Goal: Task Accomplishment & Management: Manage account settings

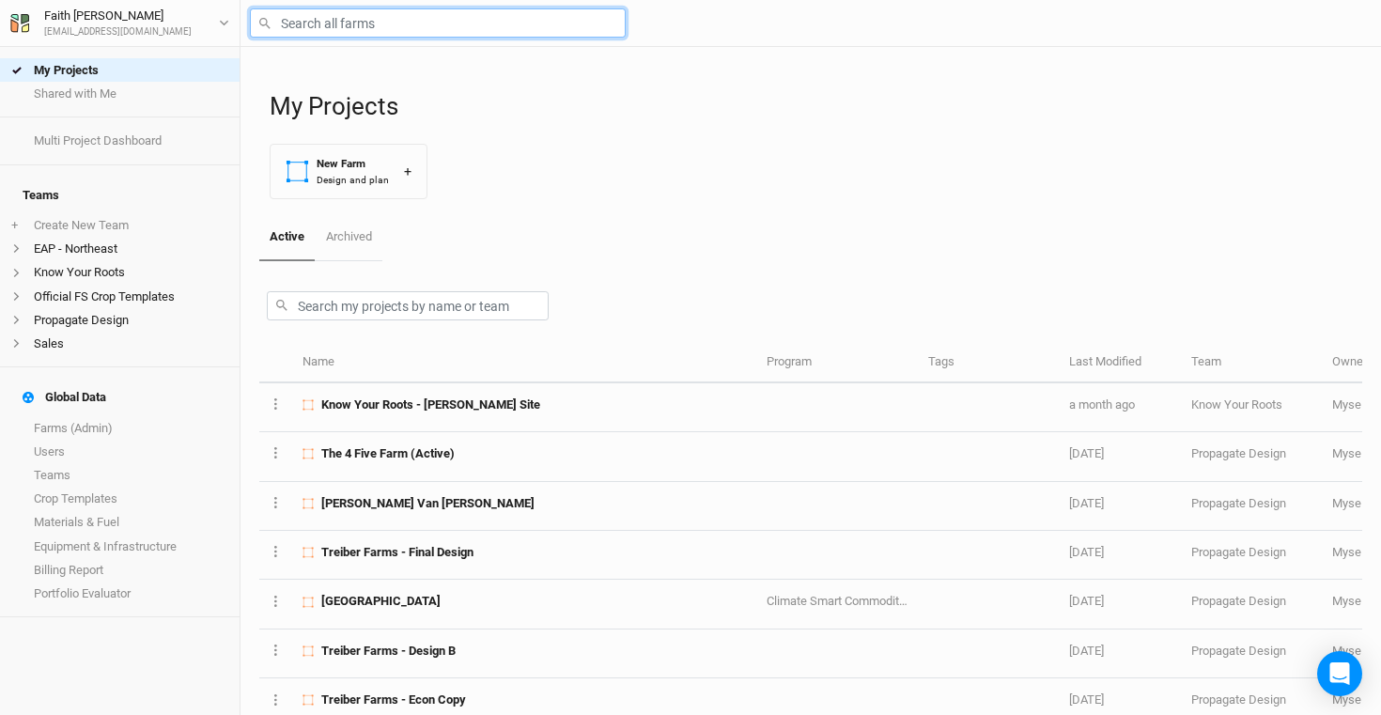
click at [475, 16] on input "text" at bounding box center [438, 22] width 376 height 29
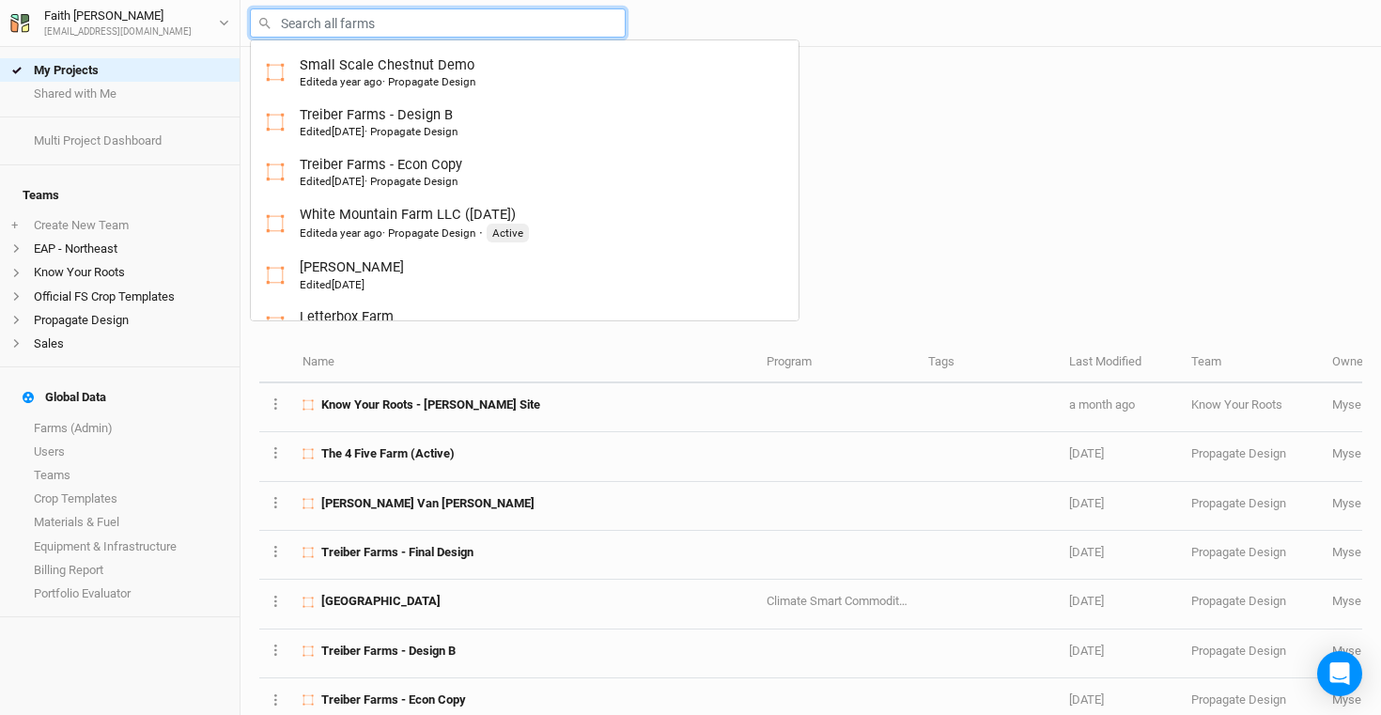
type input "w"
type input "white Mountain Farm LLC (7-12-24)"
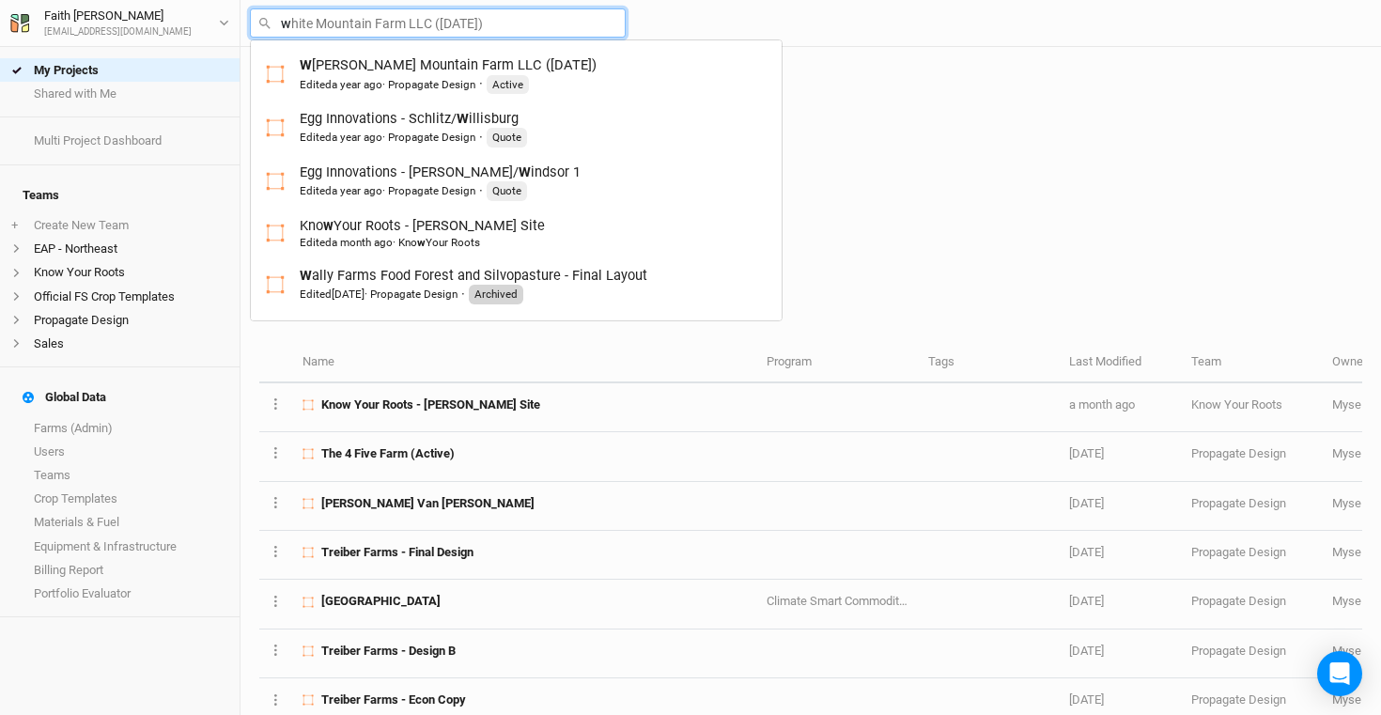
type input "wa"
type input "wally Farms Food Forest and Silvopasture - Final Layout"
type input "was"
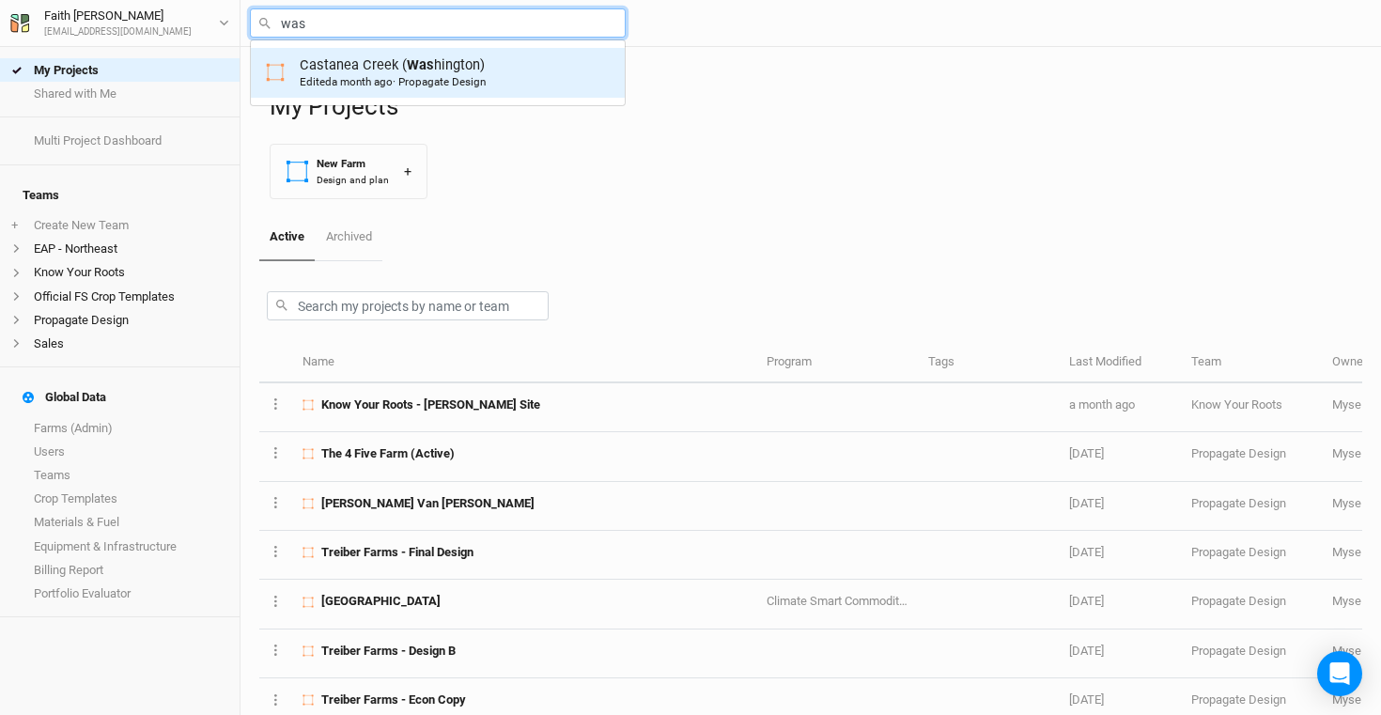
click at [475, 89] on div "Edited a month ago · Propagate Design" at bounding box center [393, 81] width 186 height 15
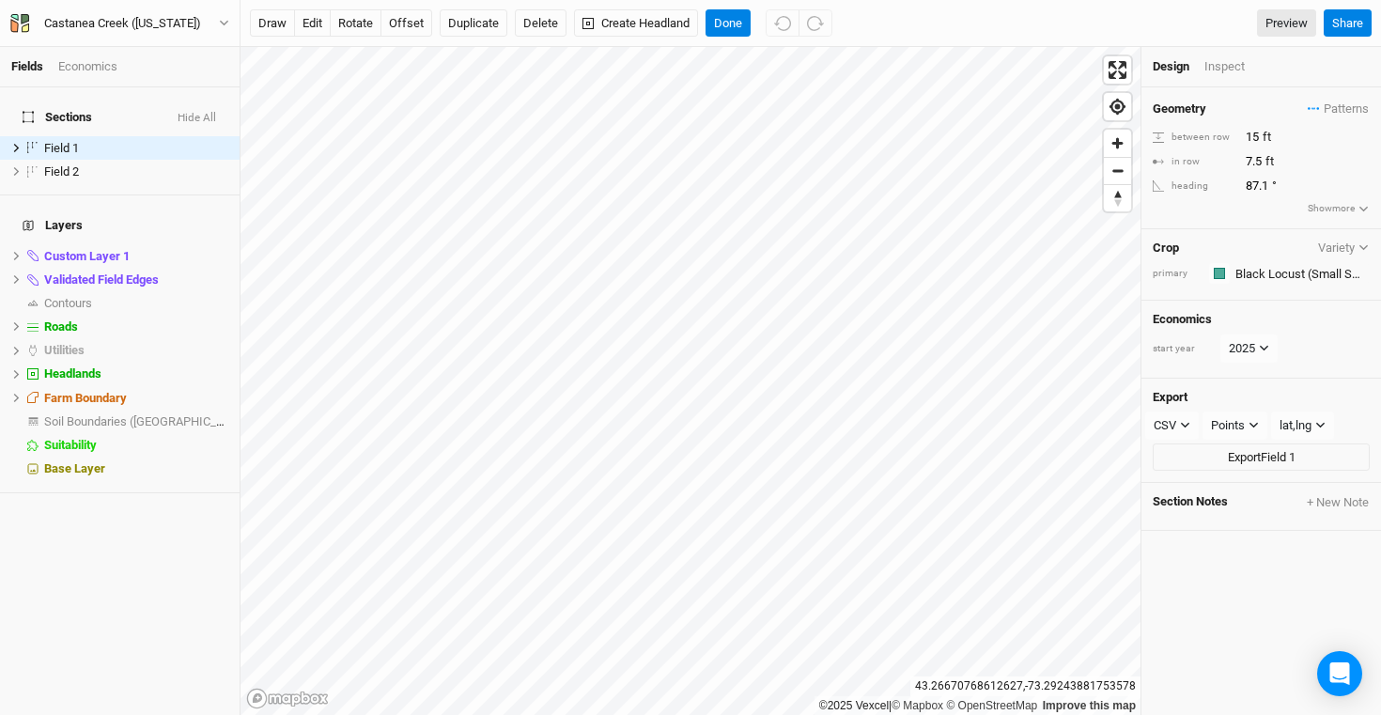
click at [113, 64] on div "Economics" at bounding box center [87, 66] width 59 height 17
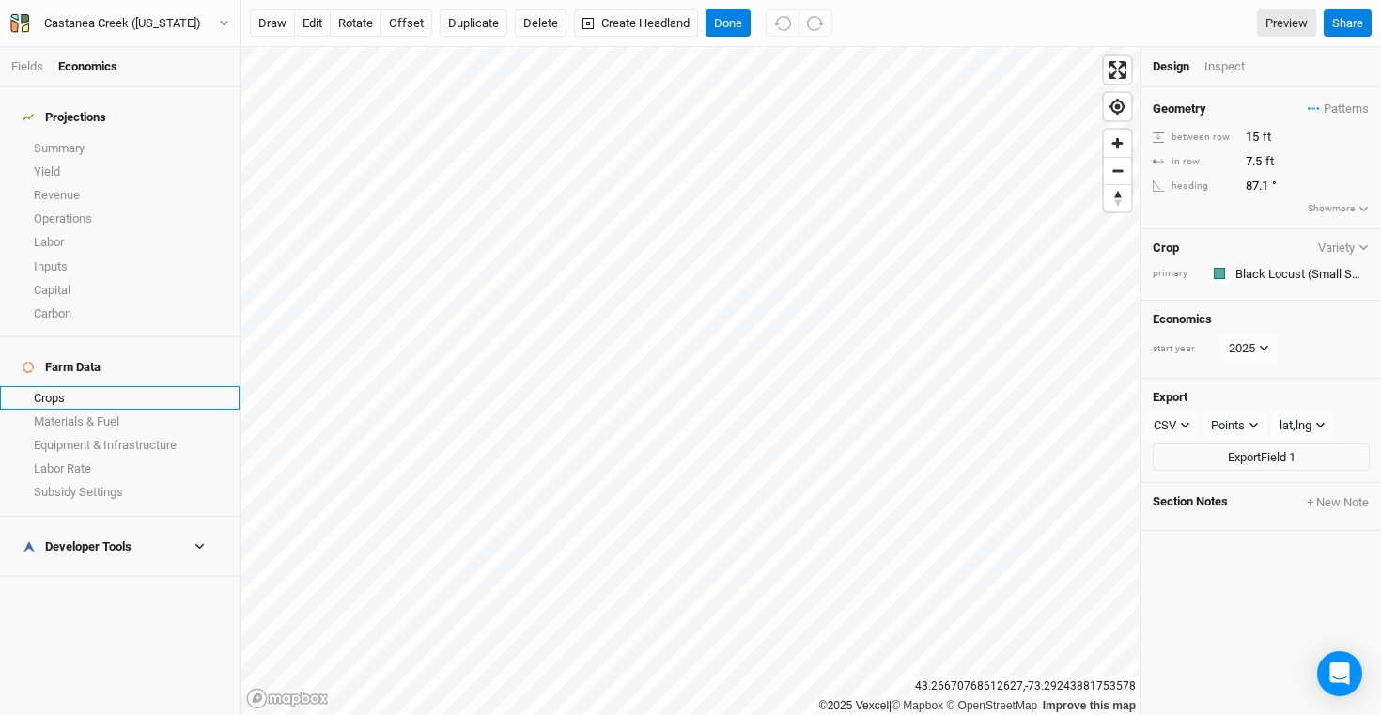
click at [105, 386] on link "Crops" at bounding box center [120, 397] width 240 height 23
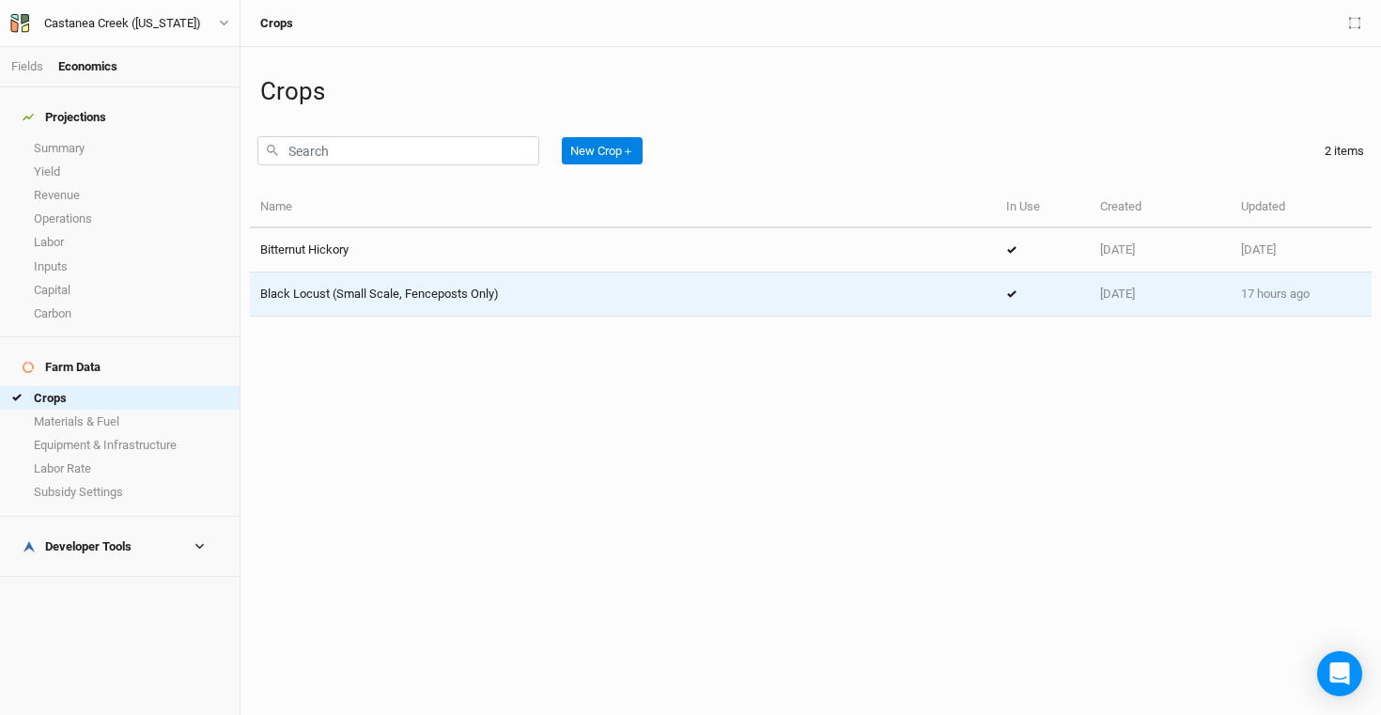
click at [419, 304] on td "Black Locust (Small Scale, Fenceposts Only)" at bounding box center [623, 295] width 746 height 44
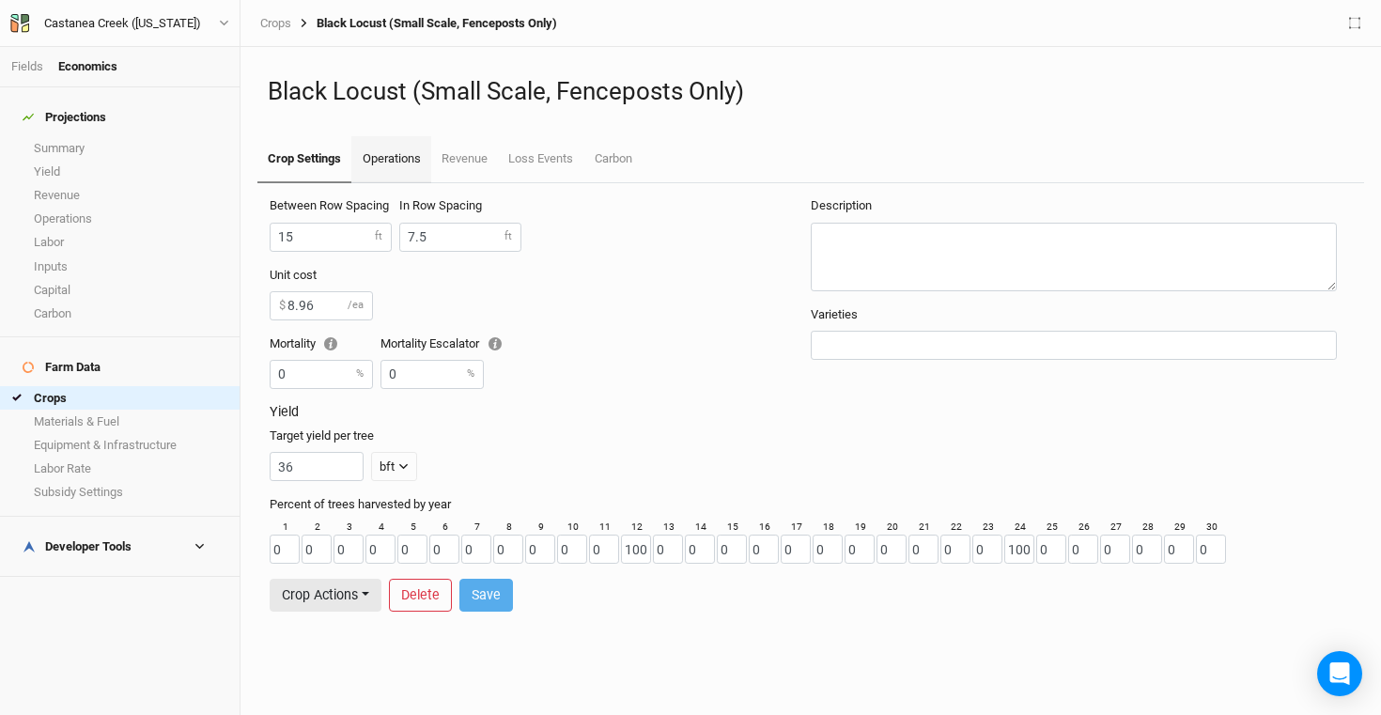
click at [394, 166] on link "Operations" at bounding box center [390, 159] width 79 height 47
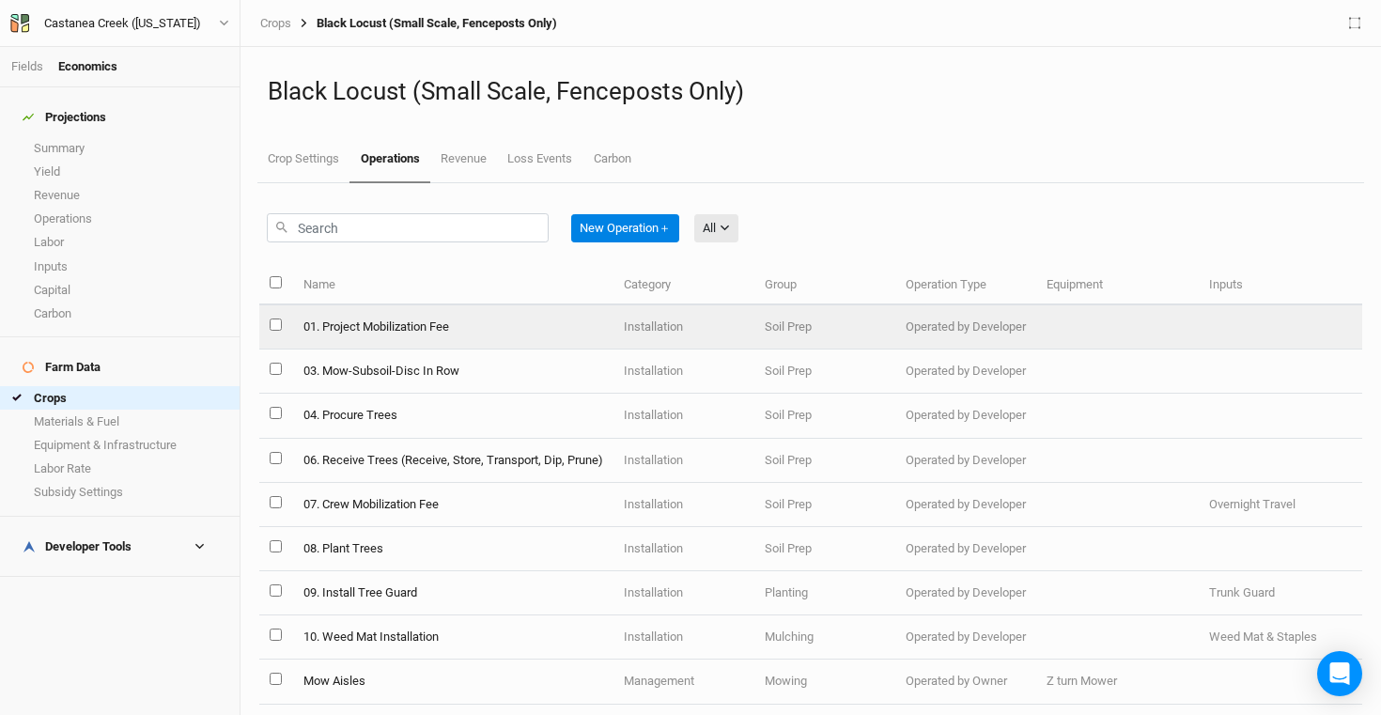
click at [492, 335] on td "01. Project Mobilization Fee" at bounding box center [452, 327] width 320 height 44
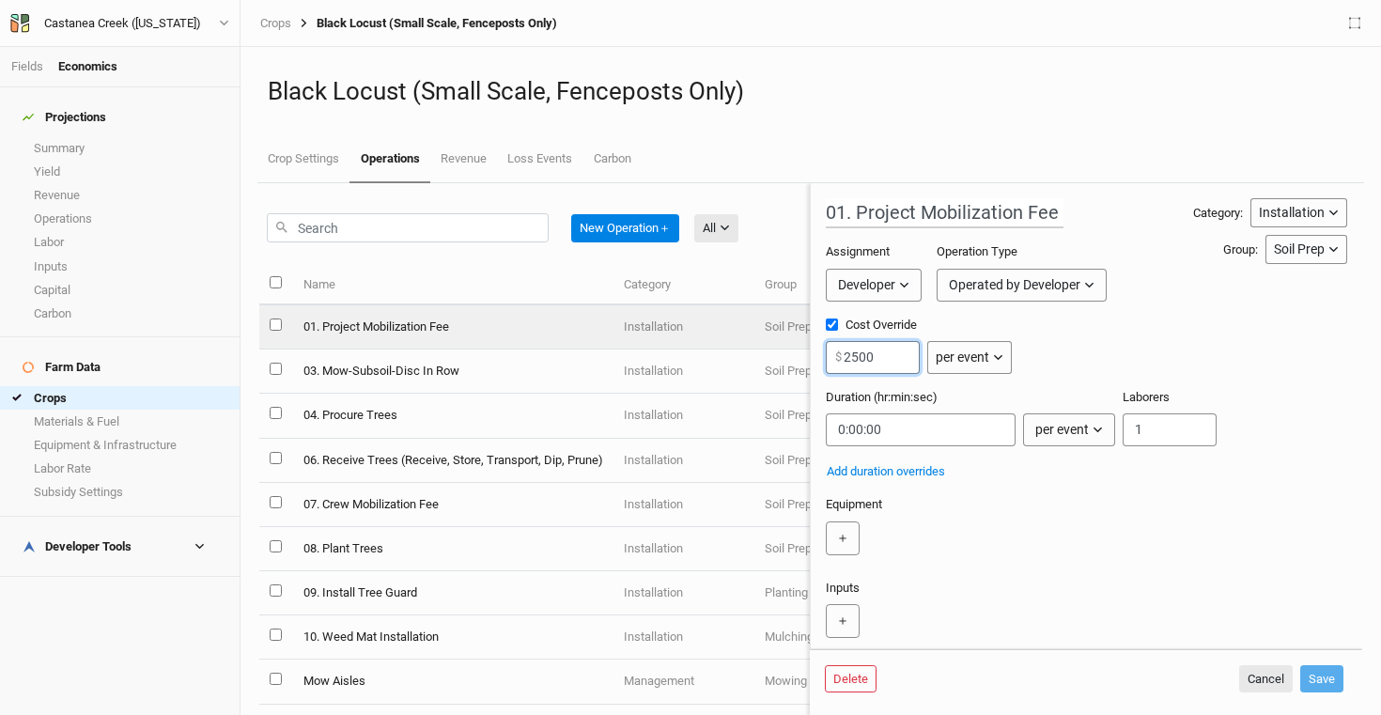
click at [911, 346] on input "2500" at bounding box center [873, 357] width 94 height 33
click at [904, 351] on input "2500" at bounding box center [873, 357] width 94 height 33
type input "2"
type input "1600"
click at [1322, 682] on button "Save" at bounding box center [1322, 679] width 43 height 28
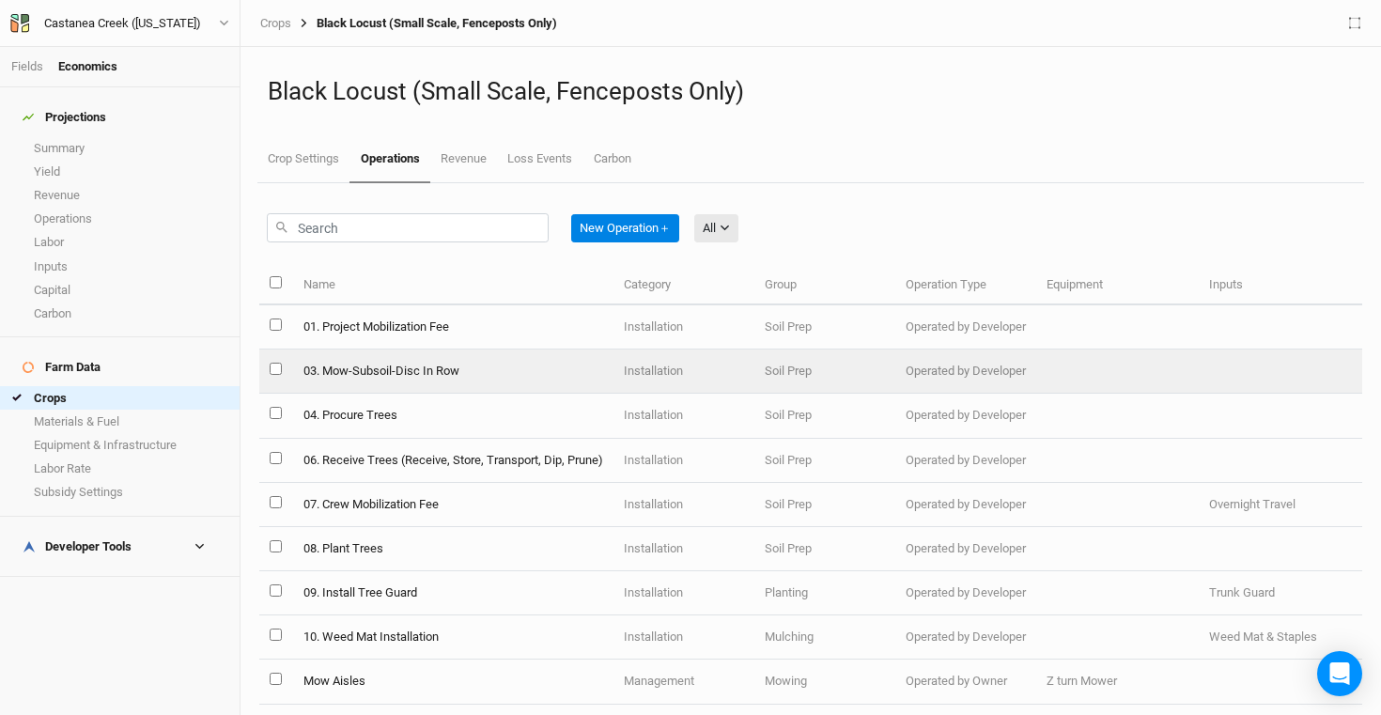
click at [457, 373] on td "03. Mow-Subsoil-Disc In Row" at bounding box center [452, 372] width 320 height 44
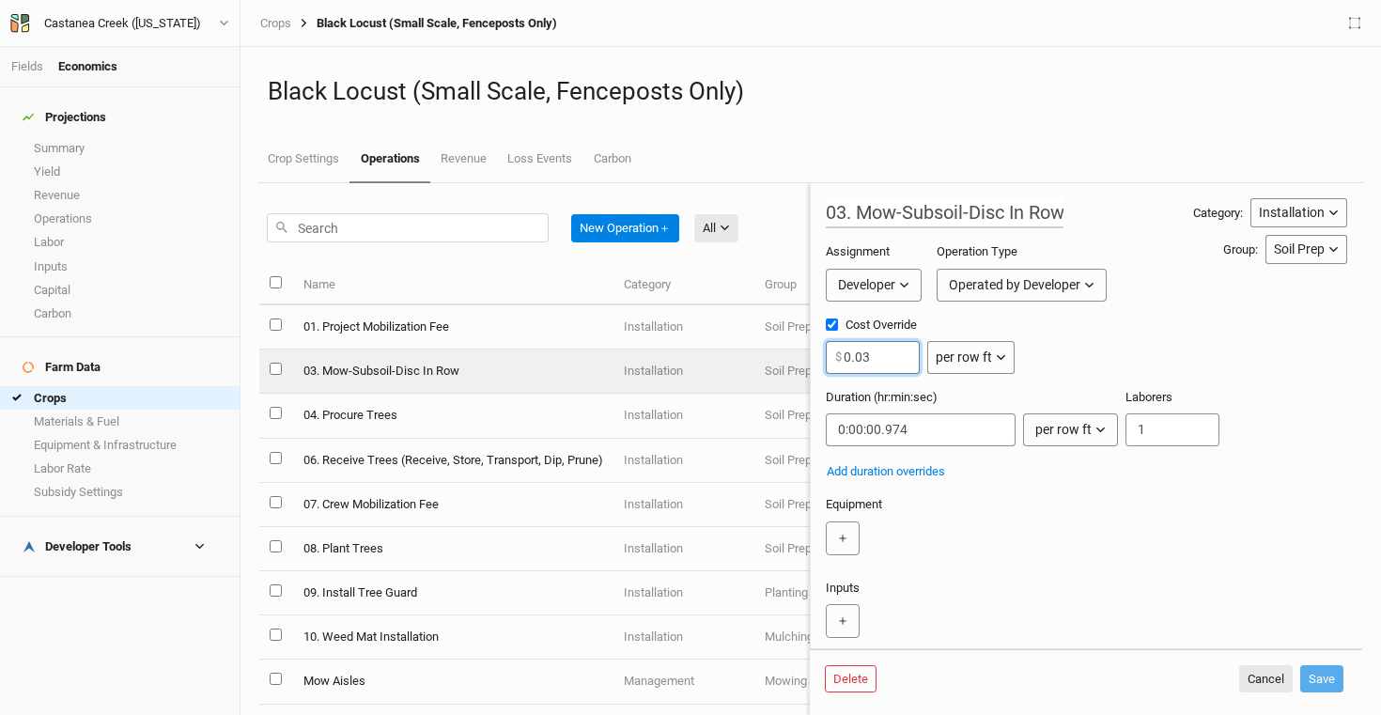
click at [900, 355] on input "0.03" at bounding box center [873, 357] width 94 height 33
type input "0.03"
click at [1296, 526] on div "＋" at bounding box center [1083, 539] width 514 height 34
click at [1124, 125] on div "Black Locust (Small Scale, Fenceposts Only) Crop Settings Operations Revenue Lo…" at bounding box center [810, 115] width 1107 height 136
click at [1279, 681] on button "Cancel" at bounding box center [1266, 679] width 54 height 28
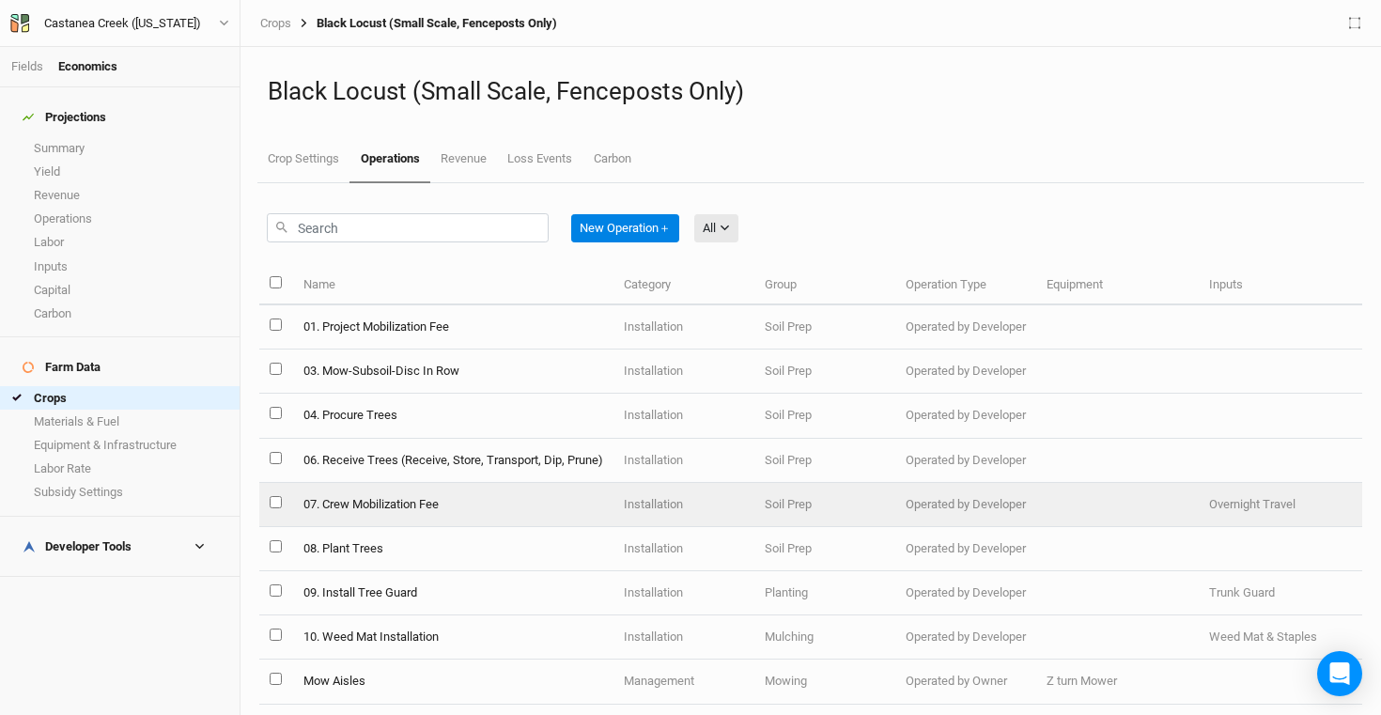
click at [515, 506] on td "07. Crew Mobilization Fee" at bounding box center [452, 505] width 320 height 44
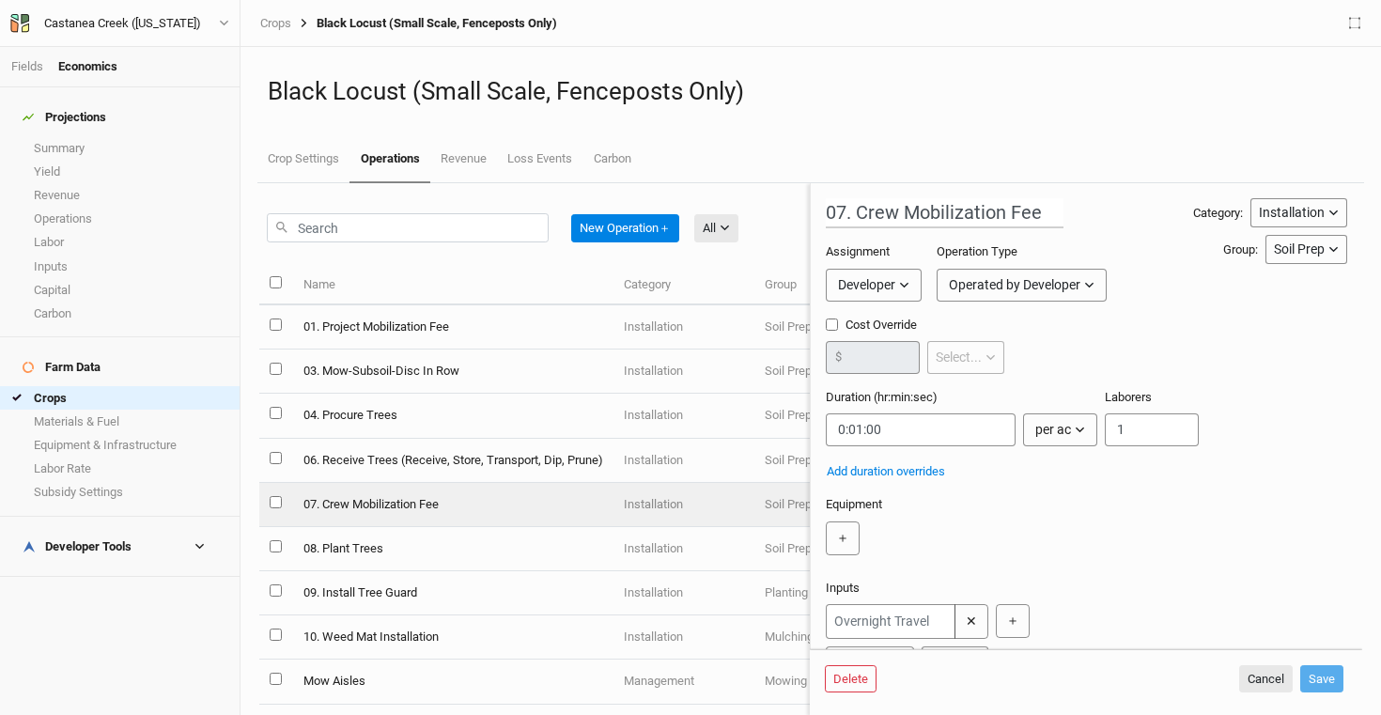
click at [996, 54] on div "Black Locust (Small Scale, Fenceposts Only) Crop Settings Operations Revenue Lo…" at bounding box center [810, 115] width 1107 height 136
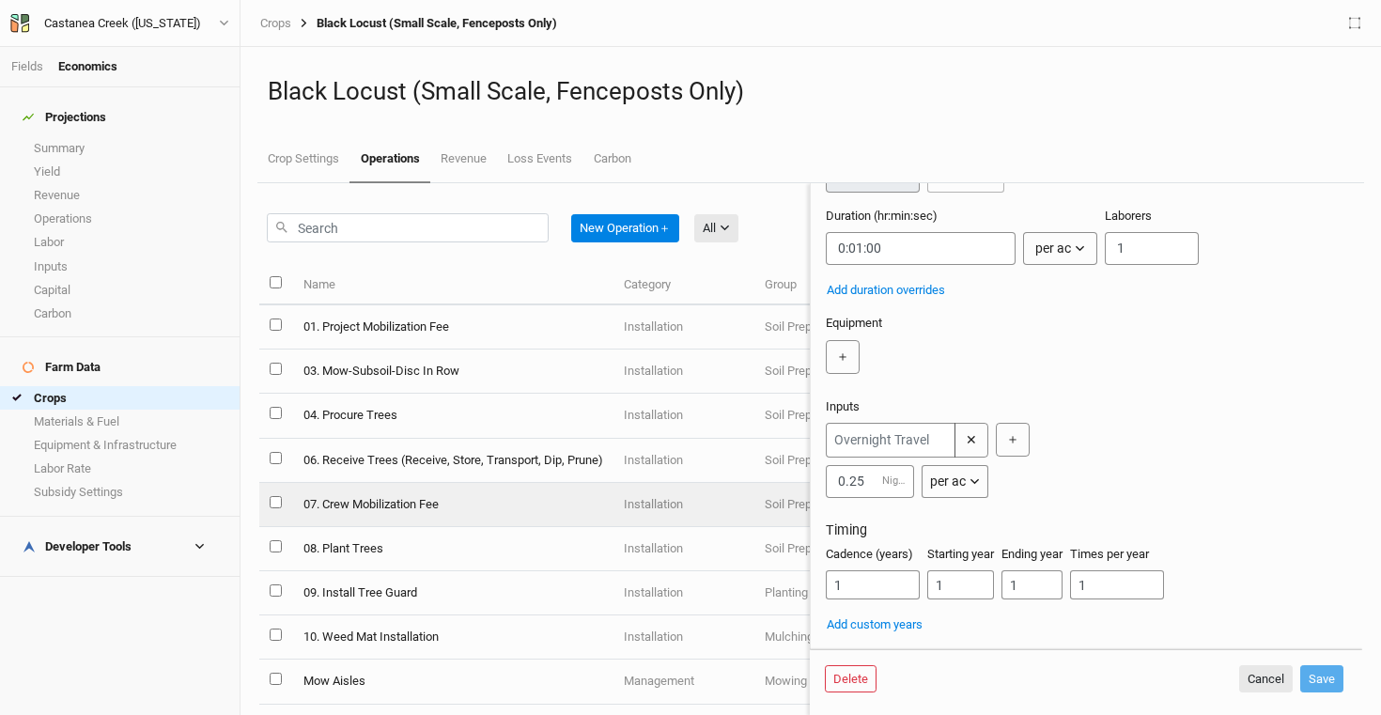
scroll to position [210, 0]
click at [1050, 85] on h1 "Black Locust (Small Scale, Fenceposts Only)" at bounding box center [811, 91] width 1086 height 29
click at [1257, 669] on button "Cancel" at bounding box center [1266, 679] width 54 height 28
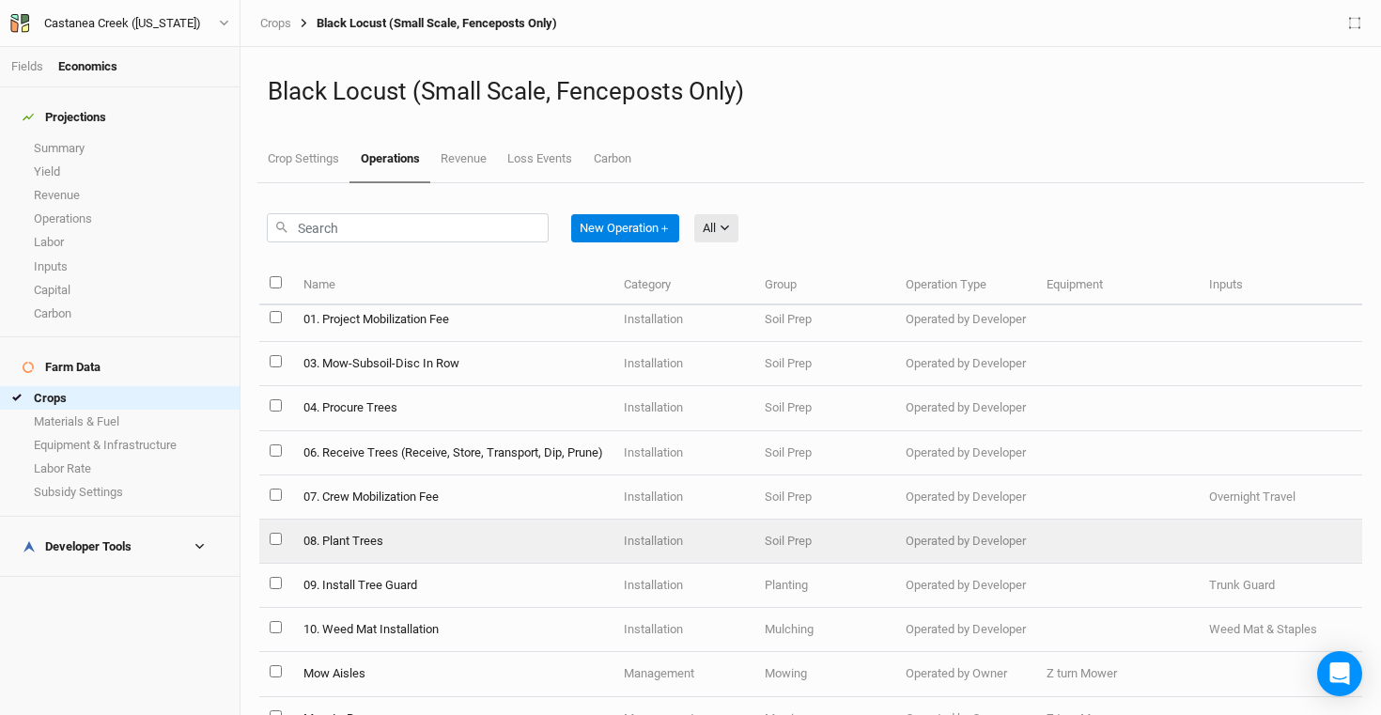
scroll to position [11, 0]
click at [442, 538] on td "08. Plant Trees" at bounding box center [452, 538] width 320 height 44
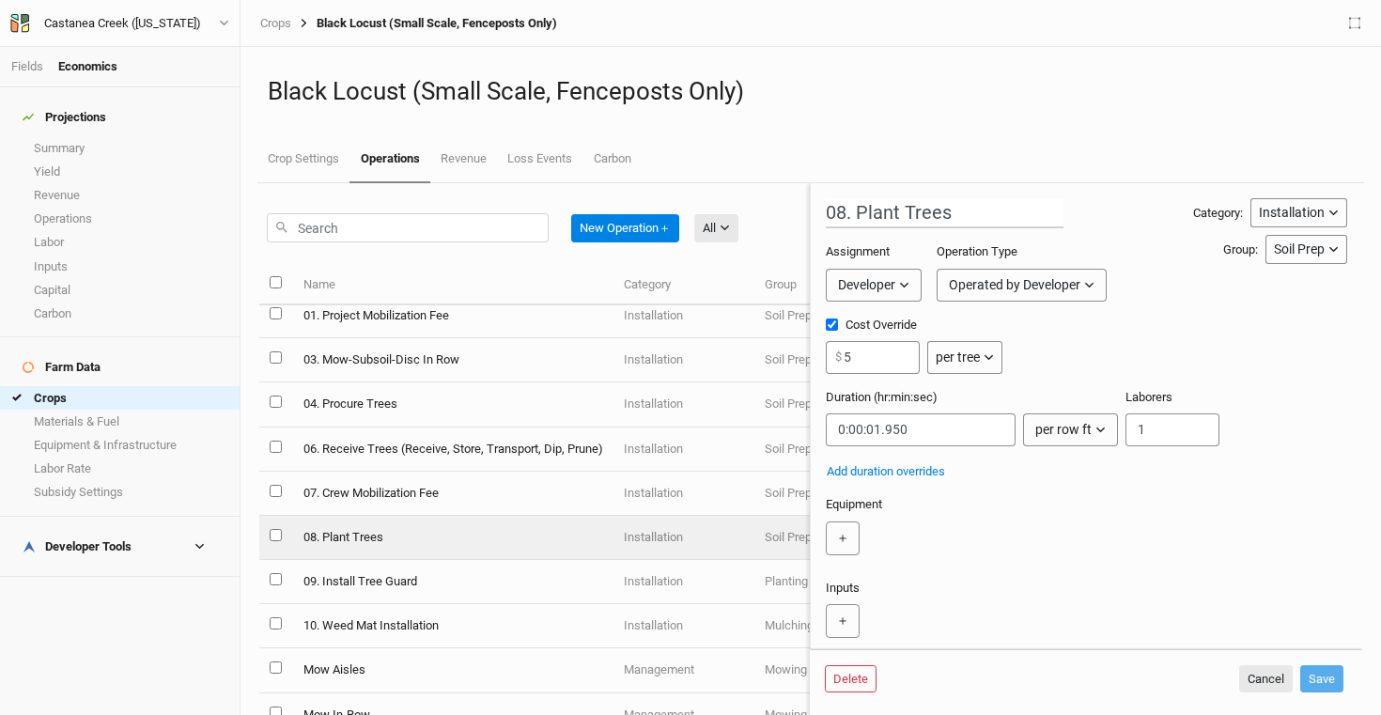
click at [987, 96] on h1 "Black Locust (Small Scale, Fenceposts Only)" at bounding box center [811, 91] width 1086 height 29
click at [989, 157] on ul "Crop Settings Operations Revenue Loss Events Carbon" at bounding box center [810, 159] width 1107 height 47
click at [1271, 678] on button "Cancel" at bounding box center [1266, 679] width 54 height 28
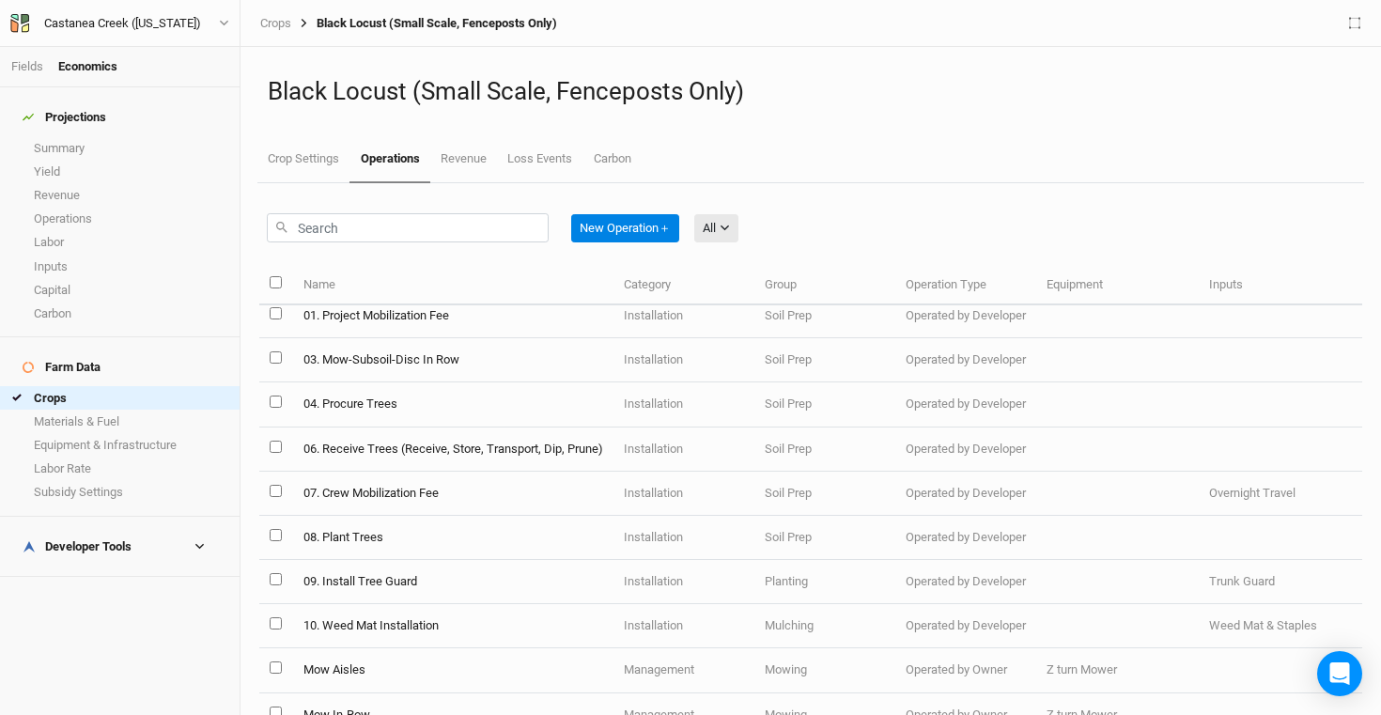
click at [96, 539] on div "Developer Tools" at bounding box center [77, 546] width 109 height 15
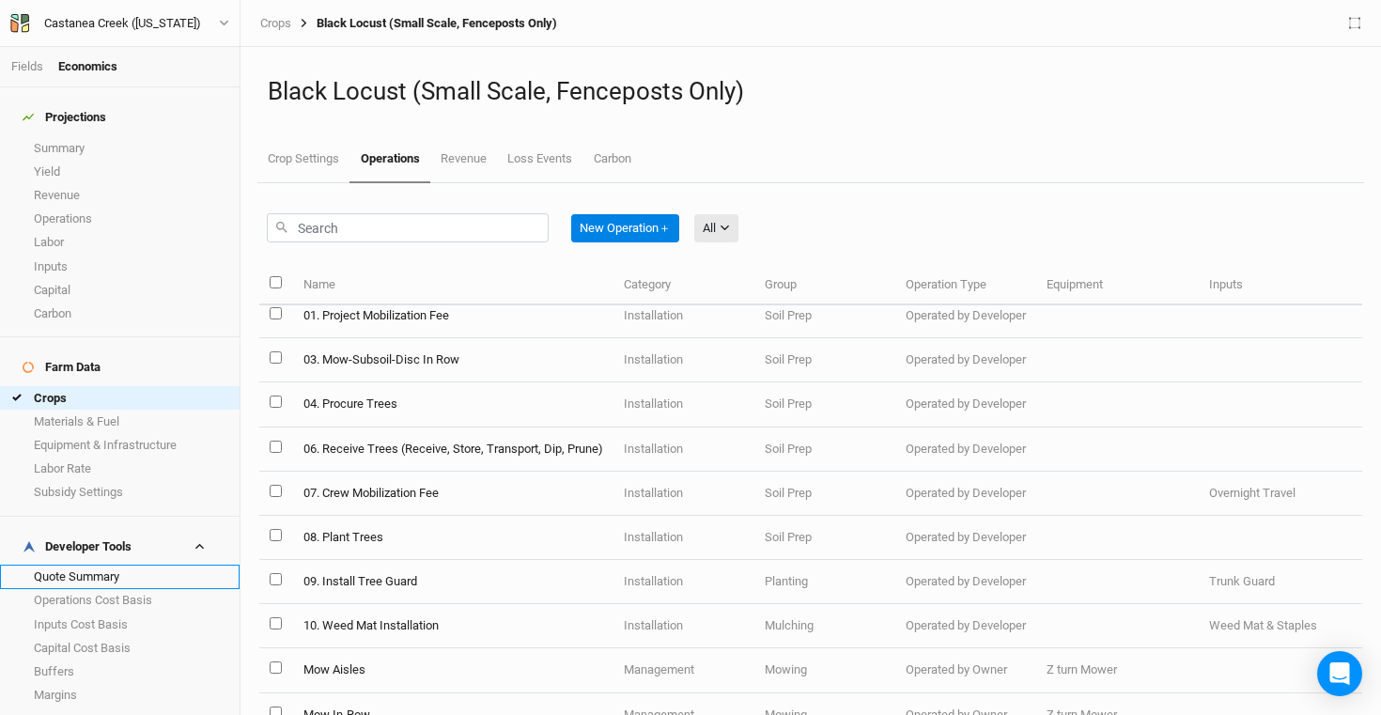
click at [126, 565] on link "Quote Summary" at bounding box center [120, 576] width 240 height 23
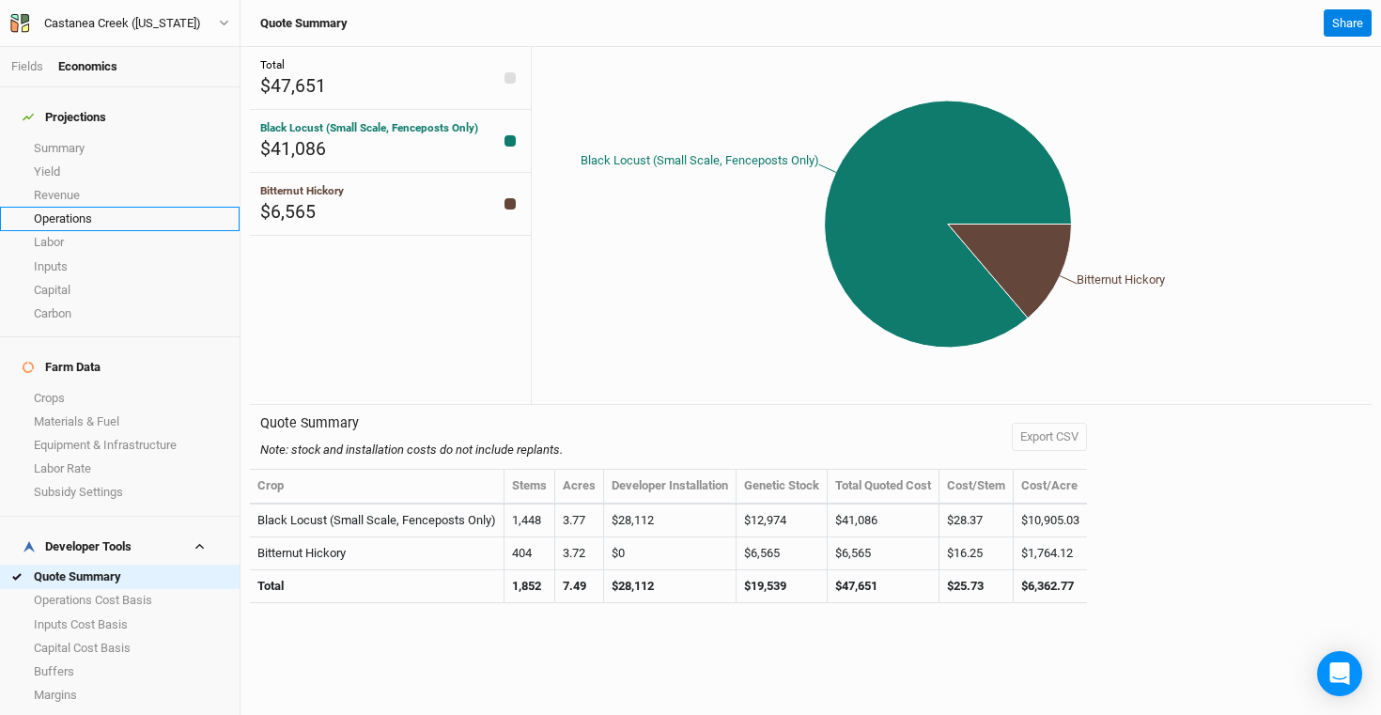
click at [95, 207] on link "Operations" at bounding box center [120, 218] width 240 height 23
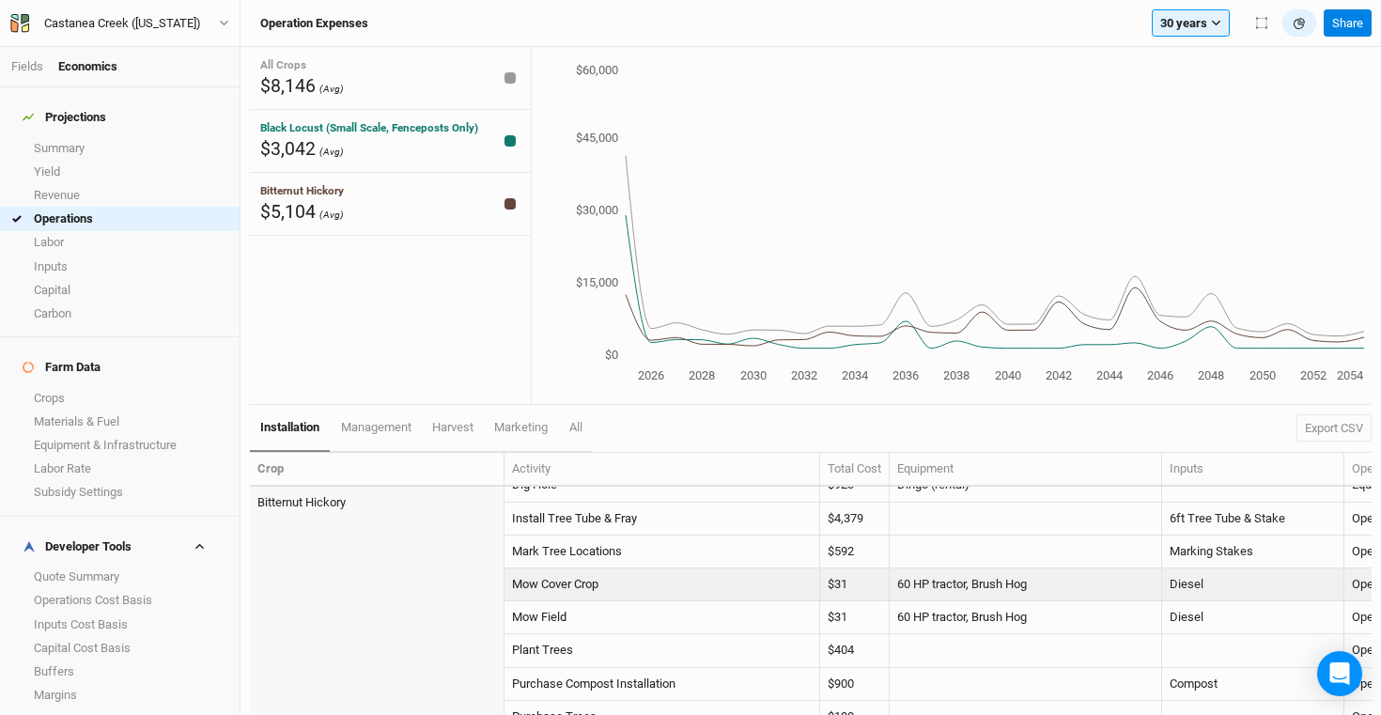
scroll to position [426, 0]
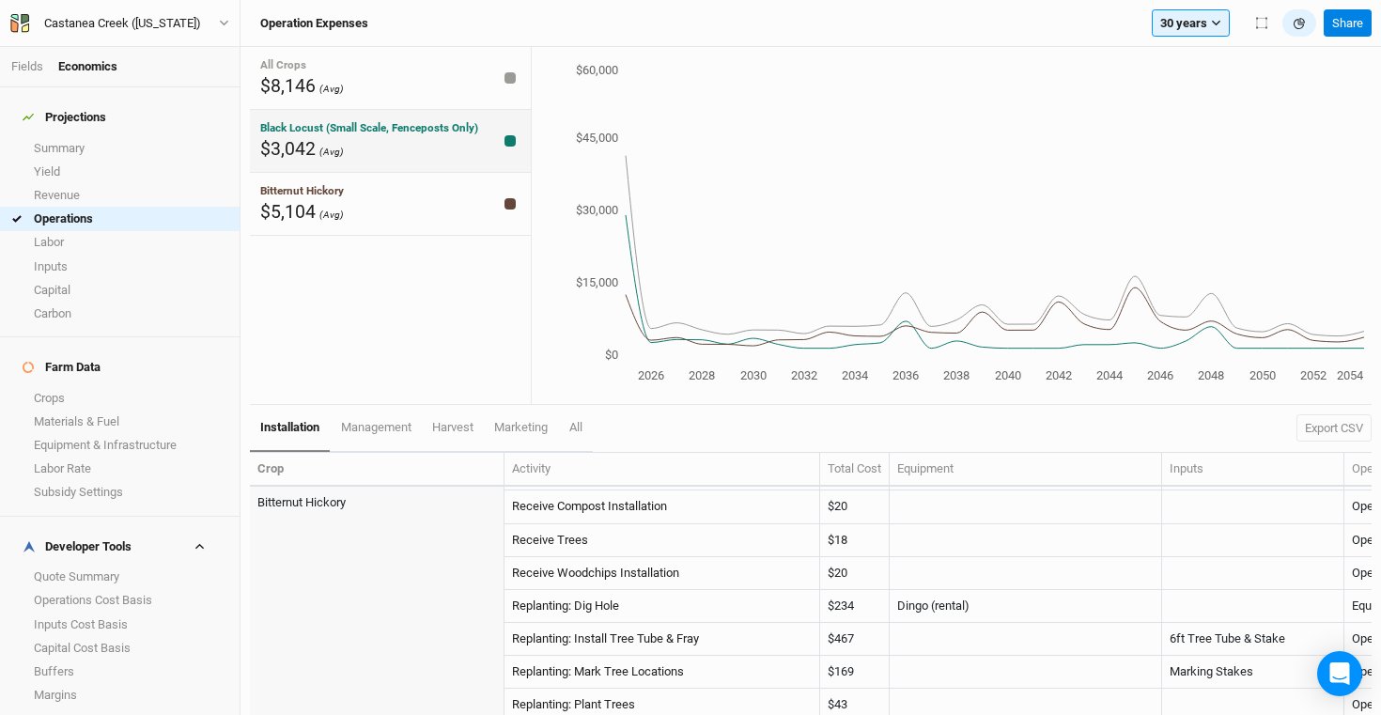
click at [331, 141] on div "$3,042 (Avg)" at bounding box center [369, 148] width 218 height 25
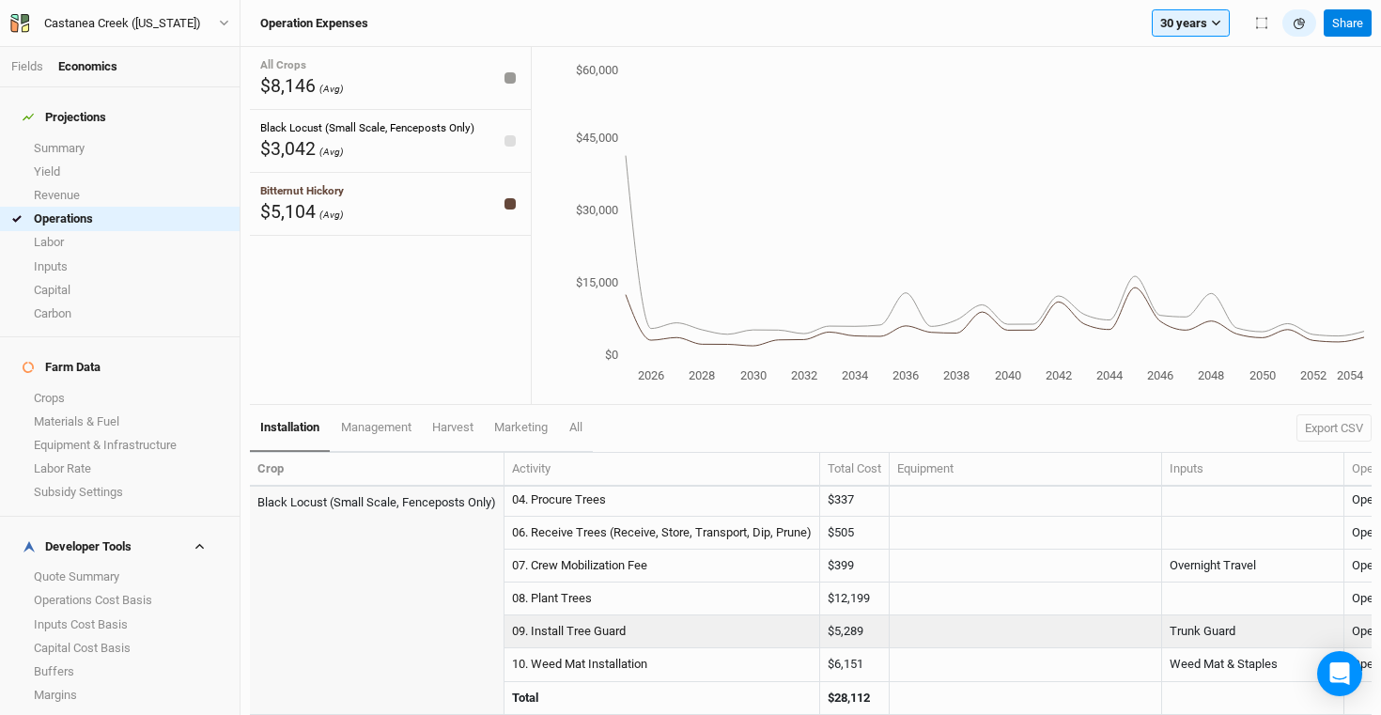
scroll to position [1009, 0]
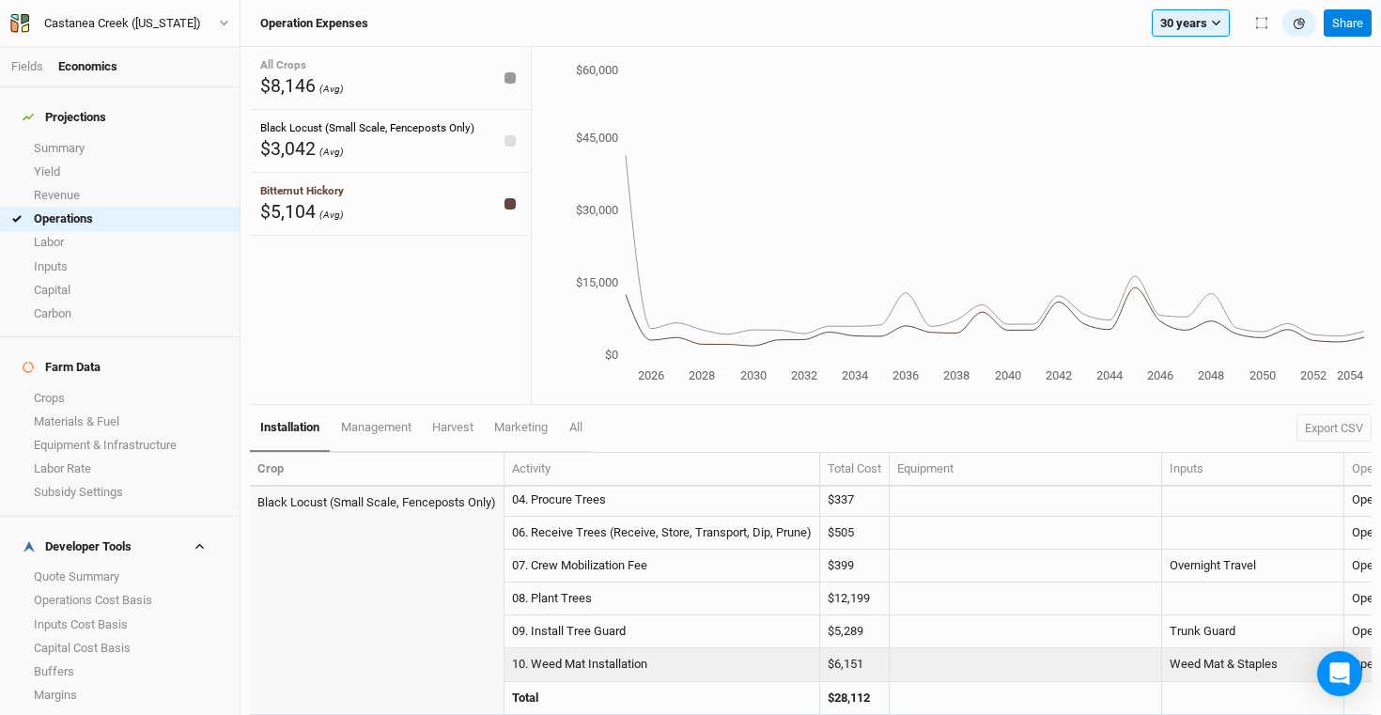
click at [708, 655] on td "10. Weed Mat Installation" at bounding box center [663, 664] width 316 height 33
click at [582, 657] on link "10. Weed Mat Installation" at bounding box center [579, 664] width 135 height 14
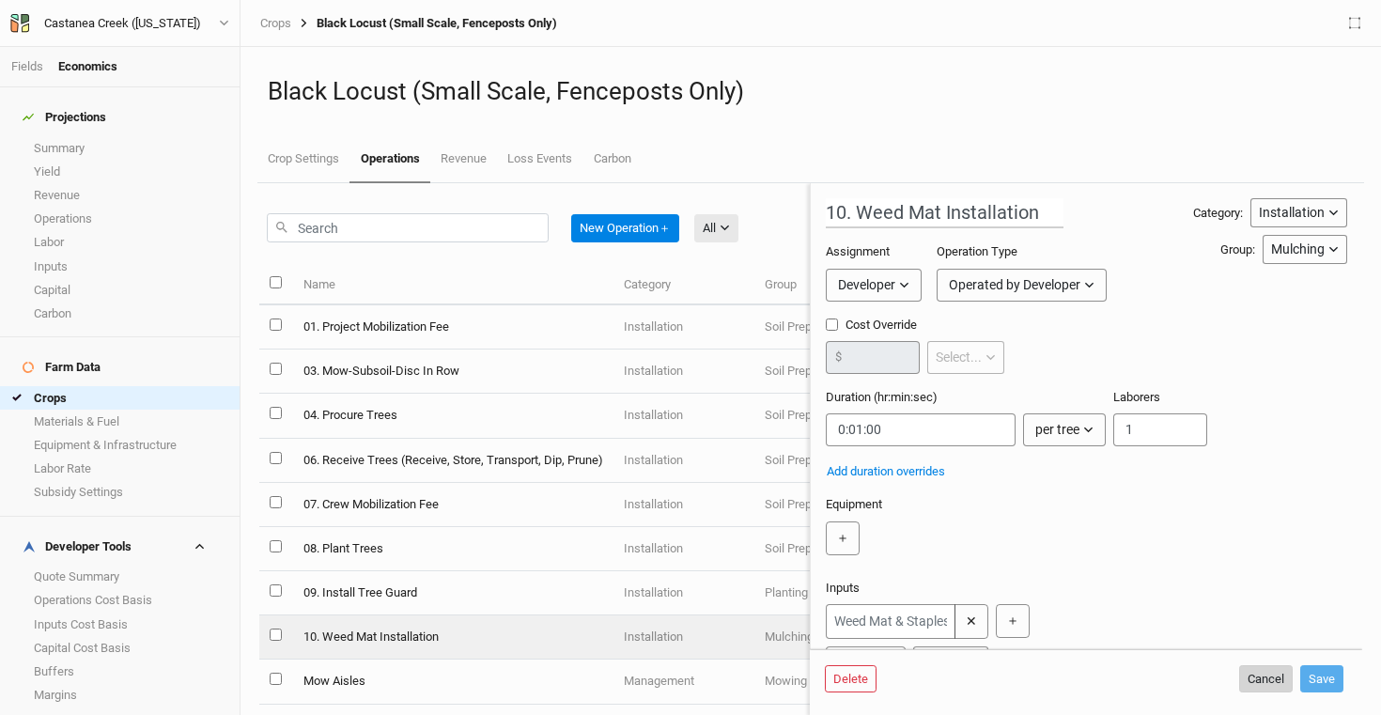
click at [1275, 672] on button "Cancel" at bounding box center [1266, 679] width 54 height 28
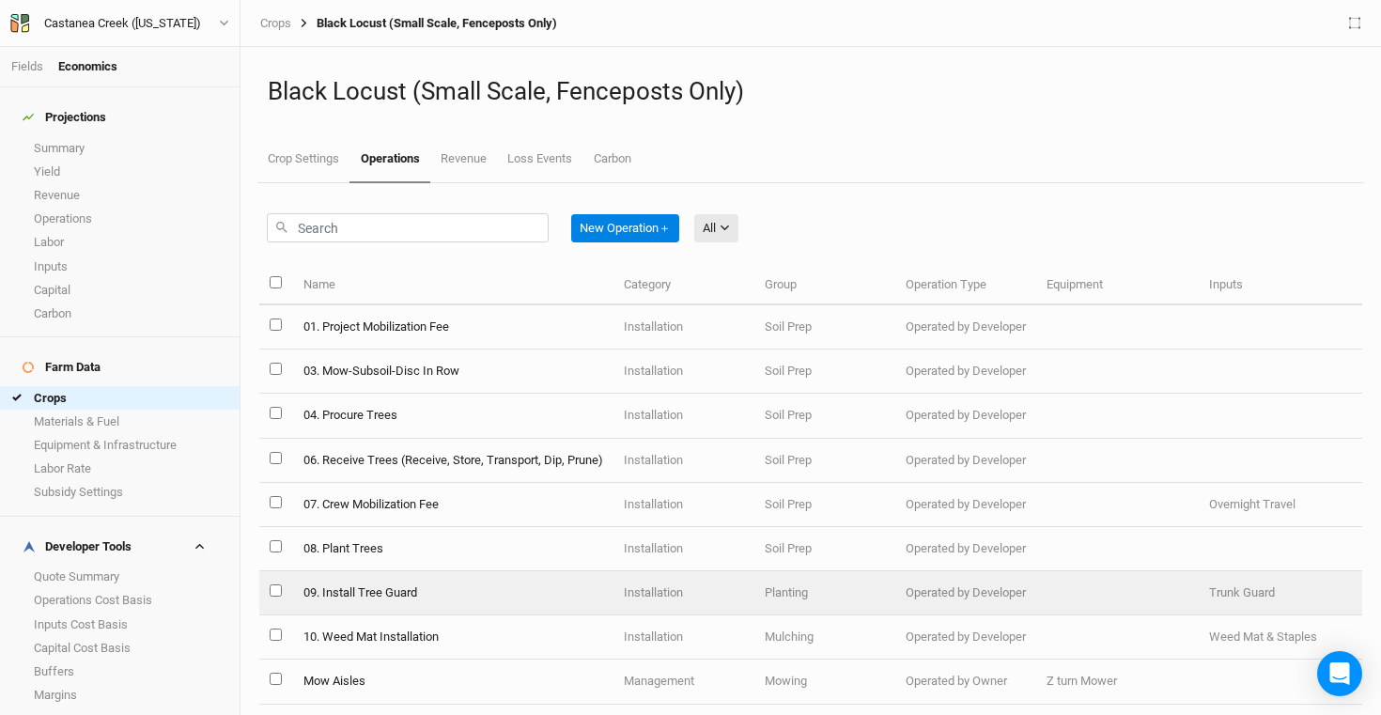
scroll to position [141, 0]
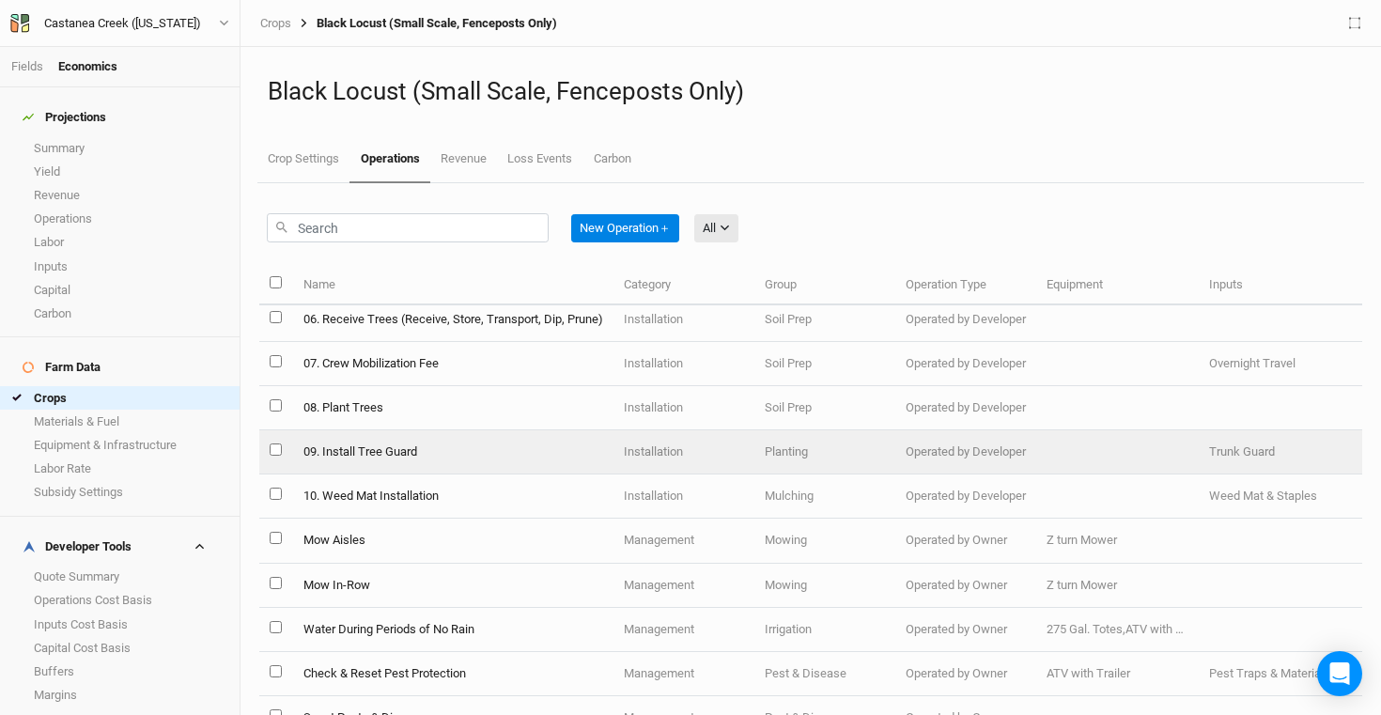
click at [432, 452] on td "09. Install Tree Guard" at bounding box center [452, 452] width 320 height 44
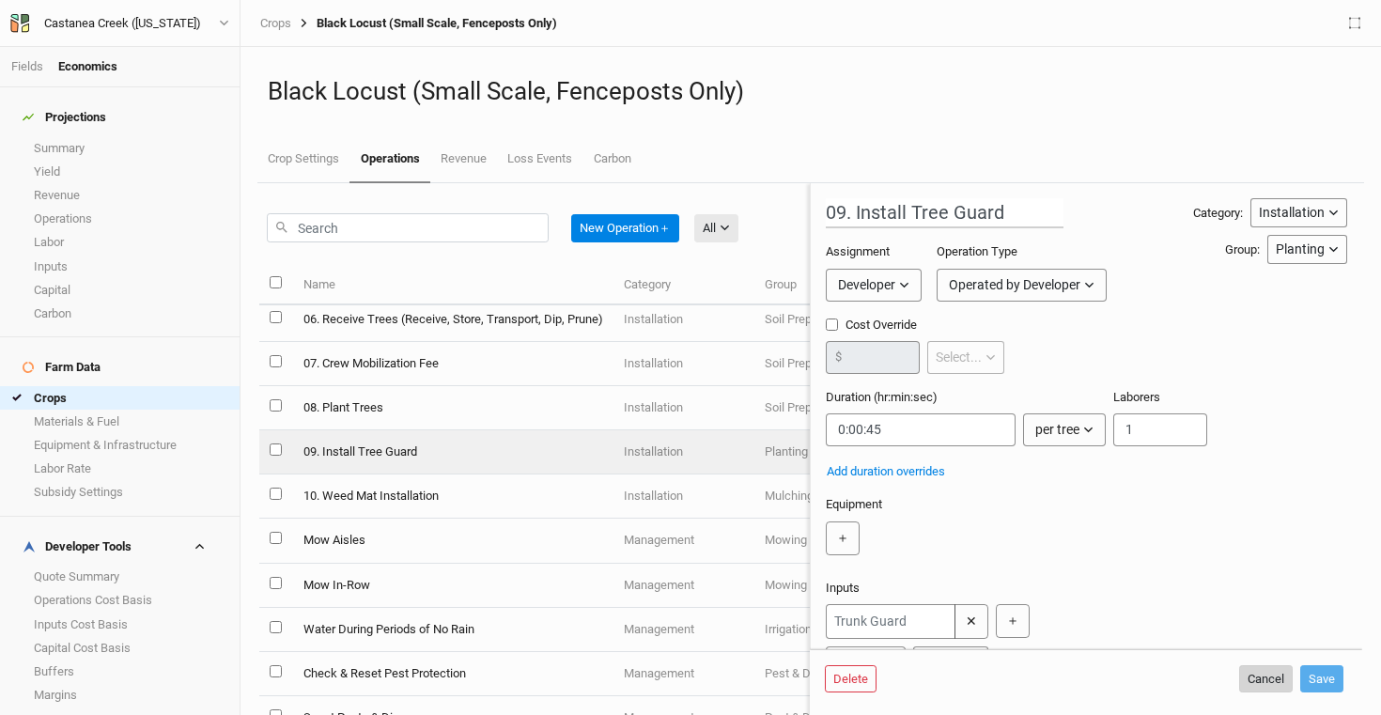
click at [1274, 684] on button "Cancel" at bounding box center [1266, 679] width 54 height 28
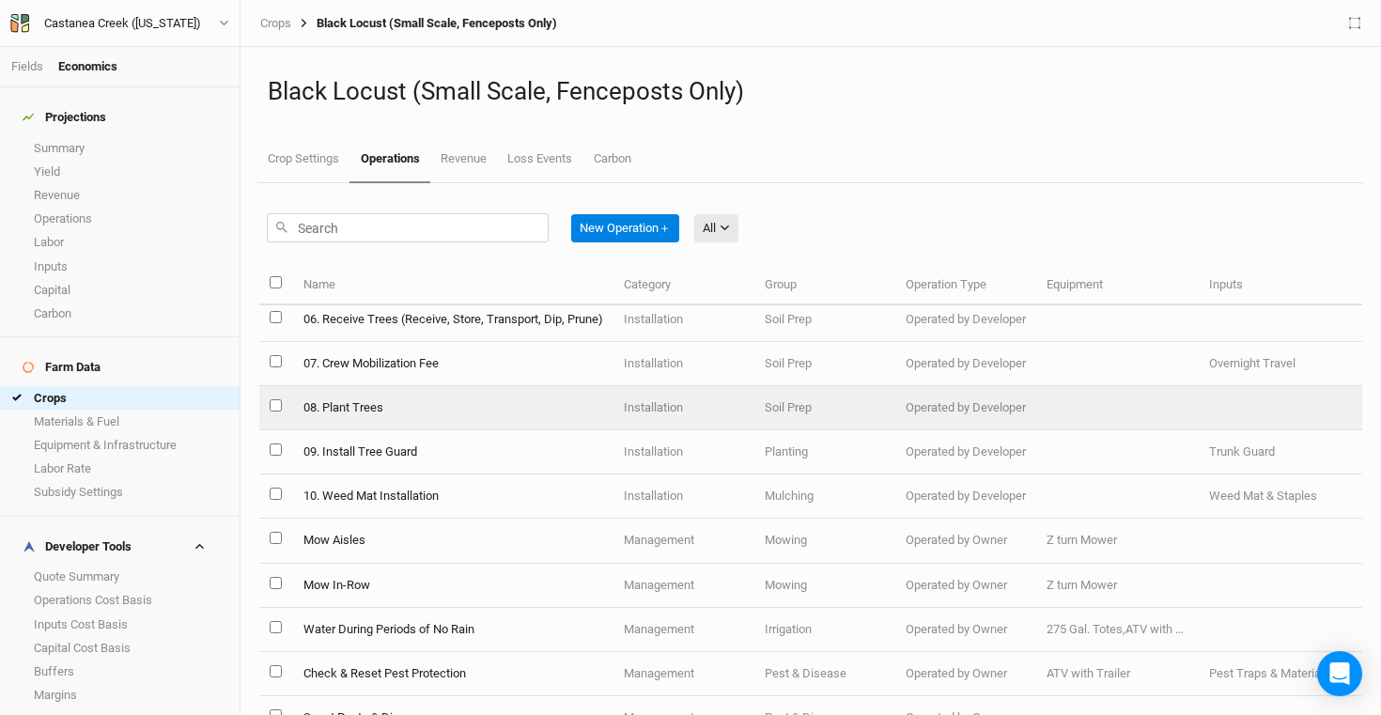
click at [394, 414] on td "08. Plant Trees" at bounding box center [452, 408] width 320 height 44
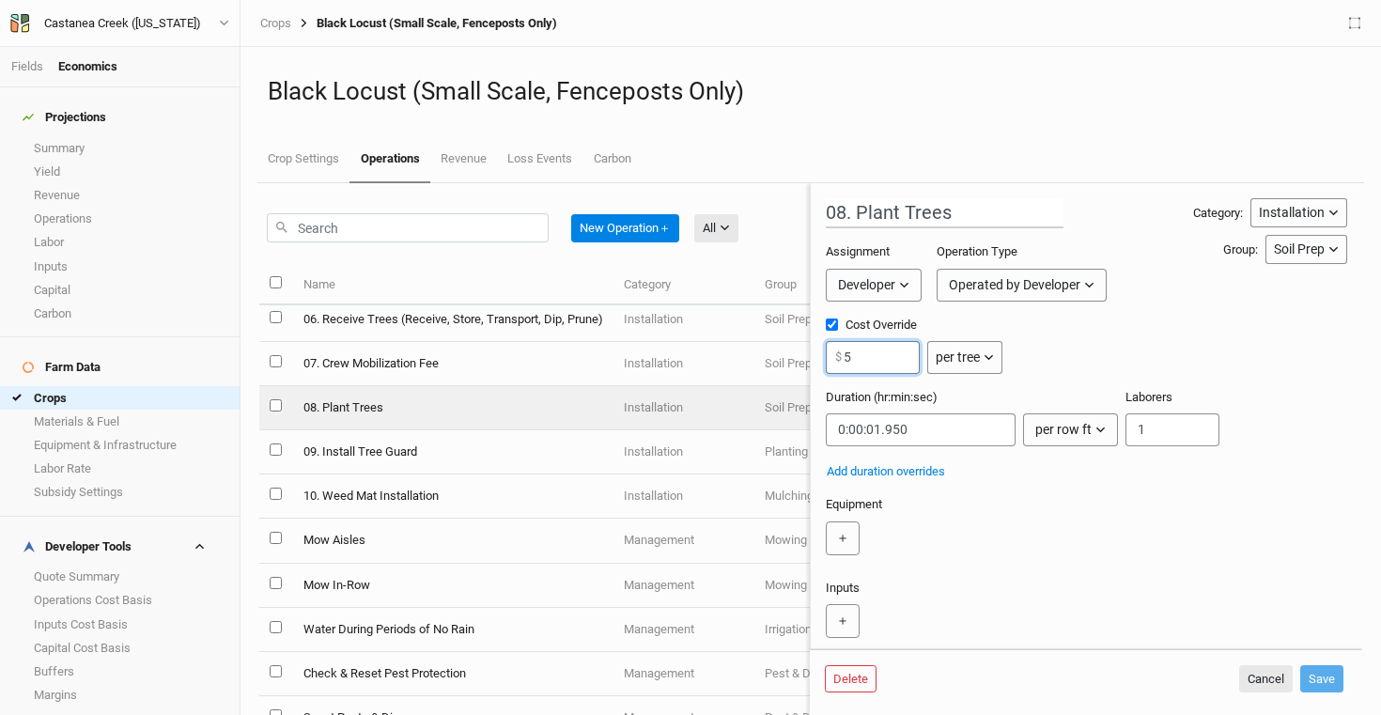
click at [906, 367] on input "5" at bounding box center [873, 357] width 94 height 33
type input "3.5"
click at [1332, 678] on button "Save" at bounding box center [1322, 679] width 43 height 28
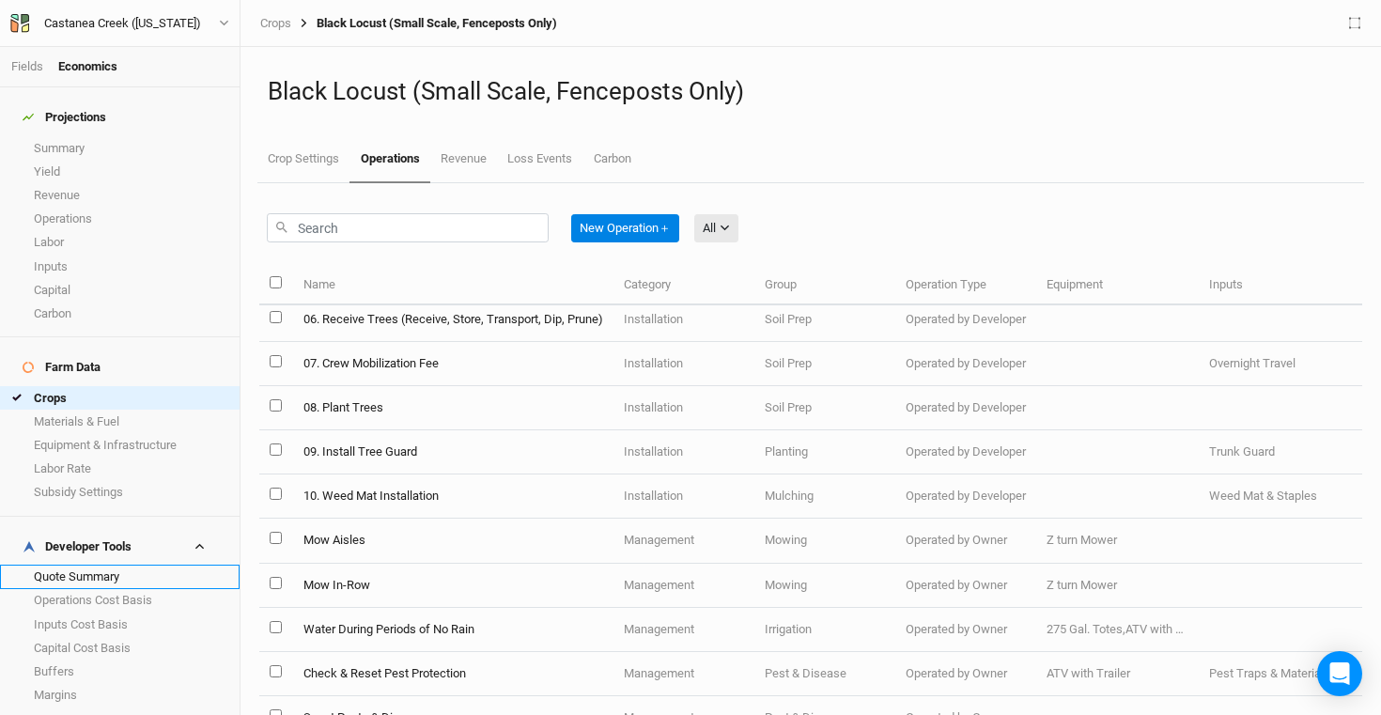
click at [77, 565] on link "Quote Summary" at bounding box center [120, 576] width 240 height 23
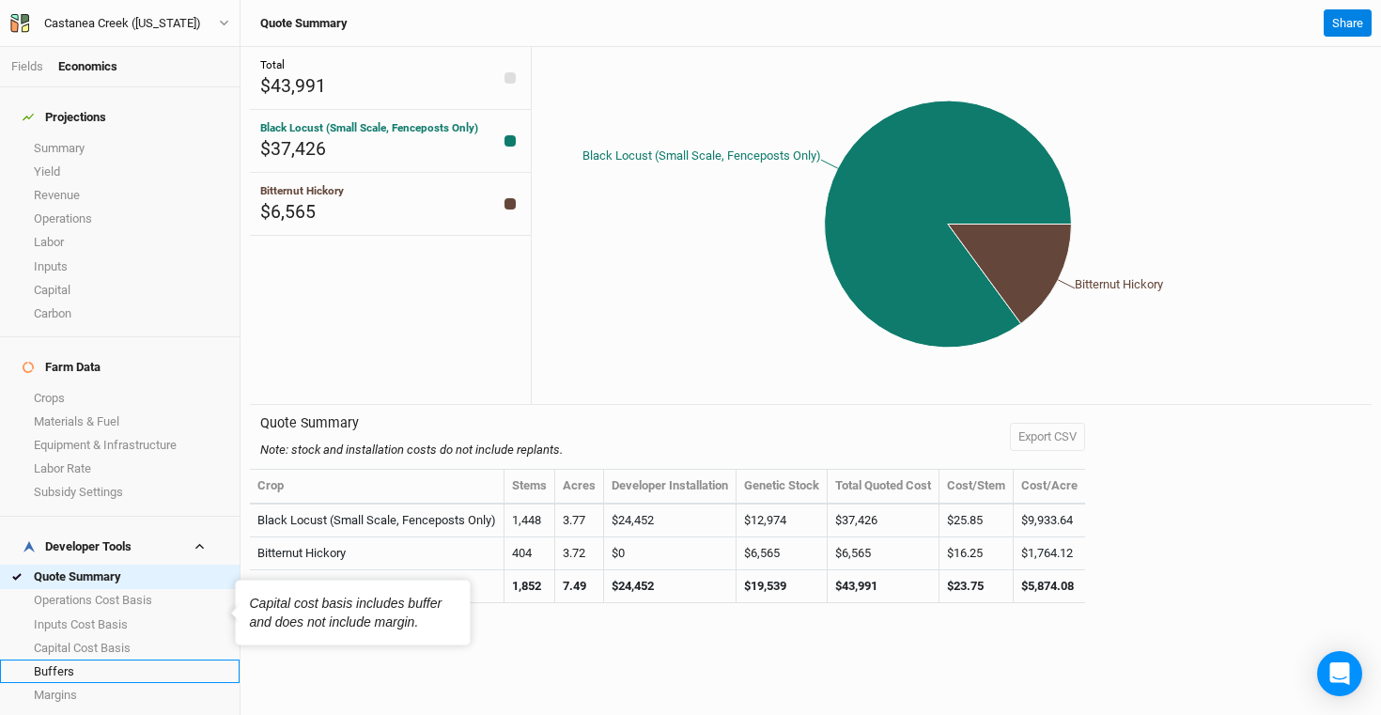
click at [101, 660] on link "Buffers" at bounding box center [120, 671] width 240 height 23
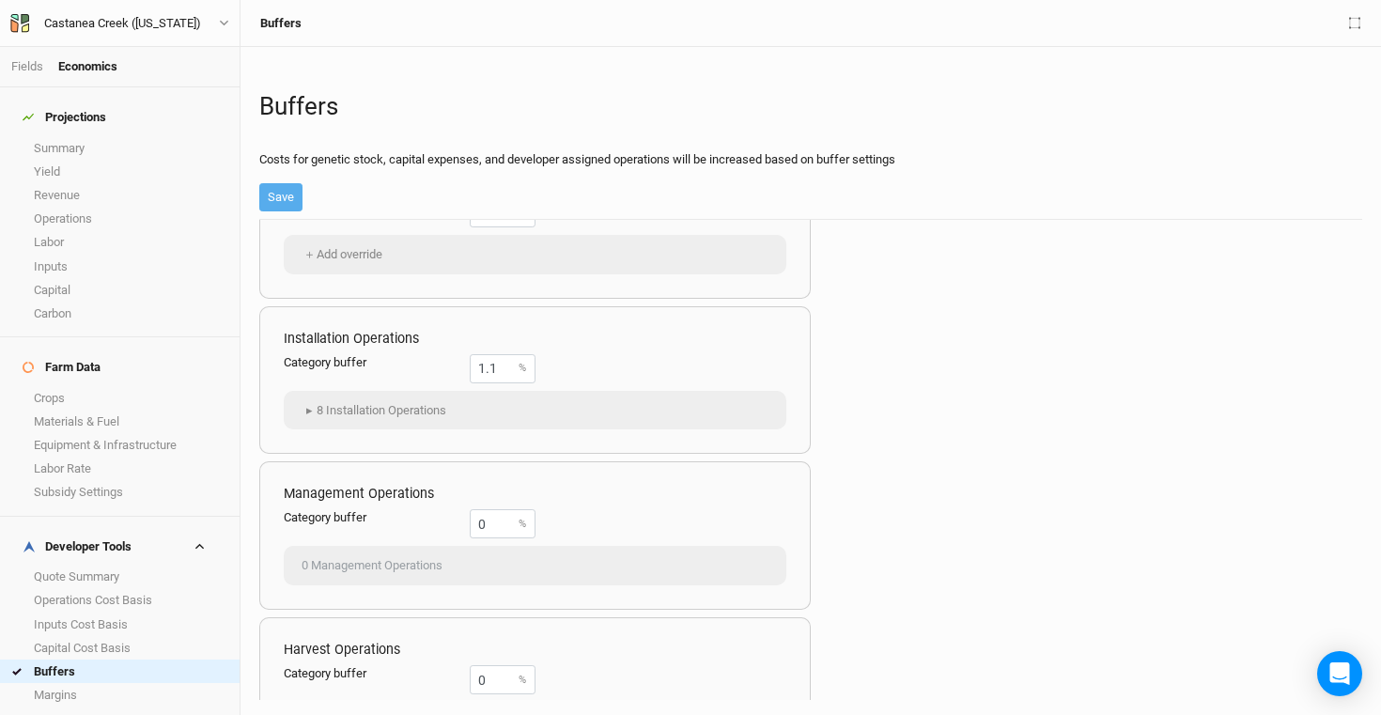
scroll to position [80, 0]
click at [373, 411] on button "▸ 8 Installation Operations" at bounding box center [374, 408] width 162 height 28
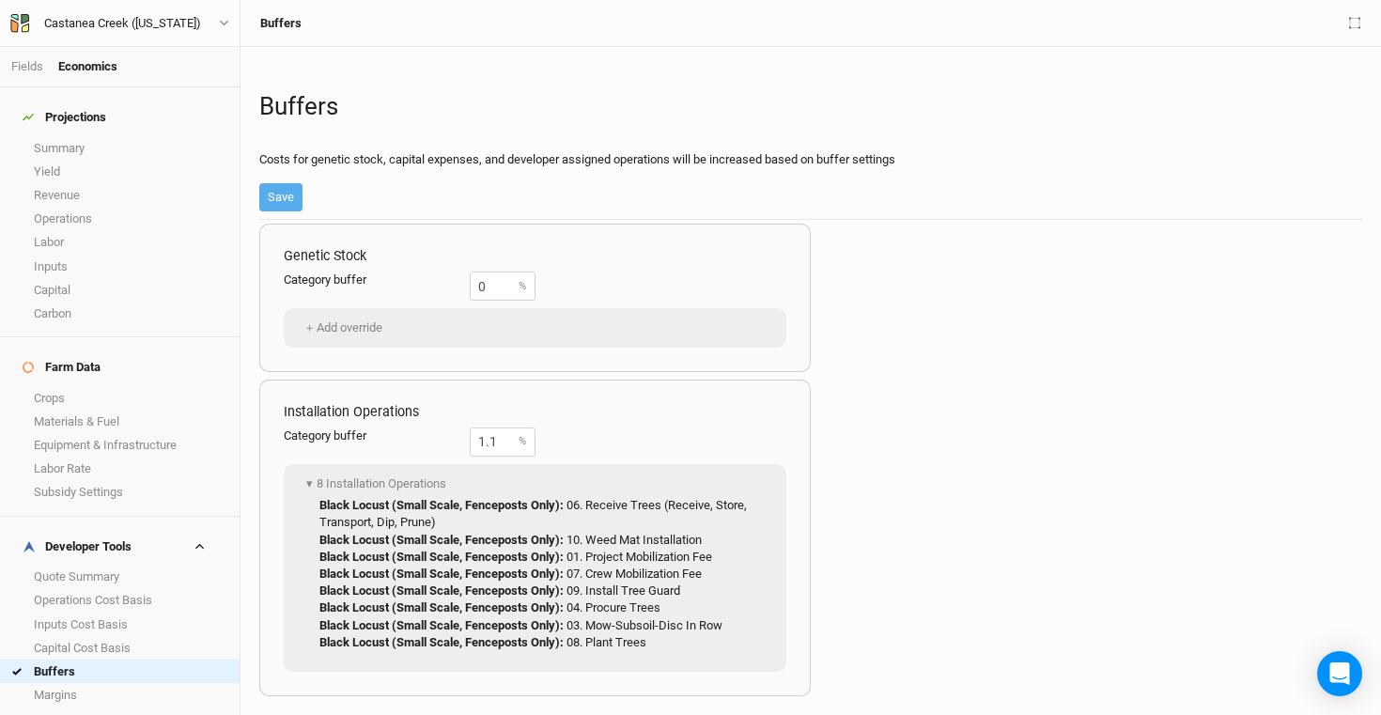
scroll to position [0, 0]
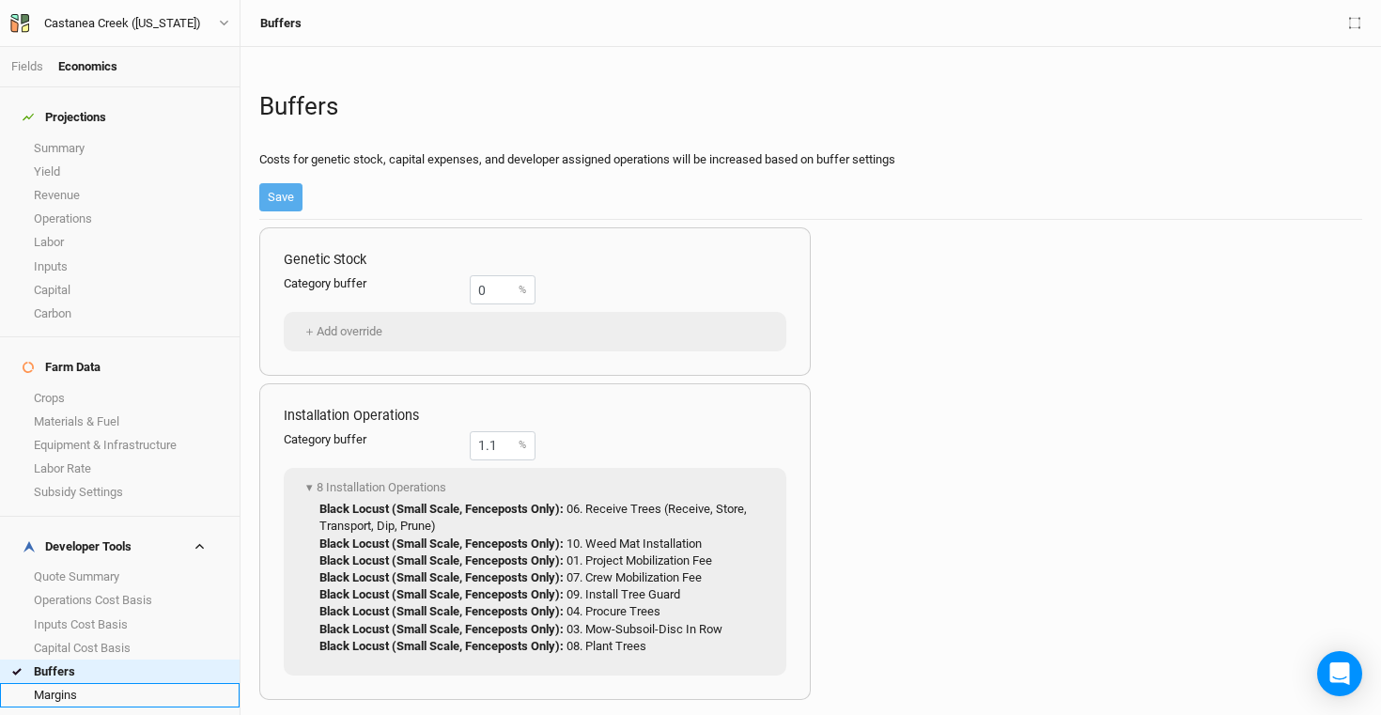
click at [98, 683] on link "Margins" at bounding box center [120, 694] width 240 height 23
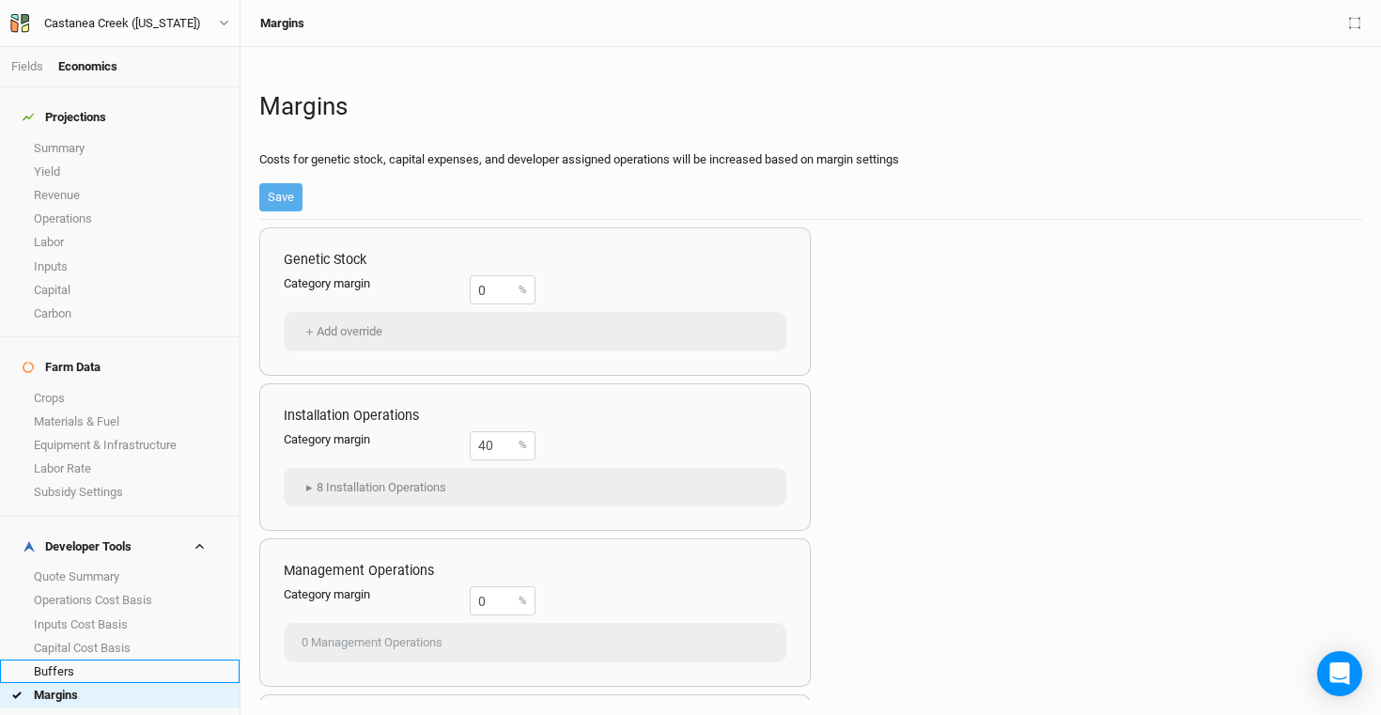
click at [70, 660] on link "Buffers" at bounding box center [120, 671] width 240 height 23
click at [491, 442] on input "1.1" at bounding box center [503, 445] width 66 height 29
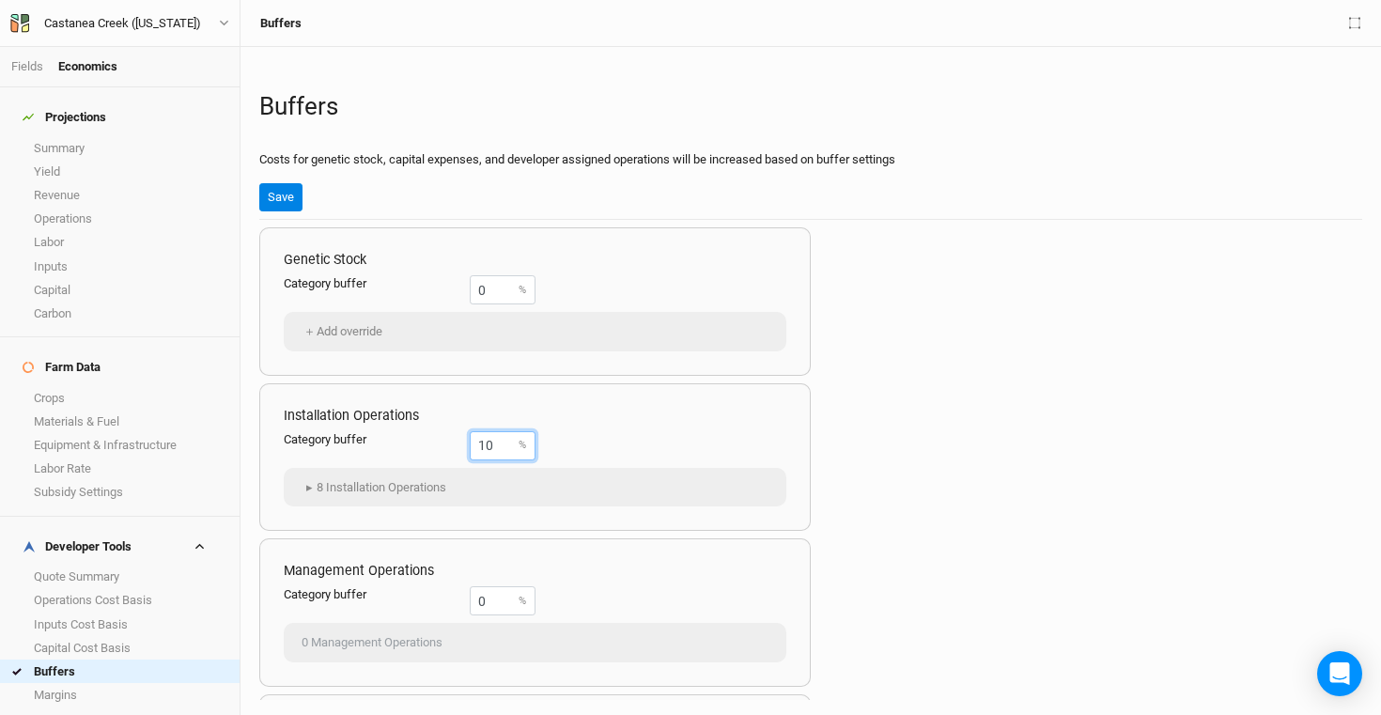
type input "10"
click at [1111, 447] on div "Genetic Stock Category buffer 0 % ＋ Add override Installation Operations Catego…" at bounding box center [810, 460] width 1103 height 480
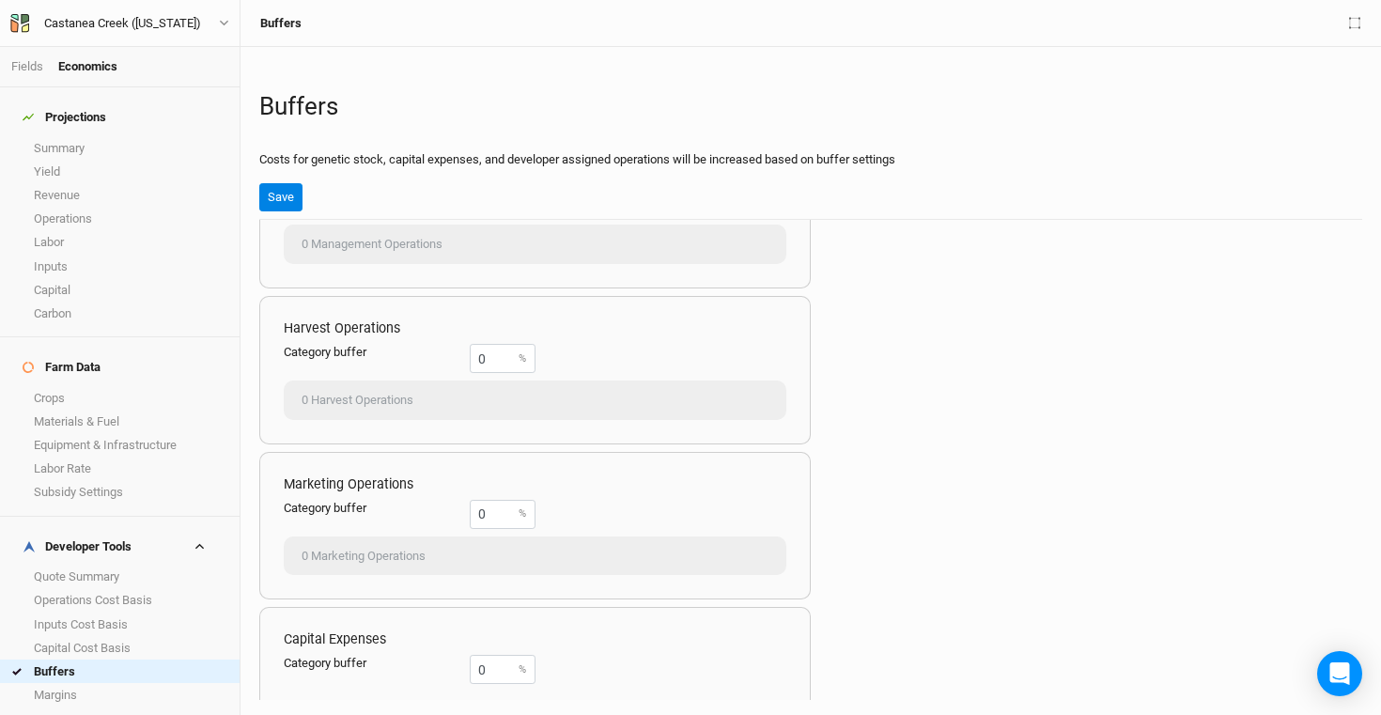
scroll to position [407, 0]
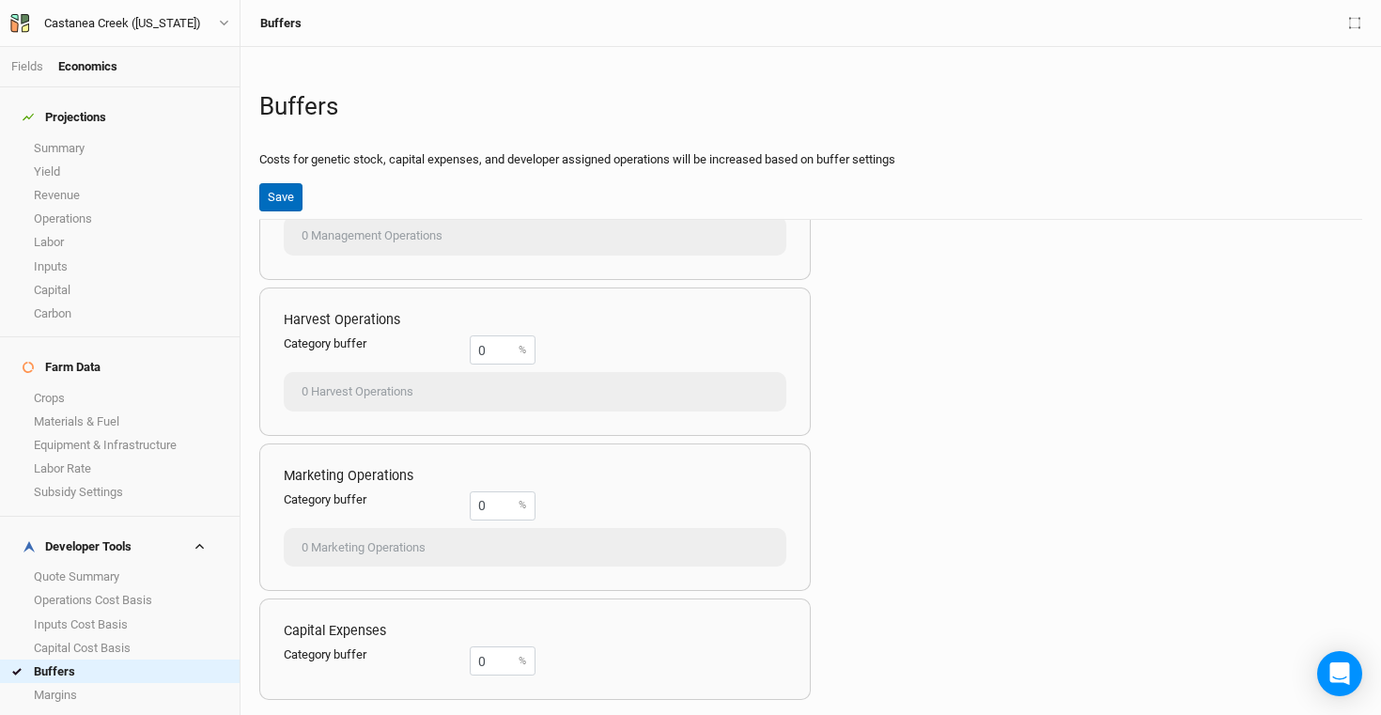
click at [277, 210] on div "Buffers Costs for genetic stock, capital expenses, and developer assigned opera…" at bounding box center [810, 141] width 1103 height 158
click at [277, 202] on button "Save" at bounding box center [280, 197] width 43 height 28
click at [116, 565] on link "Quote Summary" at bounding box center [120, 576] width 240 height 23
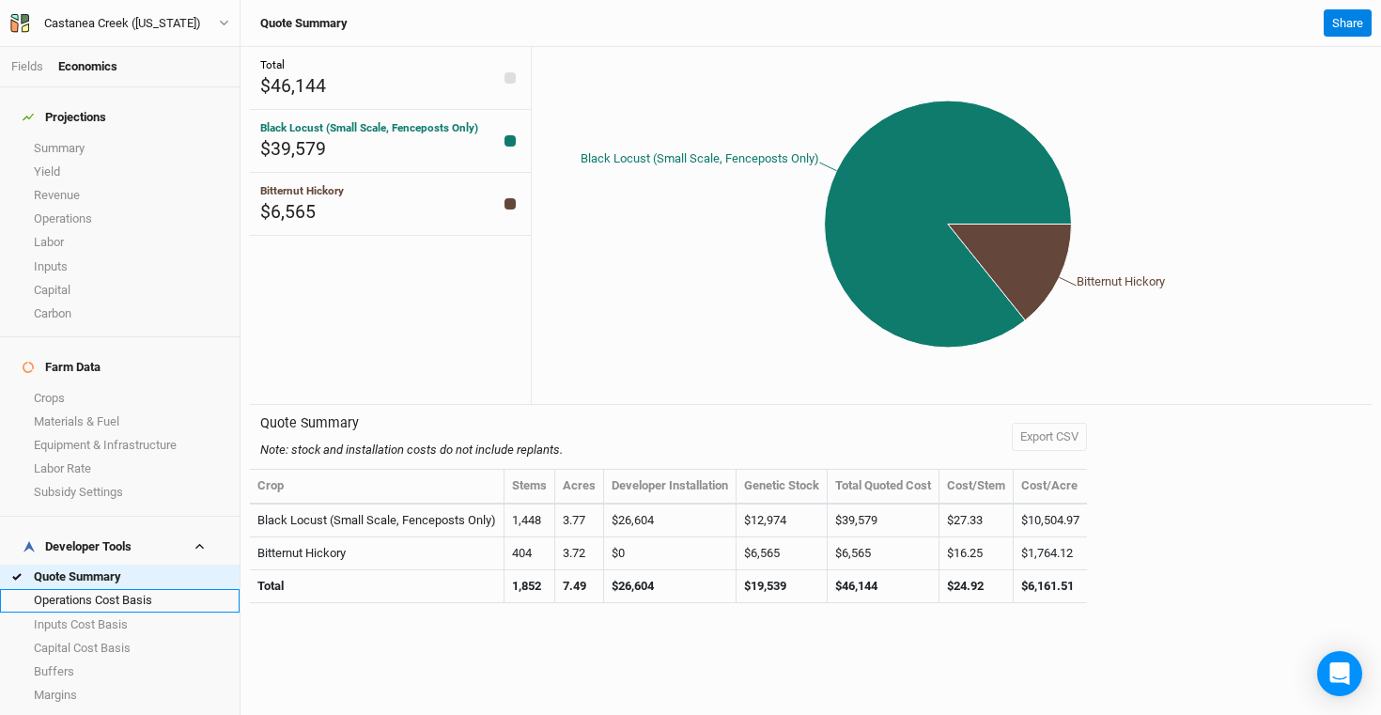
click at [93, 589] on link "Operations Cost Basis" at bounding box center [120, 600] width 240 height 23
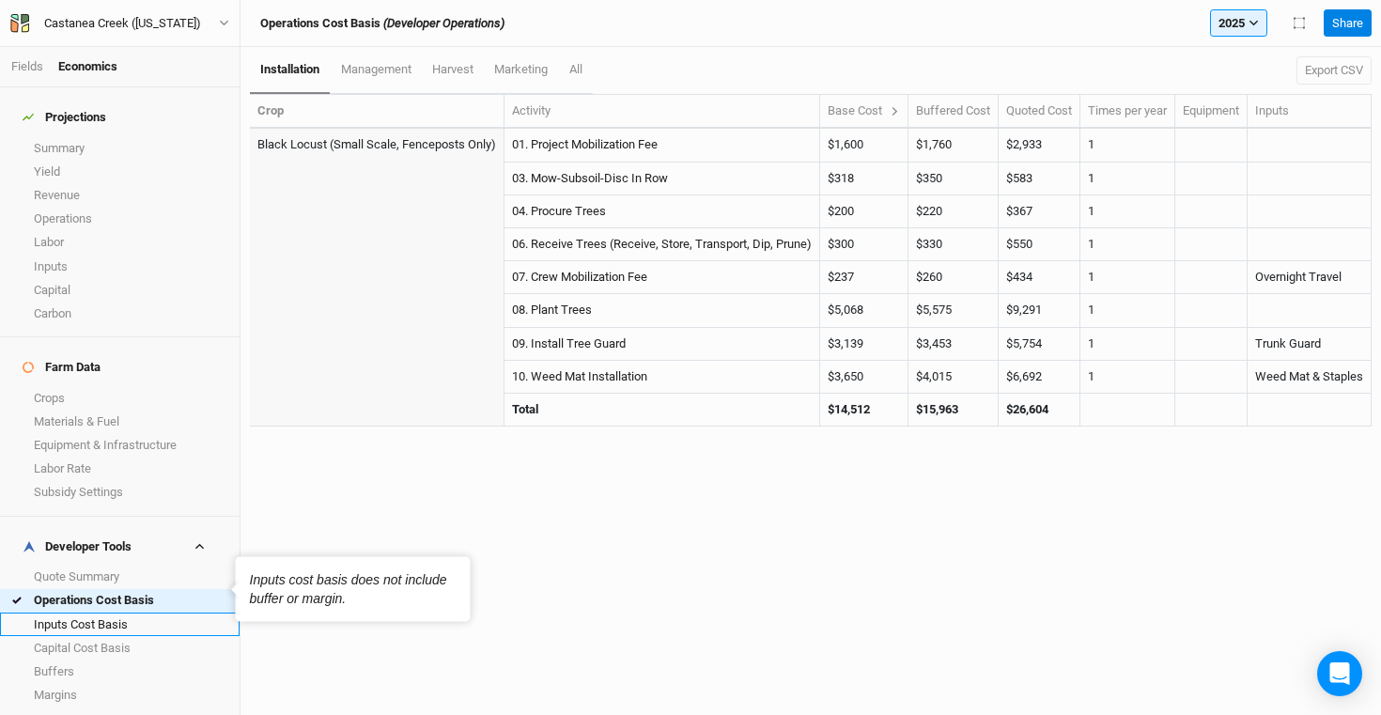
click at [104, 613] on link "Inputs Cost Basis" at bounding box center [120, 624] width 240 height 23
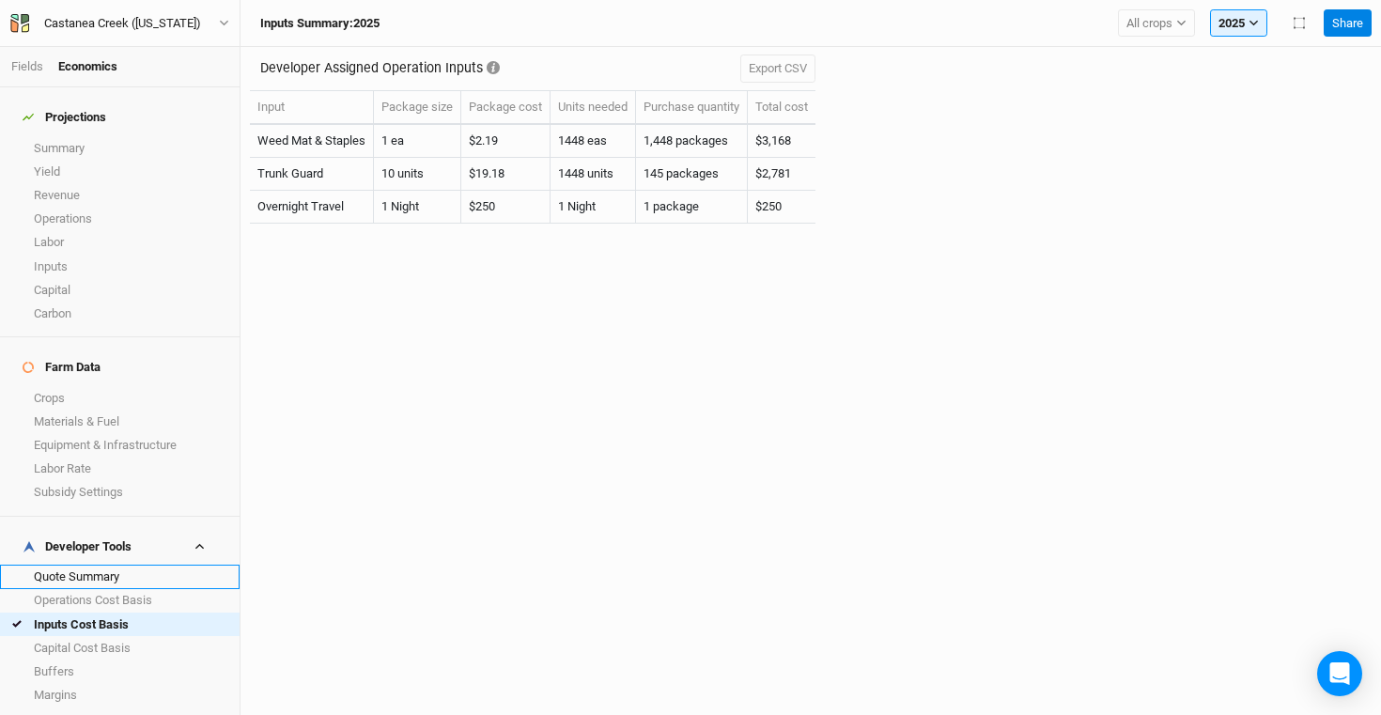
click at [86, 565] on link "Quote Summary" at bounding box center [120, 576] width 240 height 23
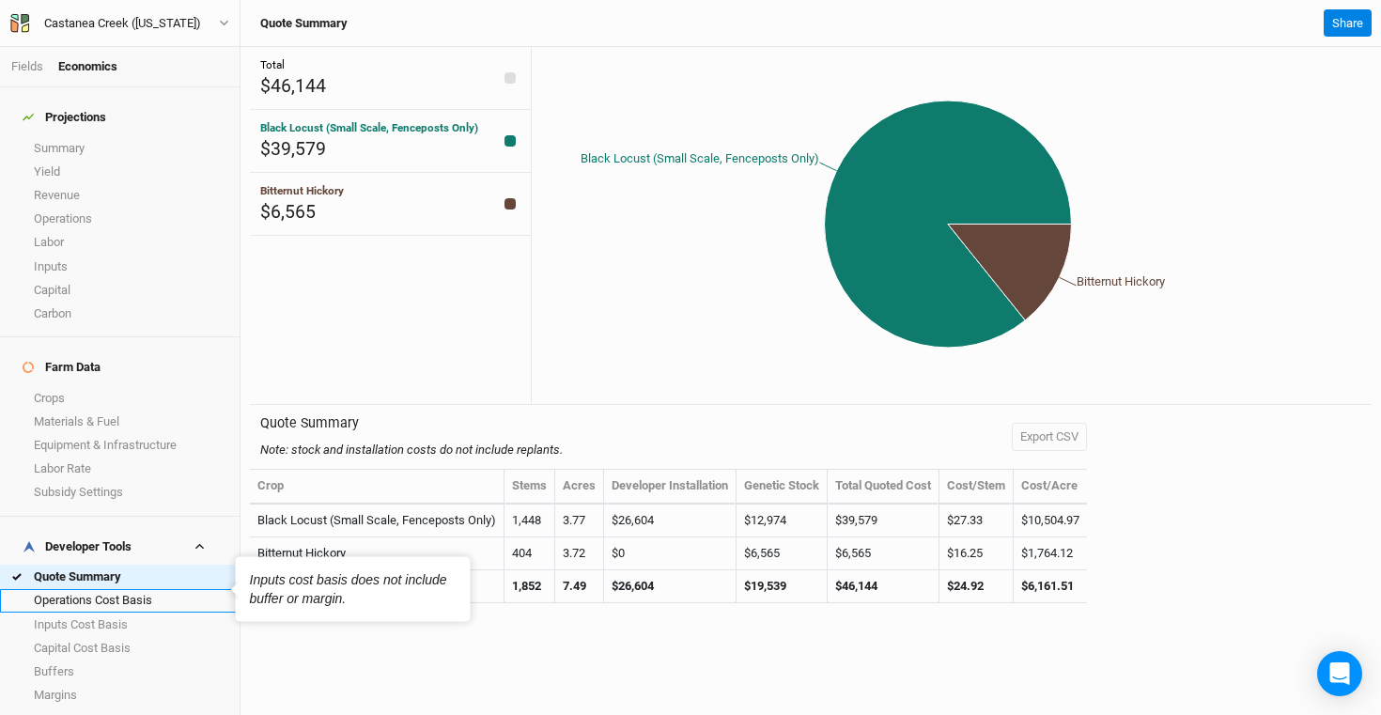
click at [108, 589] on link "Operations Cost Basis" at bounding box center [120, 600] width 240 height 23
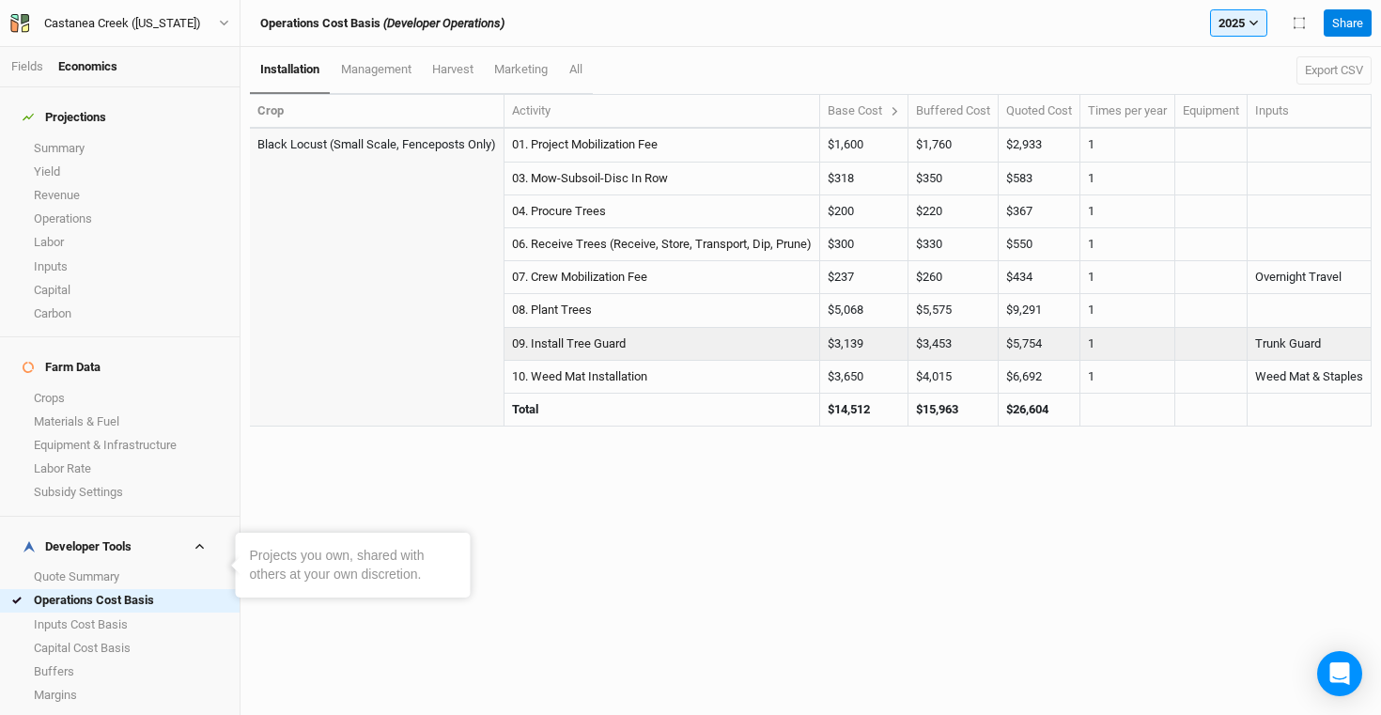
click at [1036, 346] on td "$5,754" at bounding box center [1040, 344] width 82 height 33
click at [541, 340] on link "09. Install Tree Guard" at bounding box center [569, 343] width 114 height 14
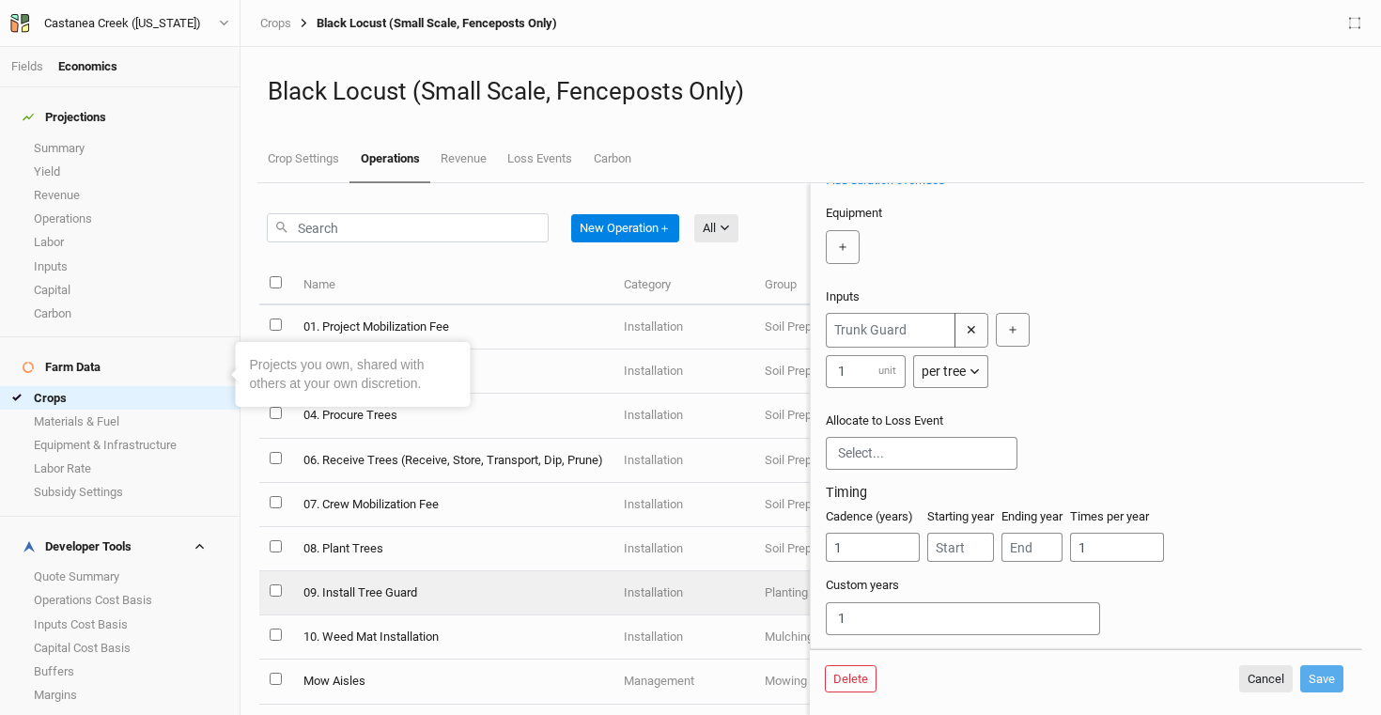
scroll to position [320, 0]
click at [1255, 677] on button "Cancel" at bounding box center [1266, 679] width 54 height 28
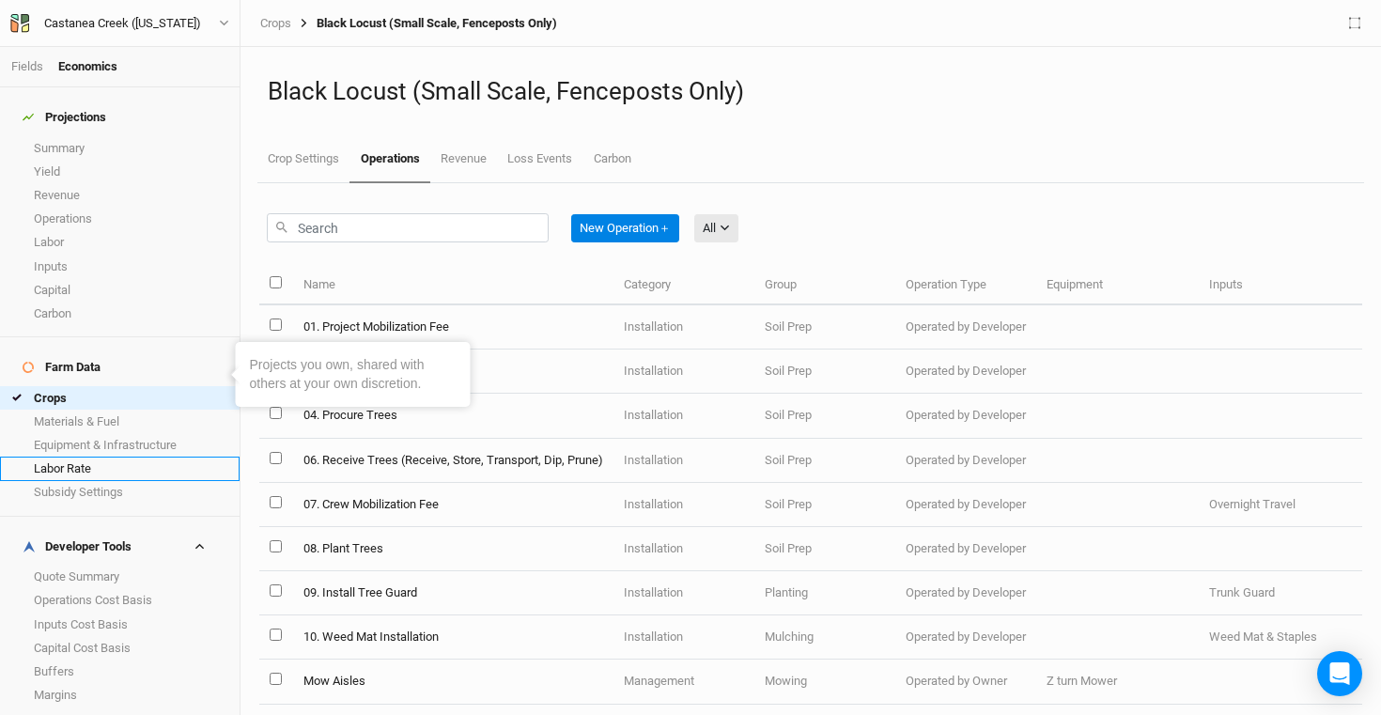
click at [120, 457] on link "Labor Rate" at bounding box center [120, 468] width 240 height 23
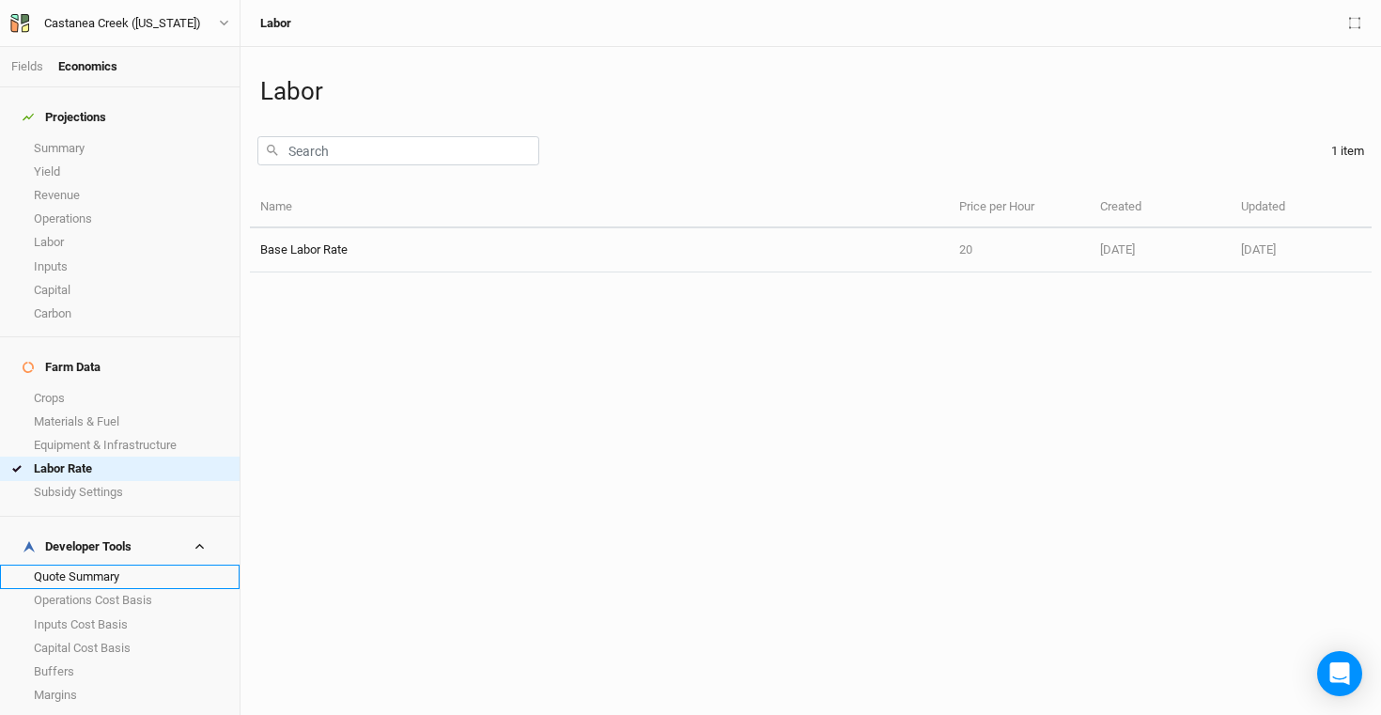
click at [89, 565] on link "Quote Summary" at bounding box center [120, 576] width 240 height 23
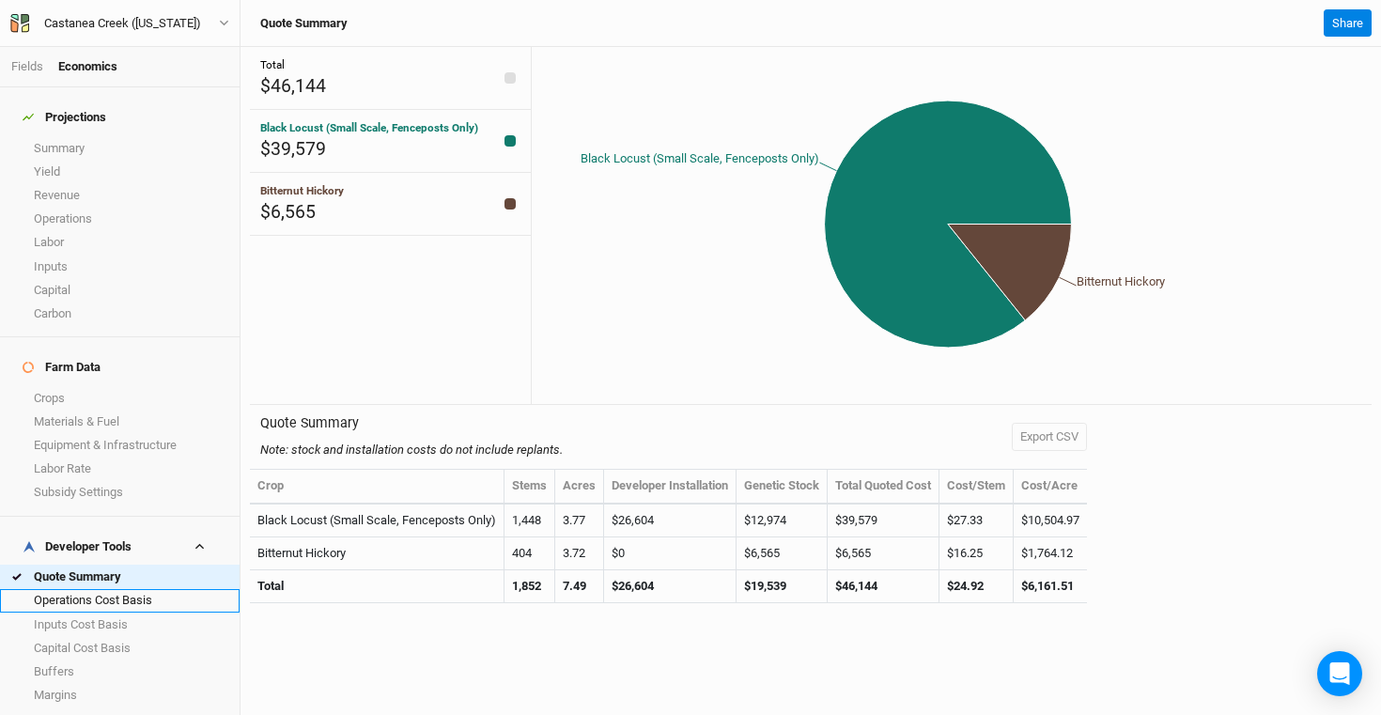
click at [107, 589] on link "Operations Cost Basis" at bounding box center [120, 600] width 240 height 23
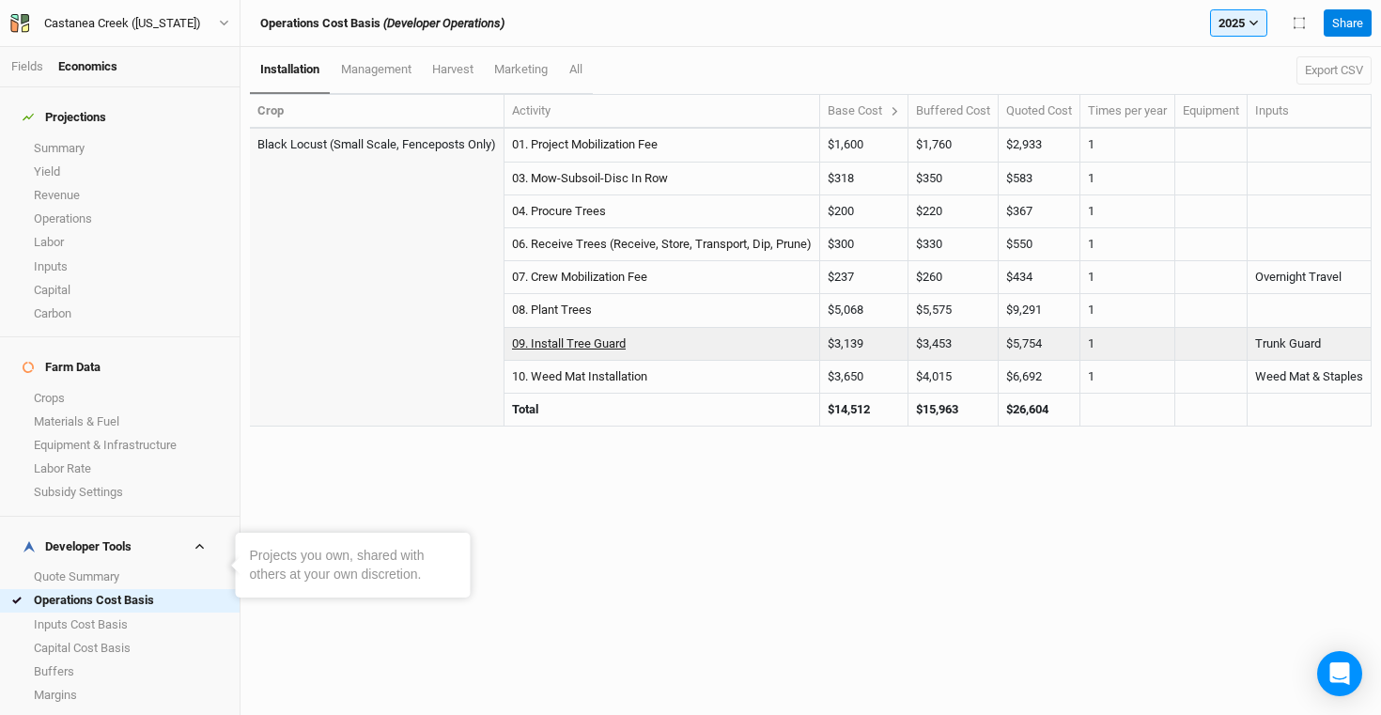
click at [585, 345] on link "09. Install Tree Guard" at bounding box center [569, 343] width 114 height 14
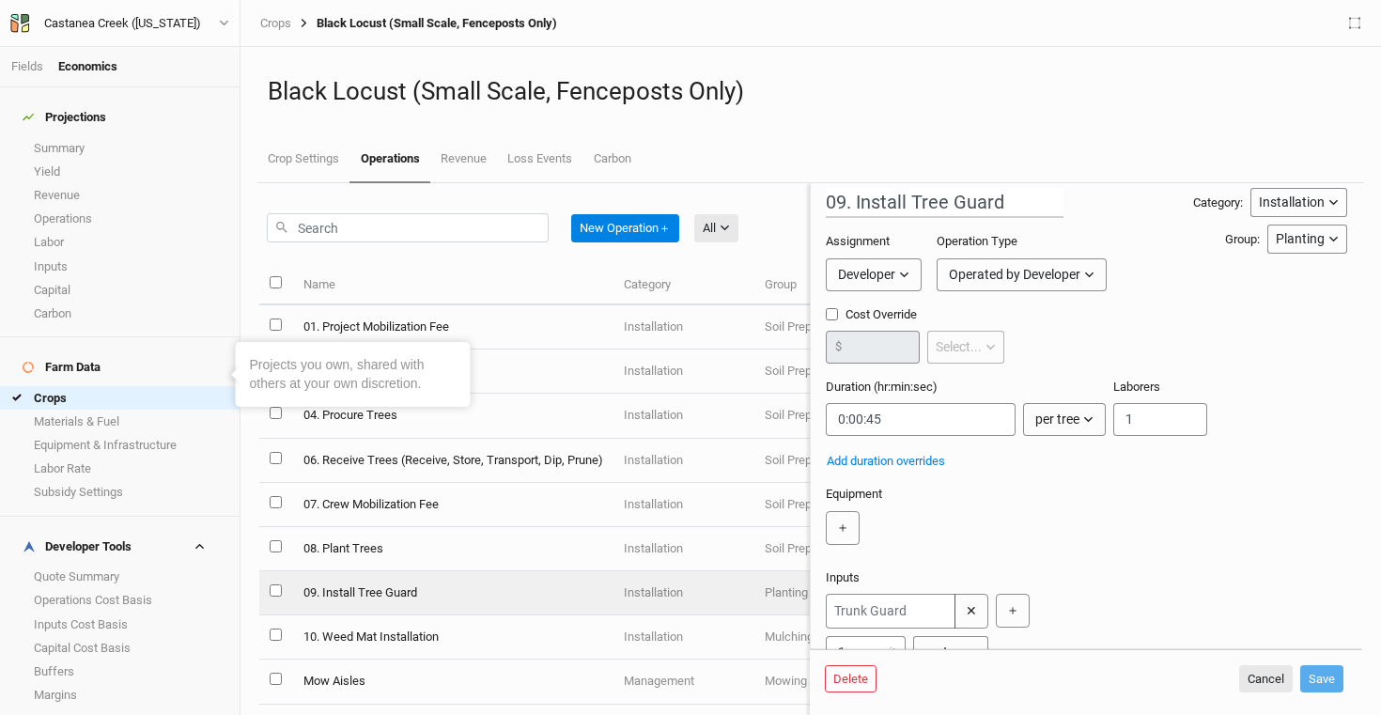
scroll to position [5, 0]
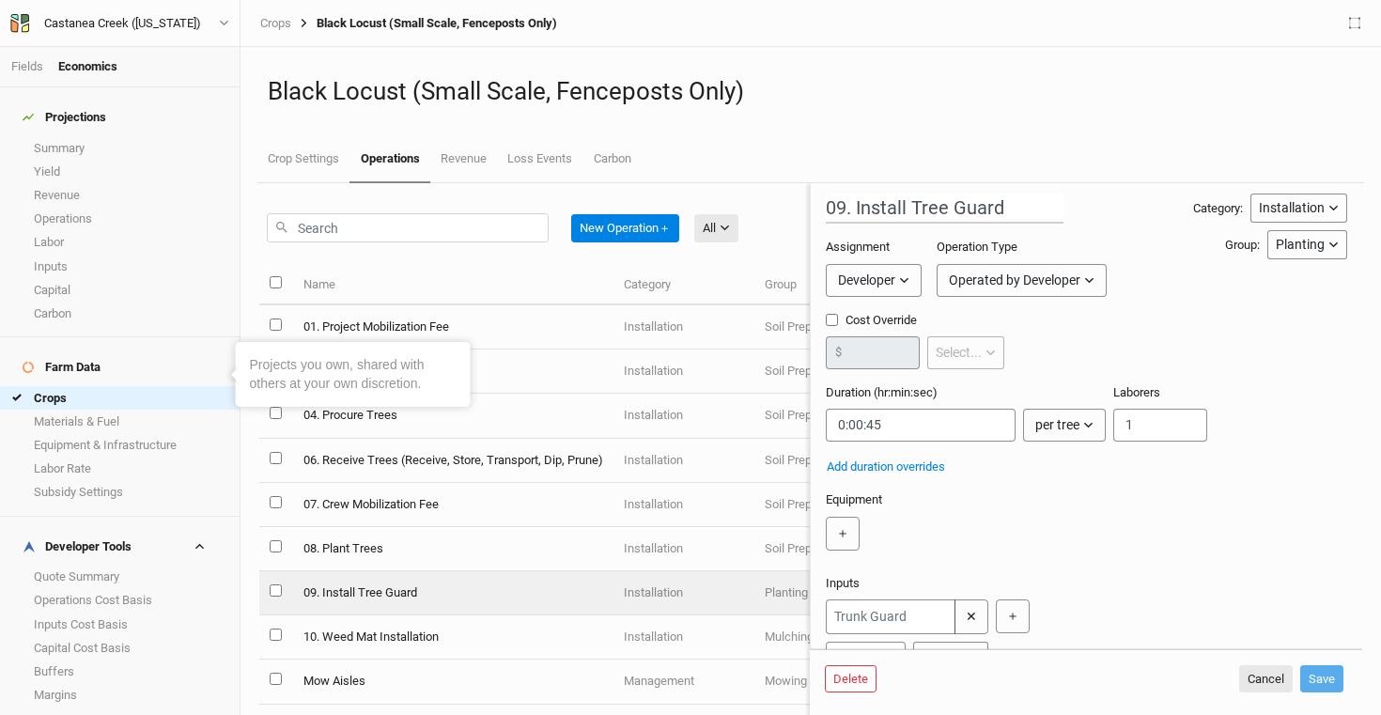
click at [828, 320] on input "Cost Override" at bounding box center [832, 320] width 12 height 12
checkbox input "true"
click at [890, 356] on input "number" at bounding box center [873, 352] width 94 height 33
type input "0"
click at [989, 351] on button "per ac" at bounding box center [961, 352] width 67 height 33
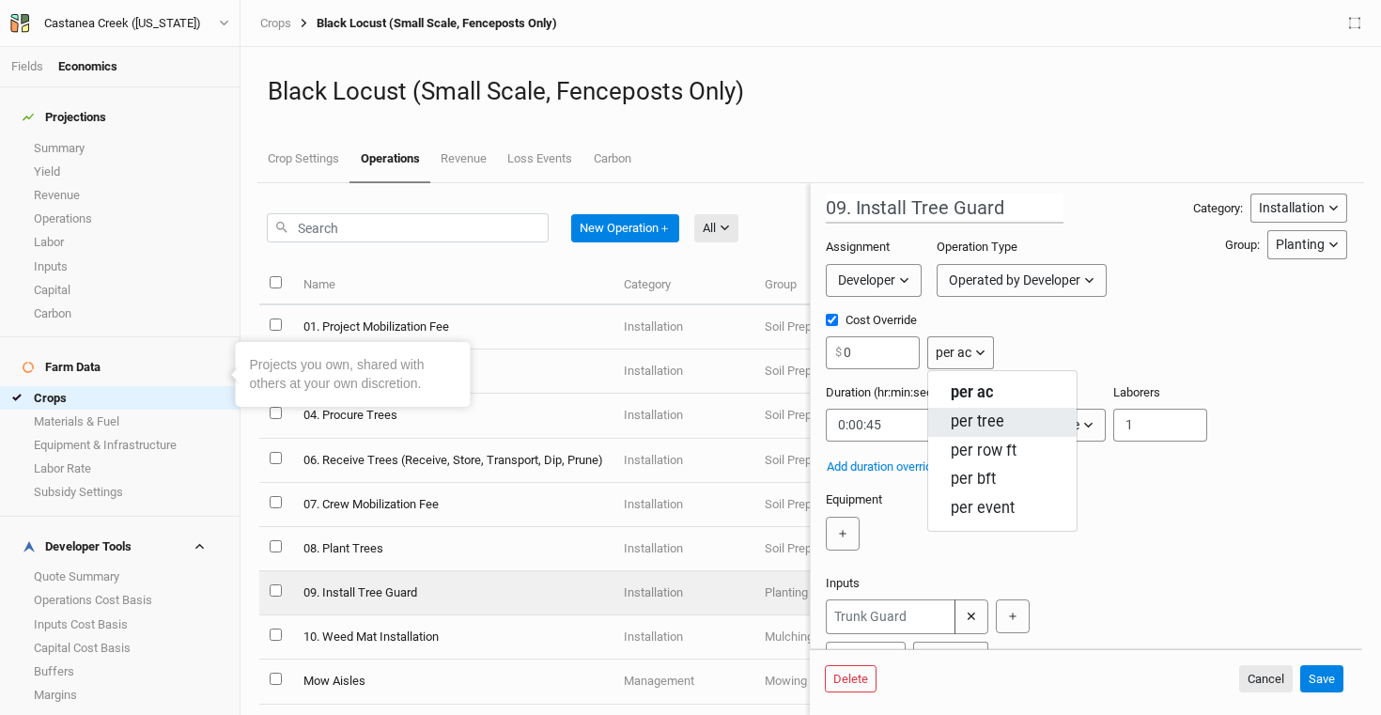
click at [1038, 429] on button "per tree" at bounding box center [1002, 422] width 148 height 29
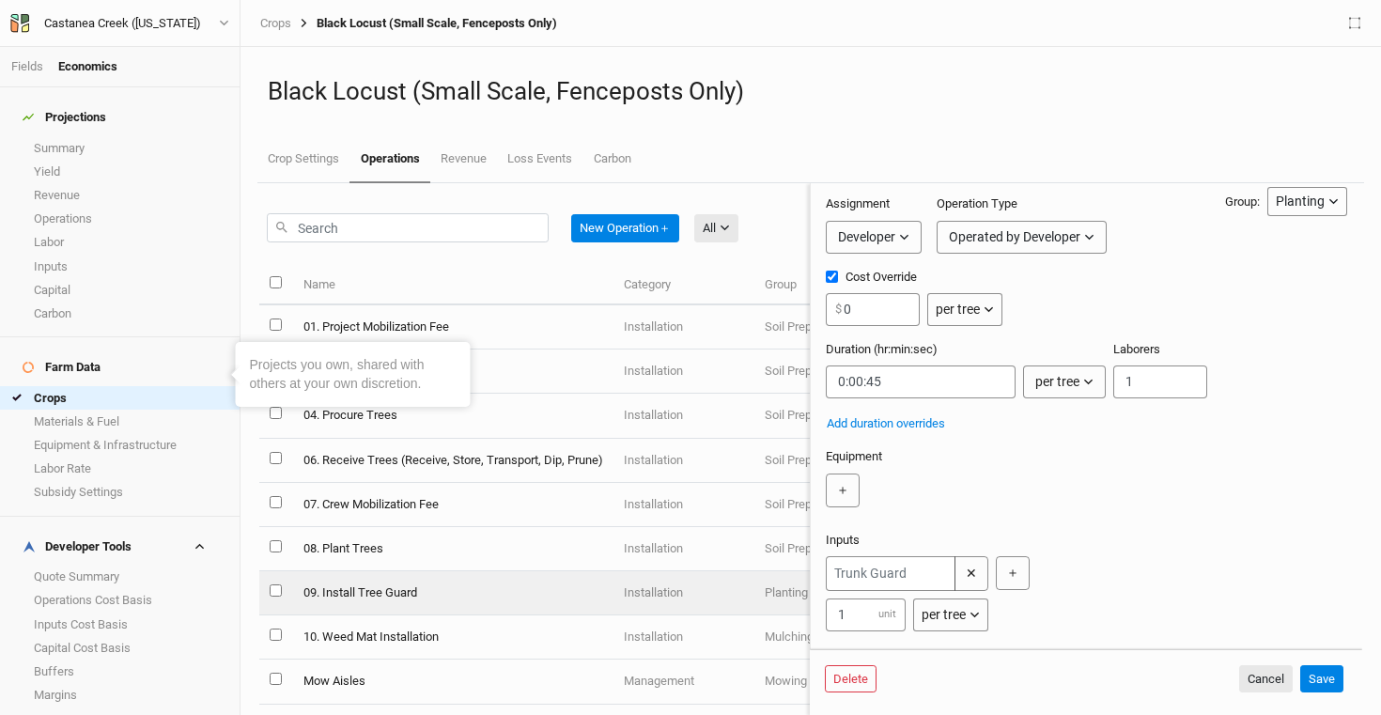
scroll to position [168, 0]
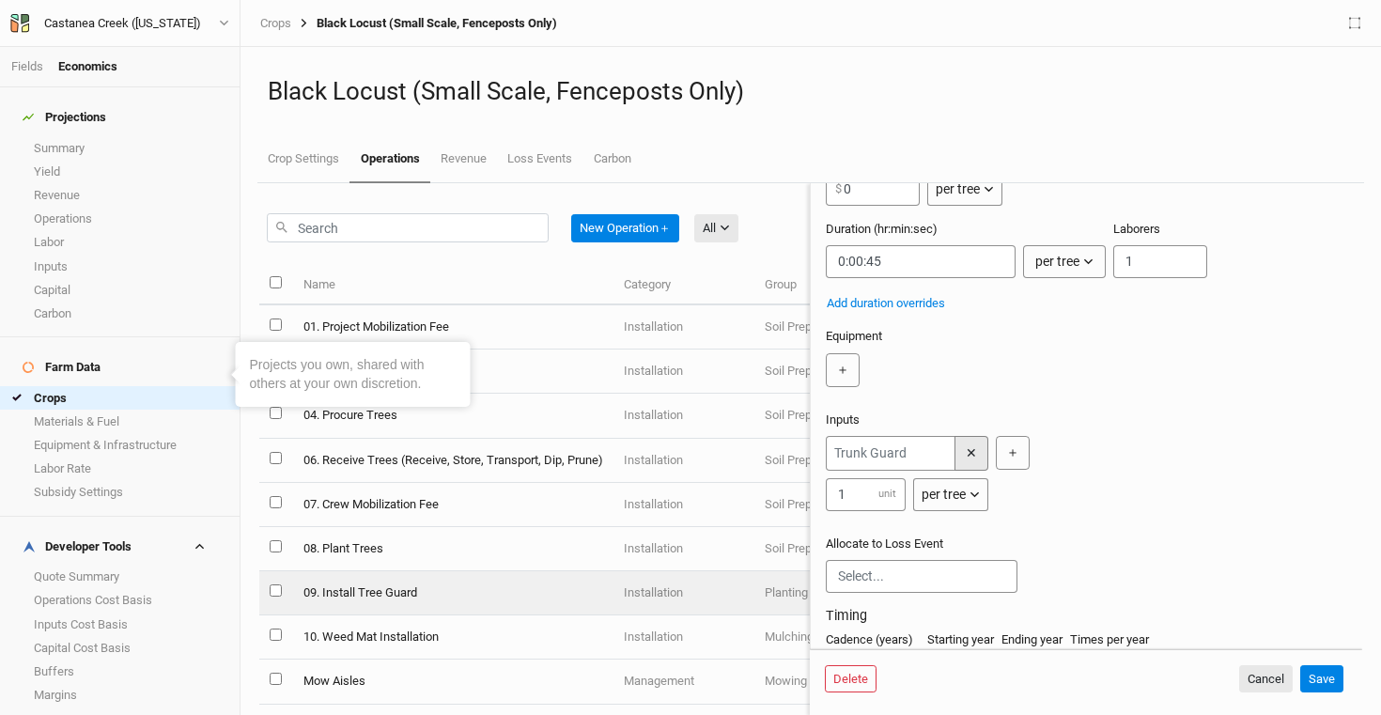
click at [974, 462] on button "✕" at bounding box center [972, 453] width 34 height 35
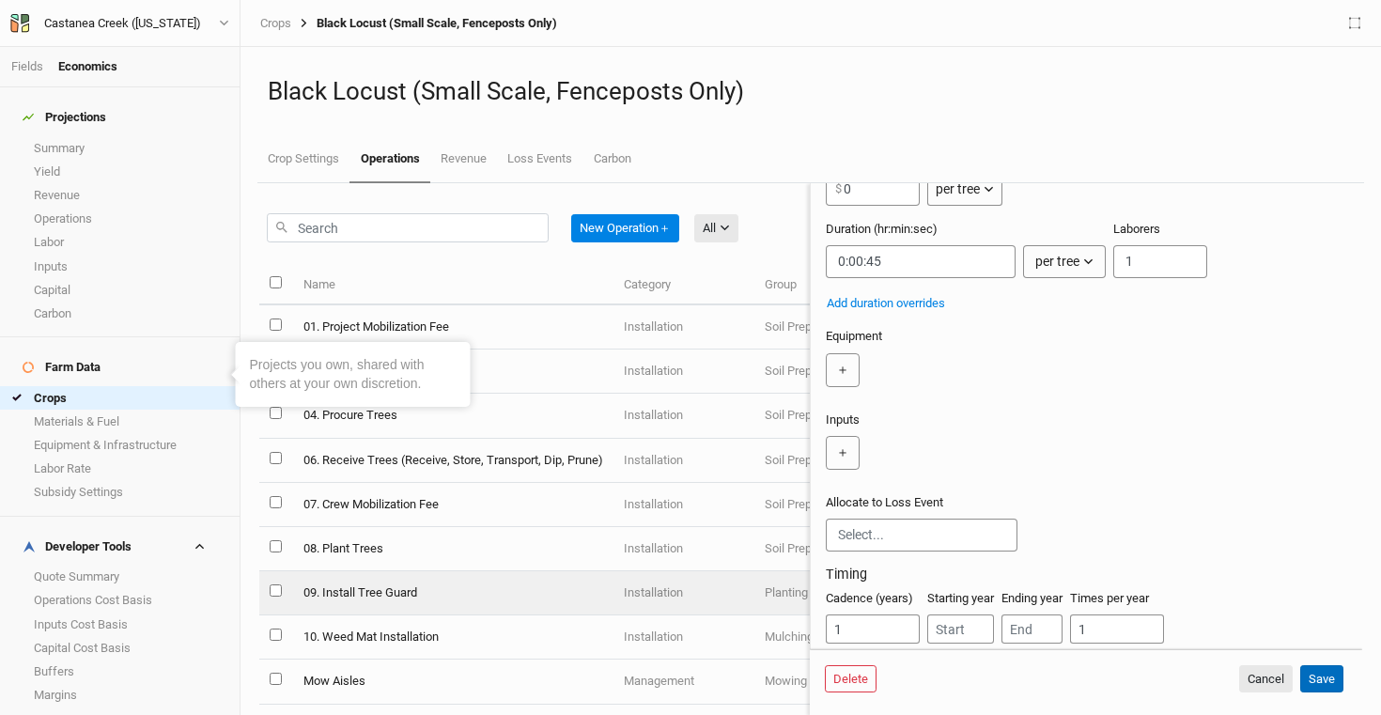
click at [1313, 677] on button "Save" at bounding box center [1322, 679] width 43 height 28
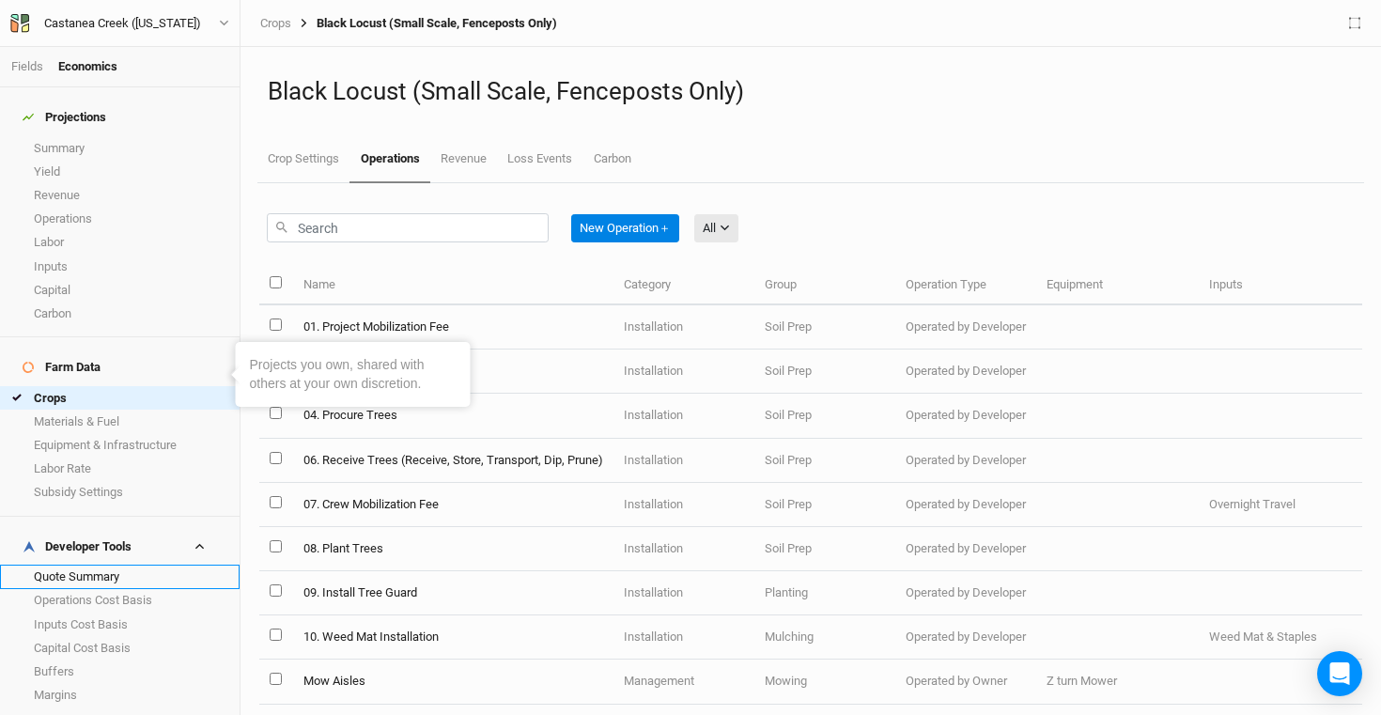
click at [123, 565] on link "Quote Summary" at bounding box center [120, 576] width 240 height 23
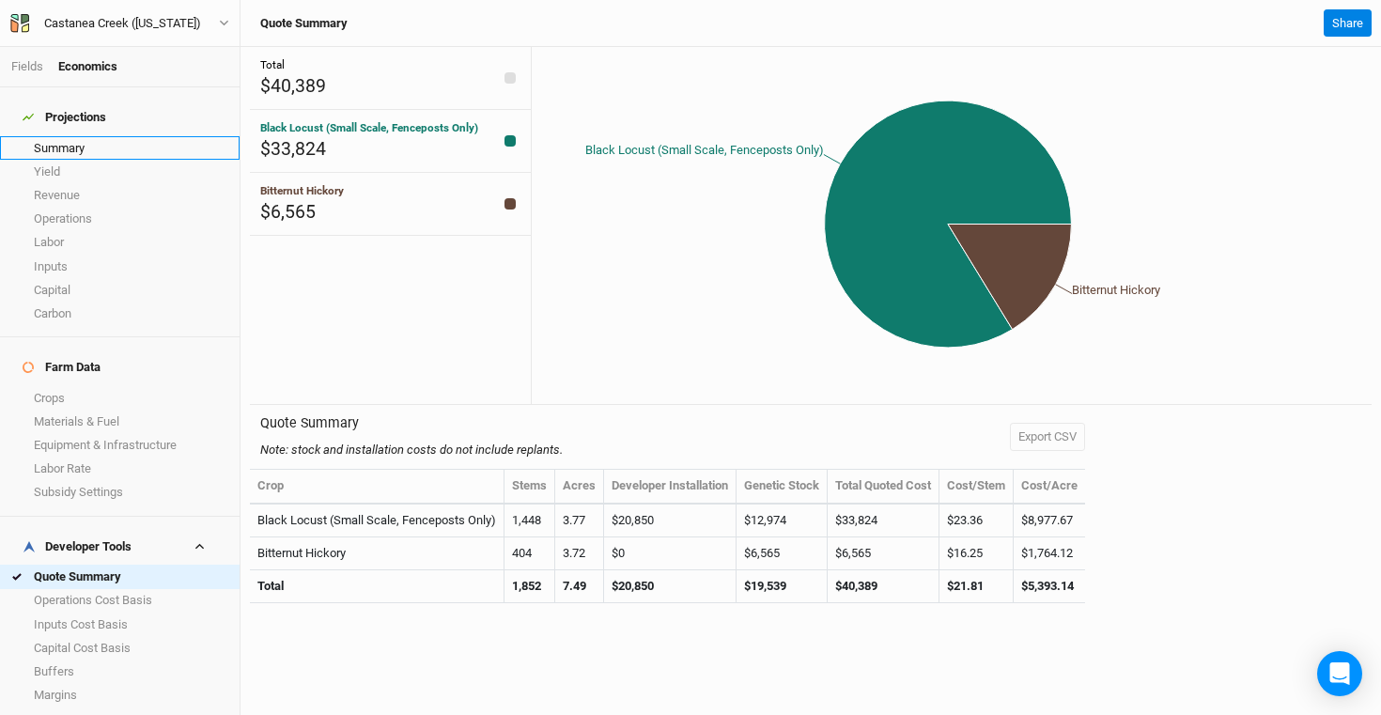
click at [54, 136] on link "Summary" at bounding box center [120, 147] width 240 height 23
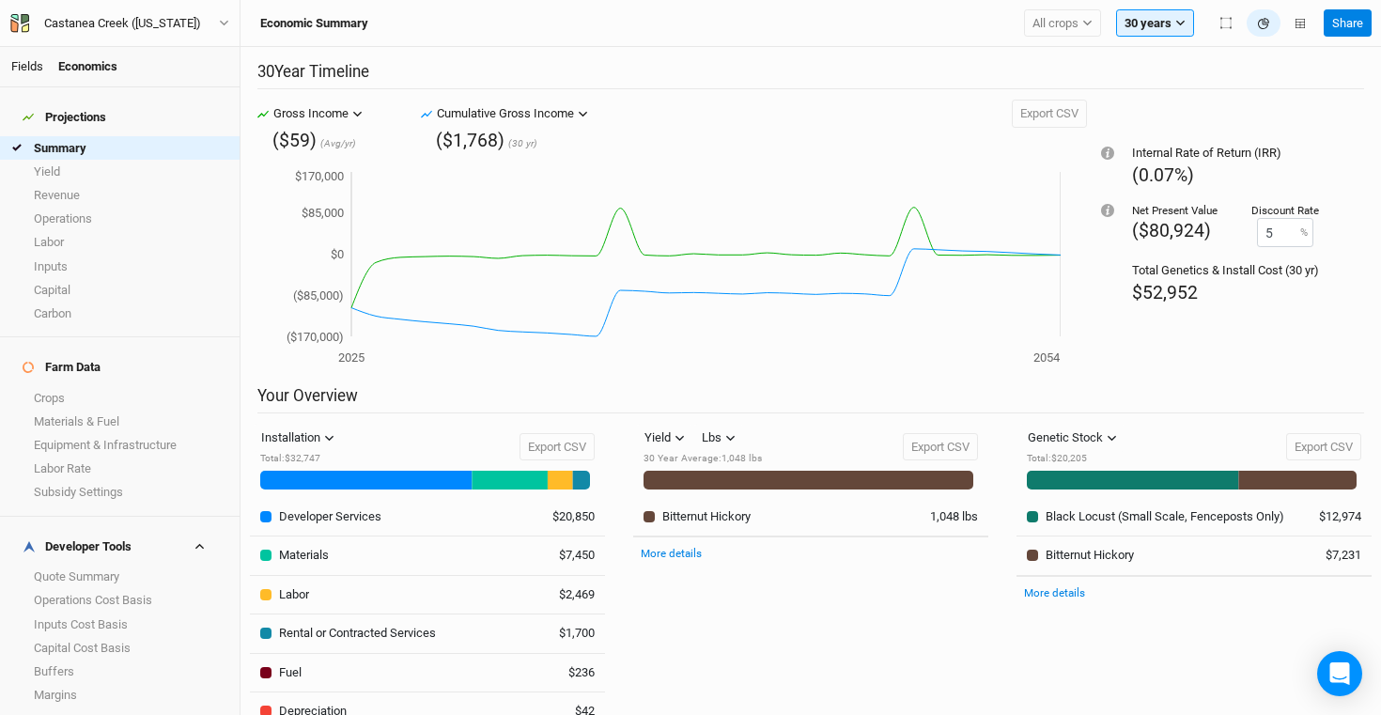
click at [32, 71] on link "Fields" at bounding box center [27, 66] width 32 height 14
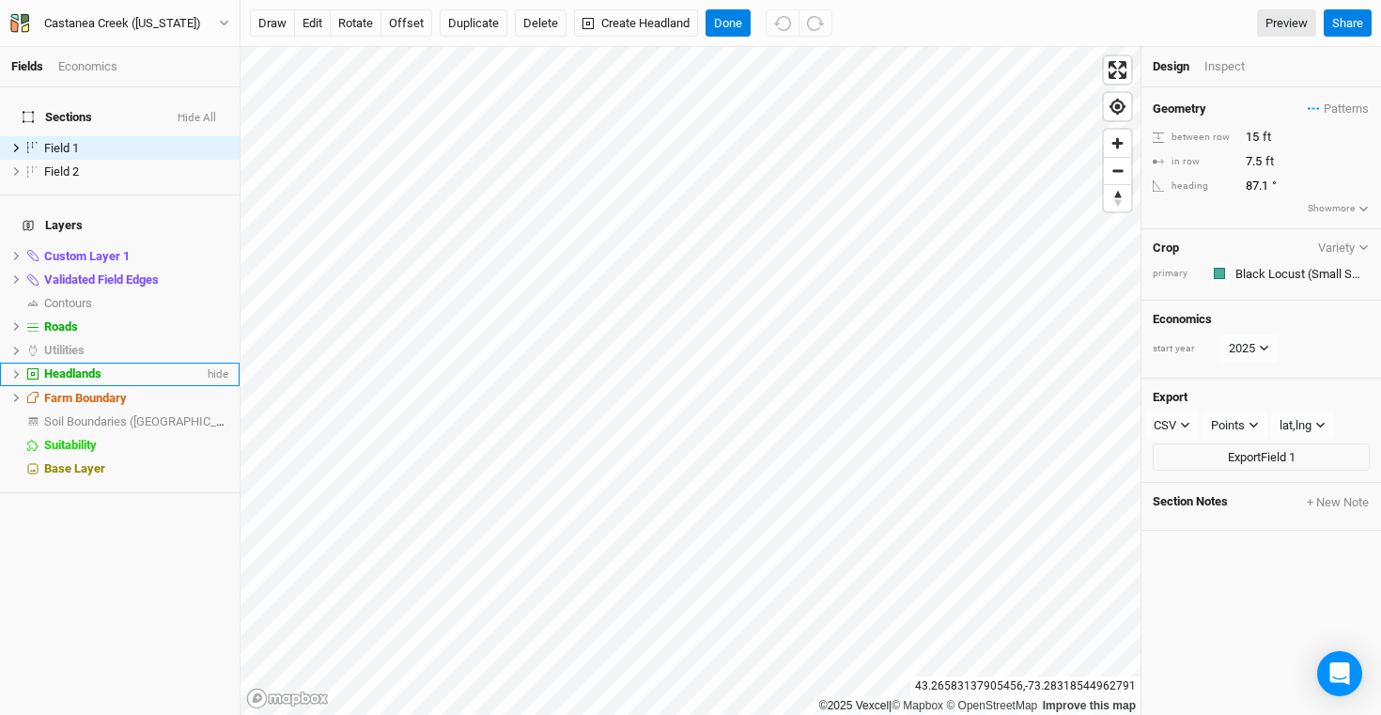
click at [94, 366] on span "Headlands" at bounding box center [72, 373] width 57 height 14
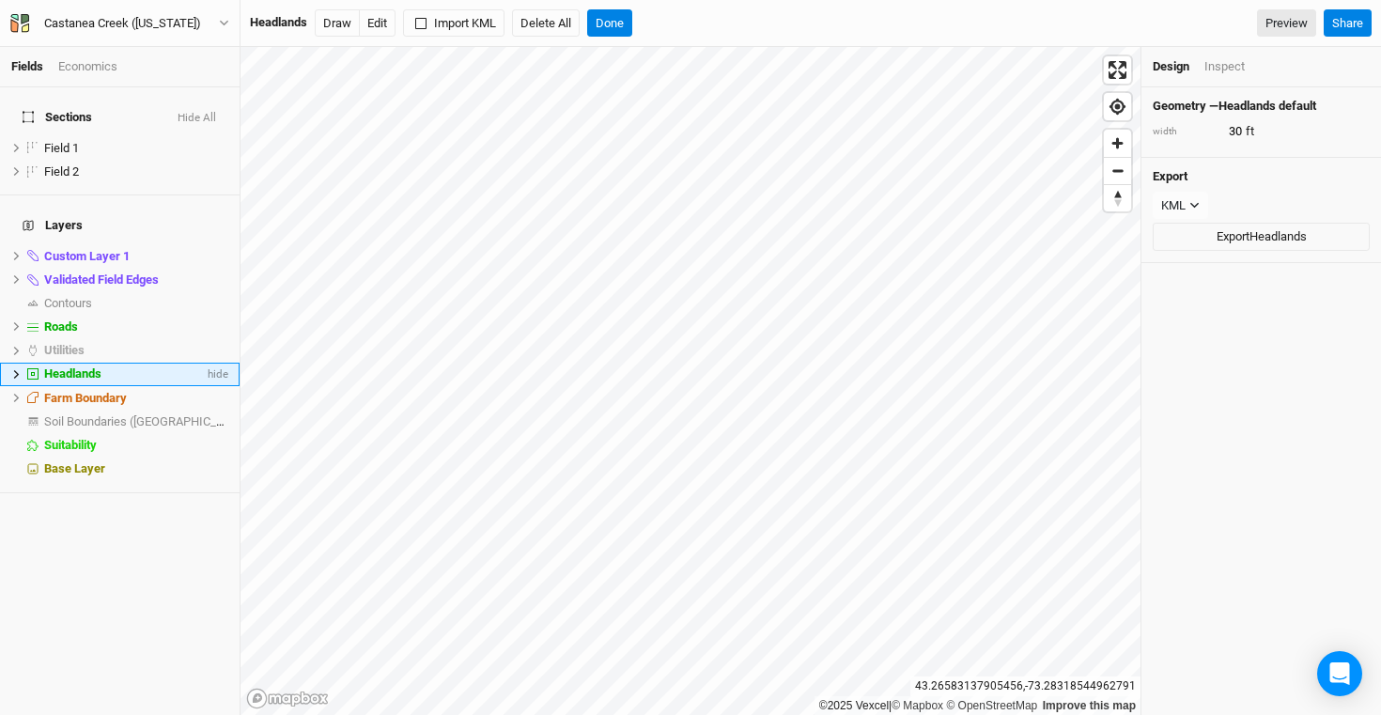
click at [8, 363] on li "Headlands hide" at bounding box center [120, 374] width 240 height 23
click at [18, 370] on icon at bounding box center [17, 374] width 6 height 8
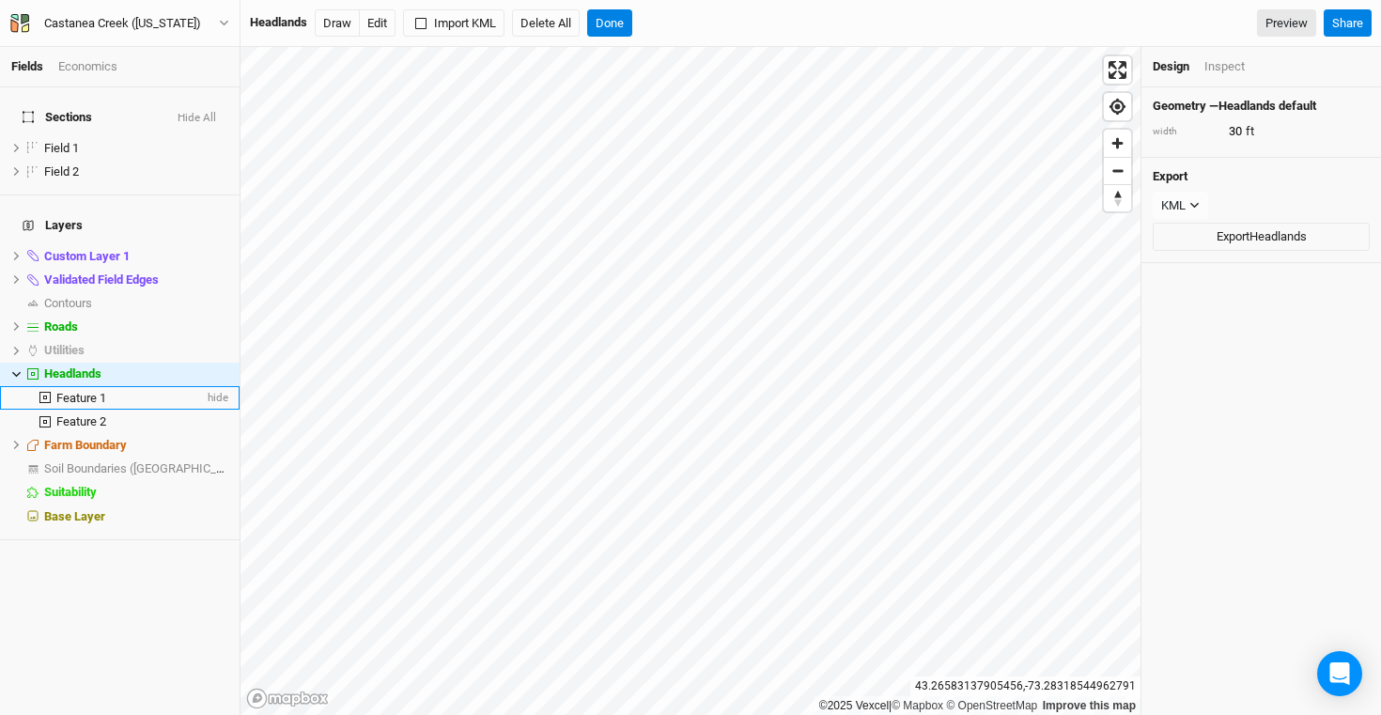
click at [102, 391] on span "Feature 1" at bounding box center [81, 398] width 50 height 14
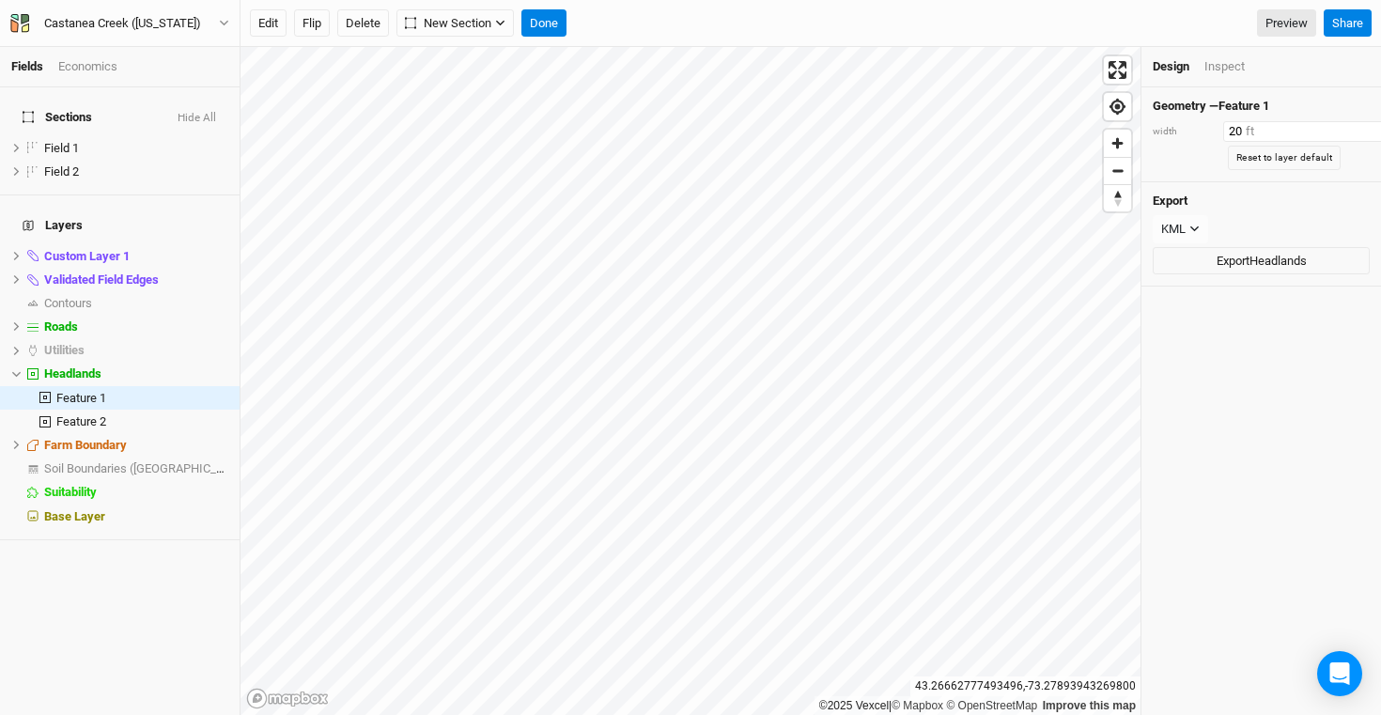
click at [1276, 133] on input "20" at bounding box center [1306, 131] width 164 height 21
type input "30"
click at [551, 27] on button "Done" at bounding box center [544, 23] width 45 height 28
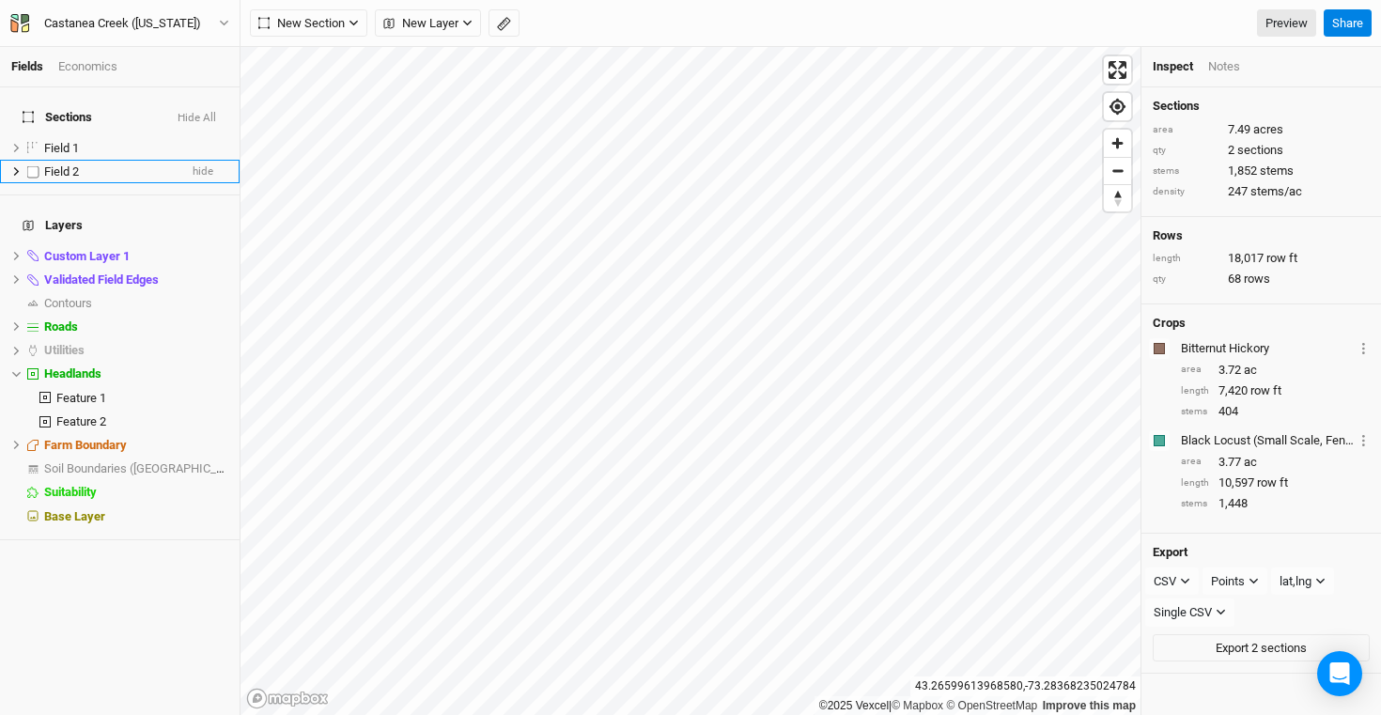
click at [100, 164] on div "Field 2" at bounding box center [110, 171] width 133 height 15
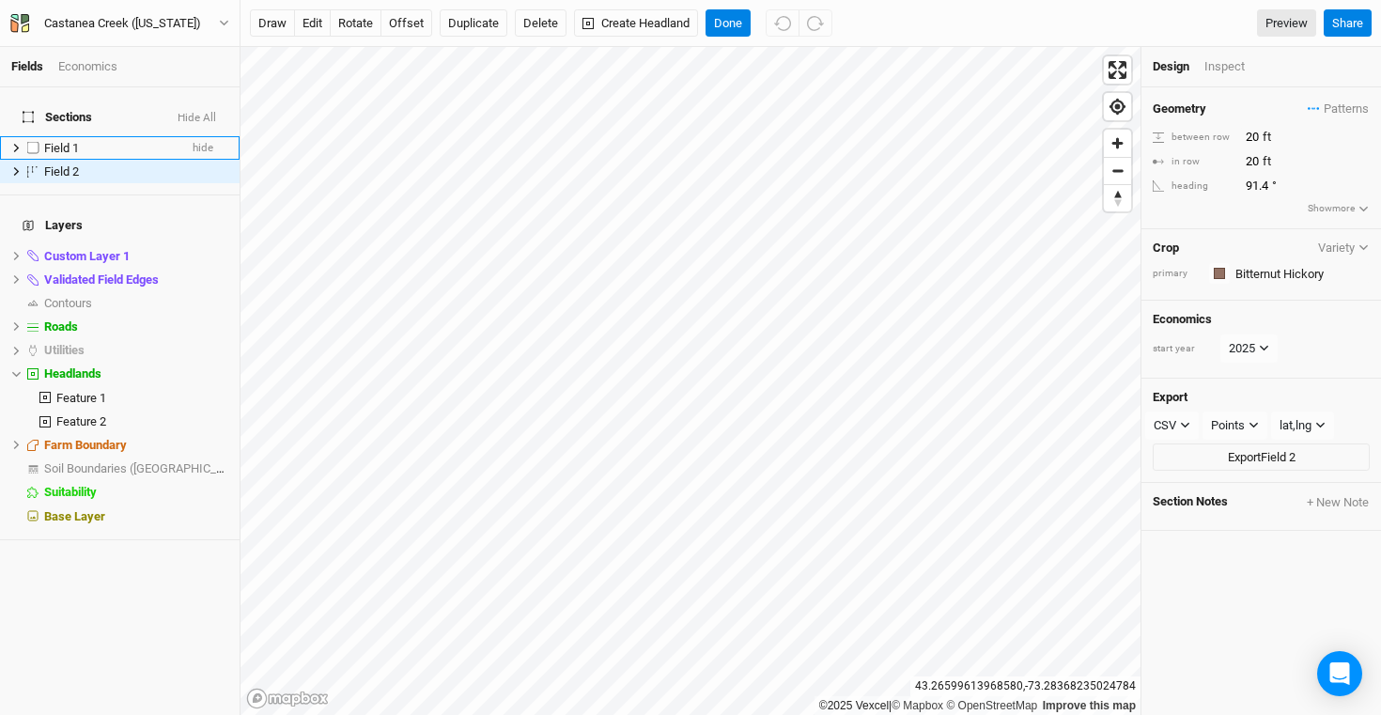
click at [102, 141] on div "Field 1" at bounding box center [110, 148] width 133 height 15
click at [77, 72] on div "Economics" at bounding box center [87, 66] width 59 height 17
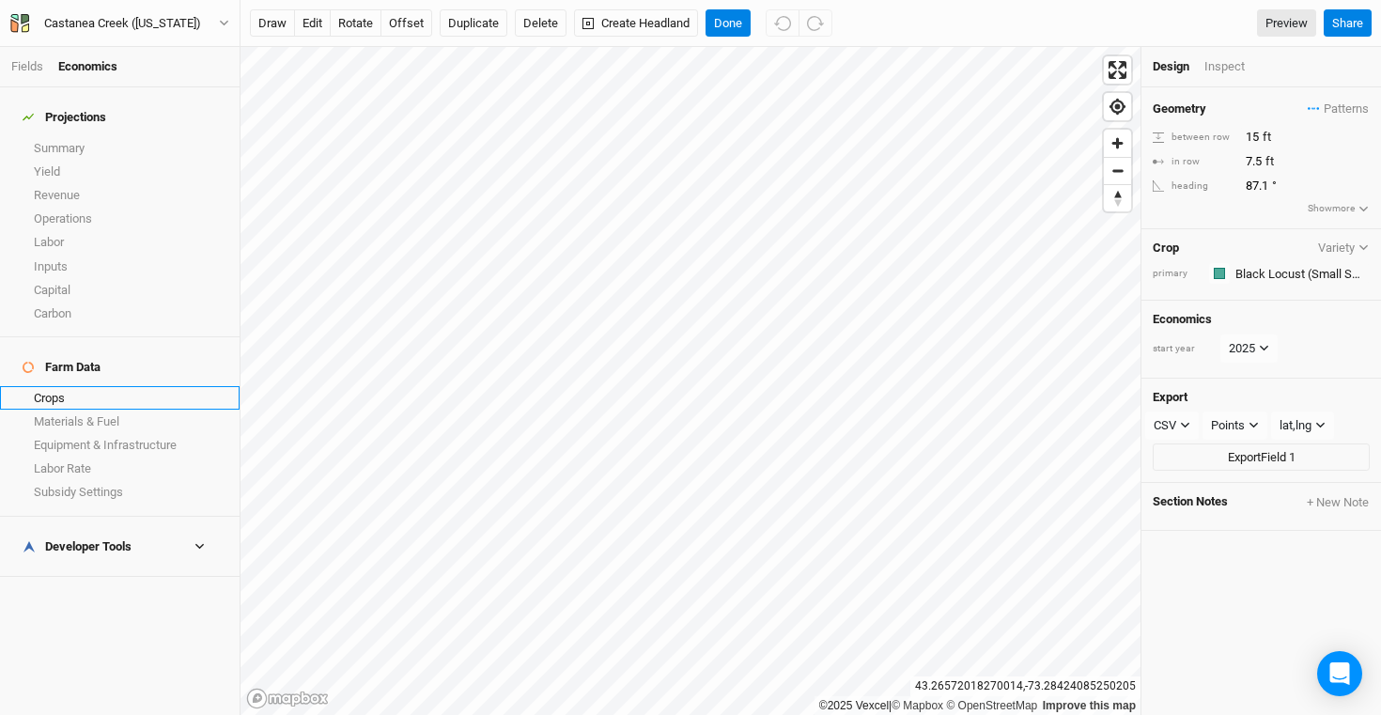
click at [76, 386] on link "Crops" at bounding box center [120, 397] width 240 height 23
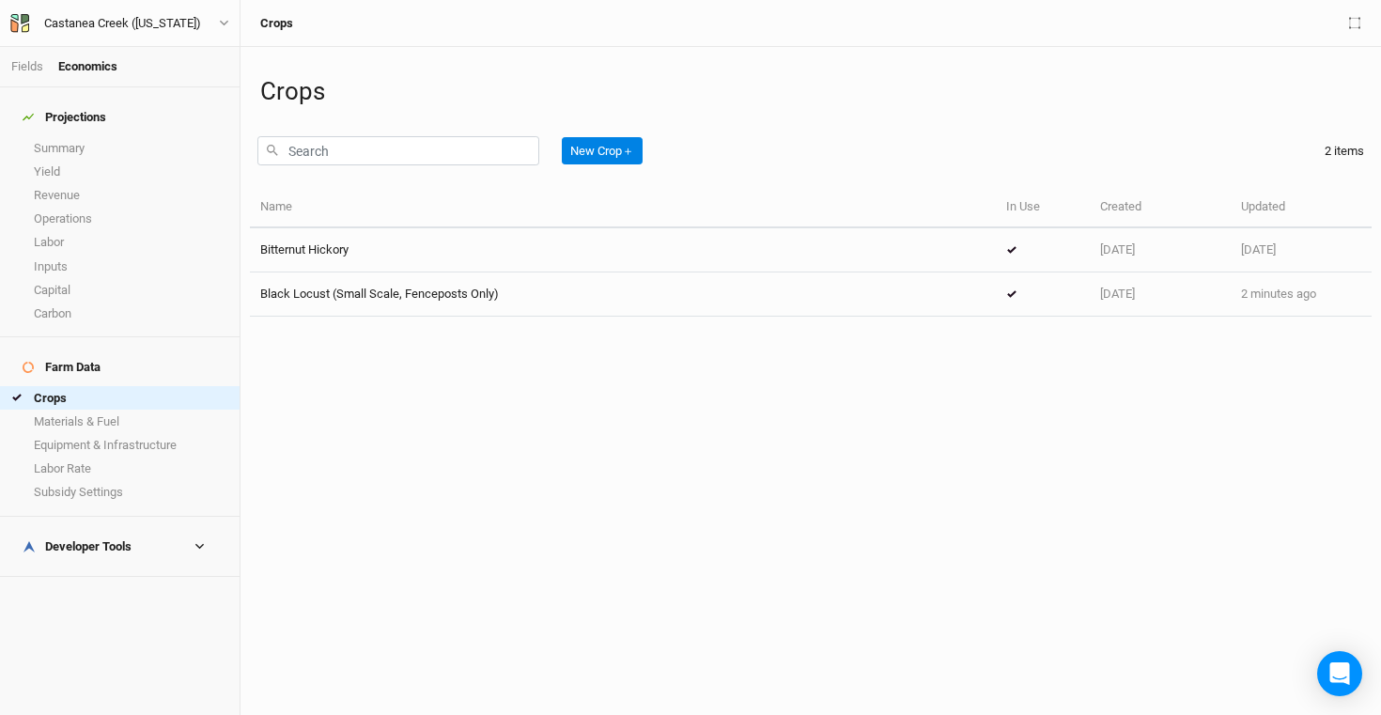
click at [67, 528] on h4 "Developer Tools" at bounding box center [119, 547] width 217 height 38
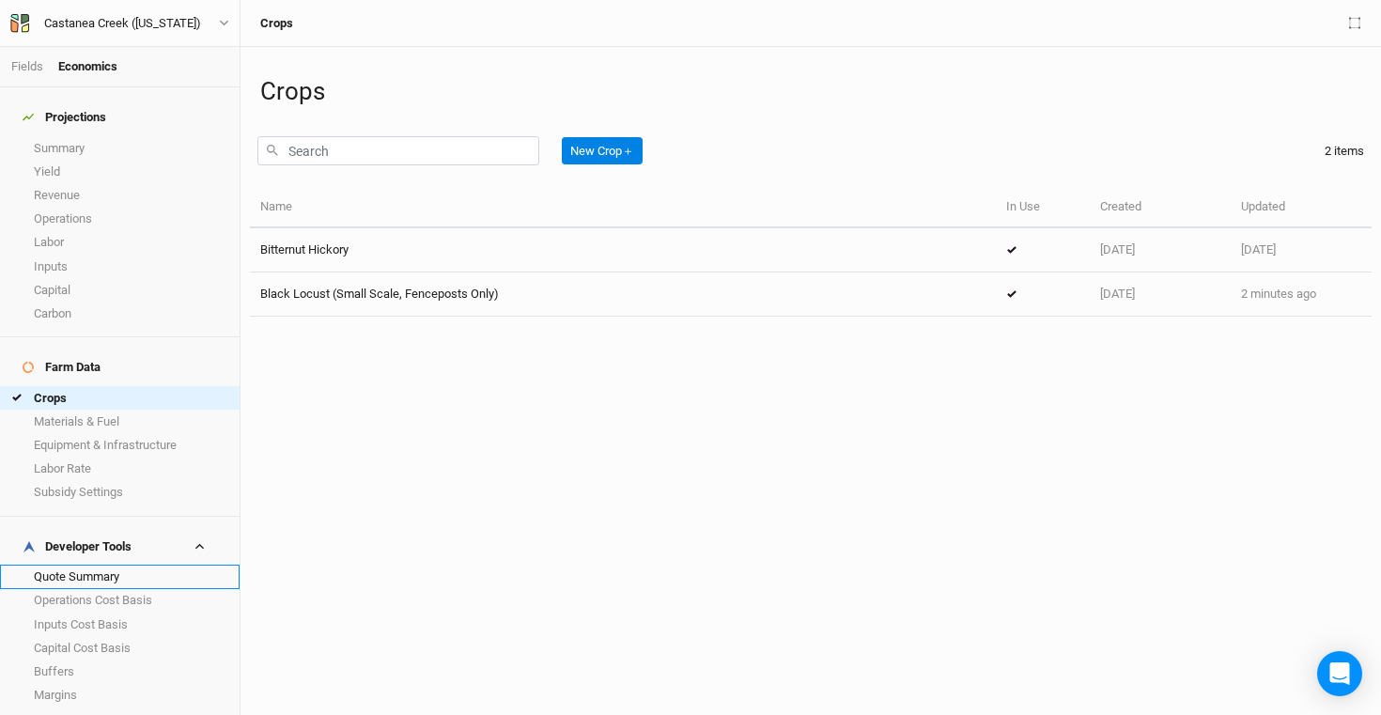
click at [99, 565] on link "Quote Summary" at bounding box center [120, 576] width 240 height 23
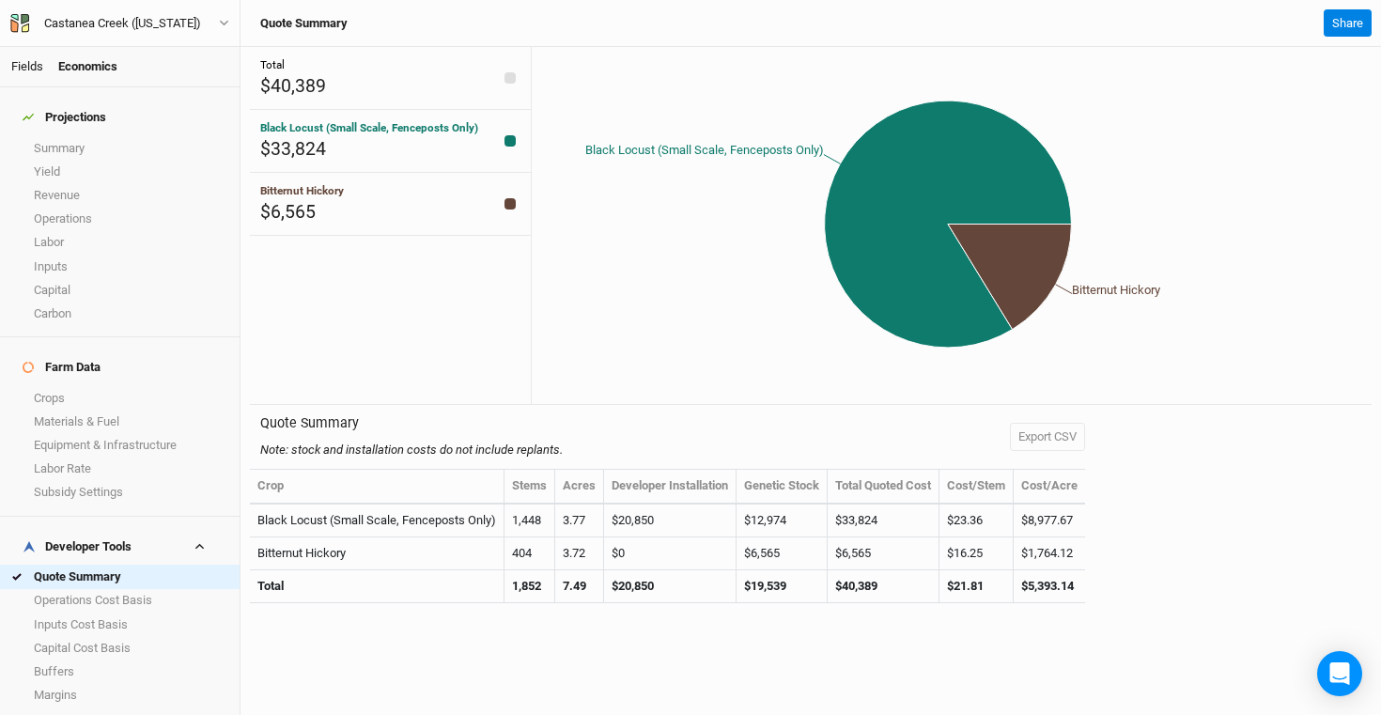
click at [23, 70] on link "Fields" at bounding box center [27, 66] width 32 height 14
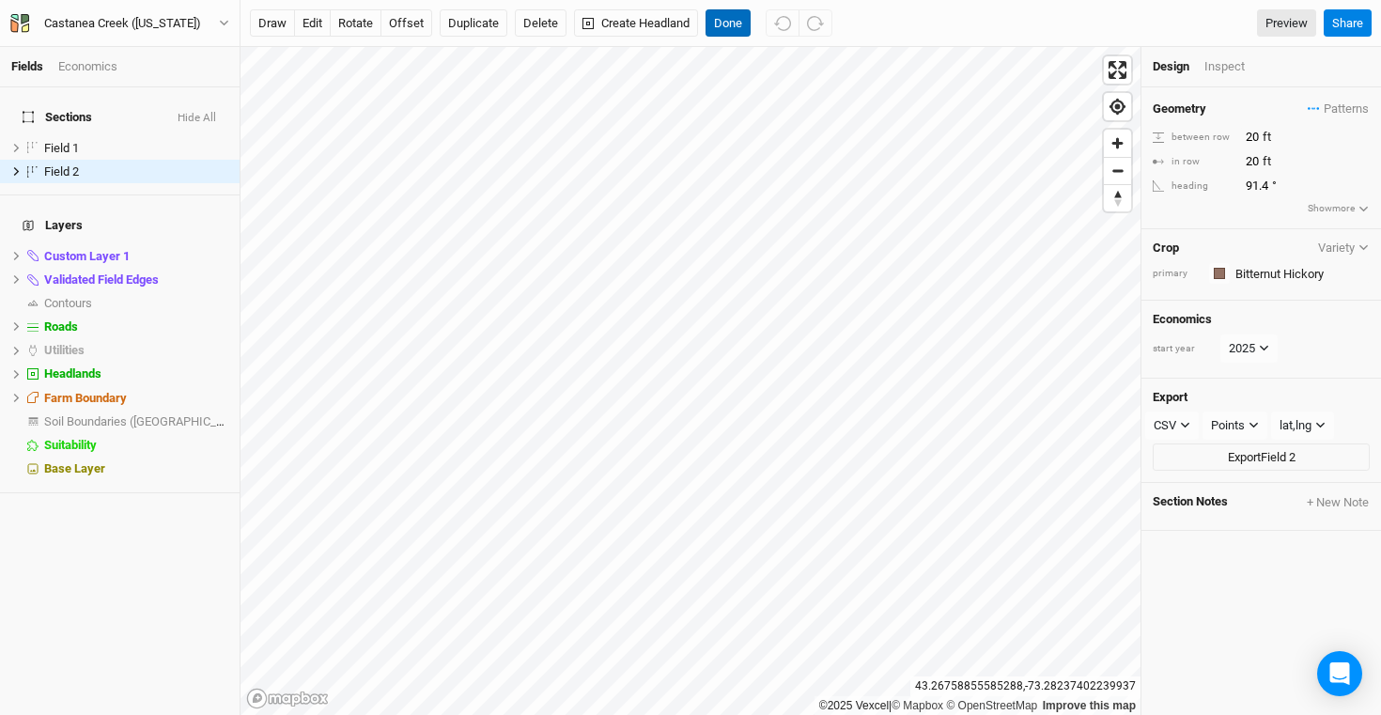
click at [727, 26] on button "Done" at bounding box center [728, 23] width 45 height 28
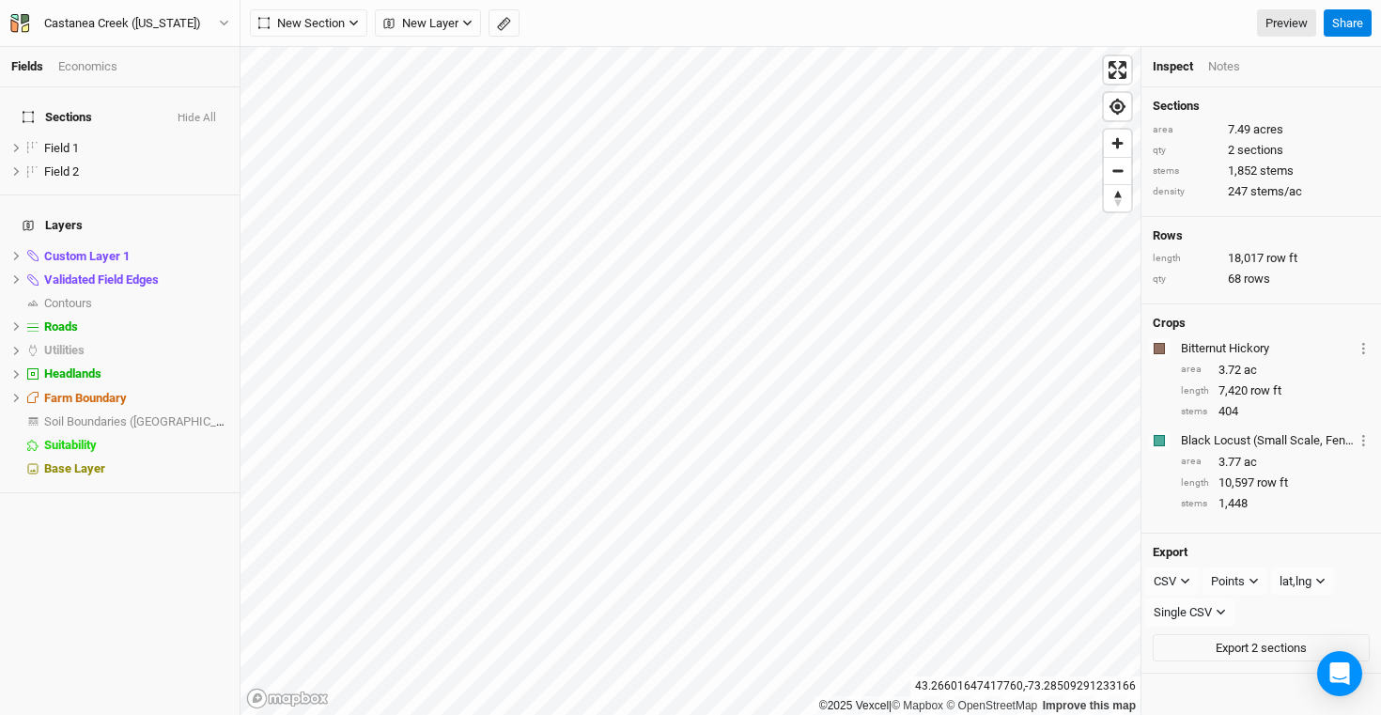
click at [109, 70] on div "Economics" at bounding box center [87, 66] width 59 height 17
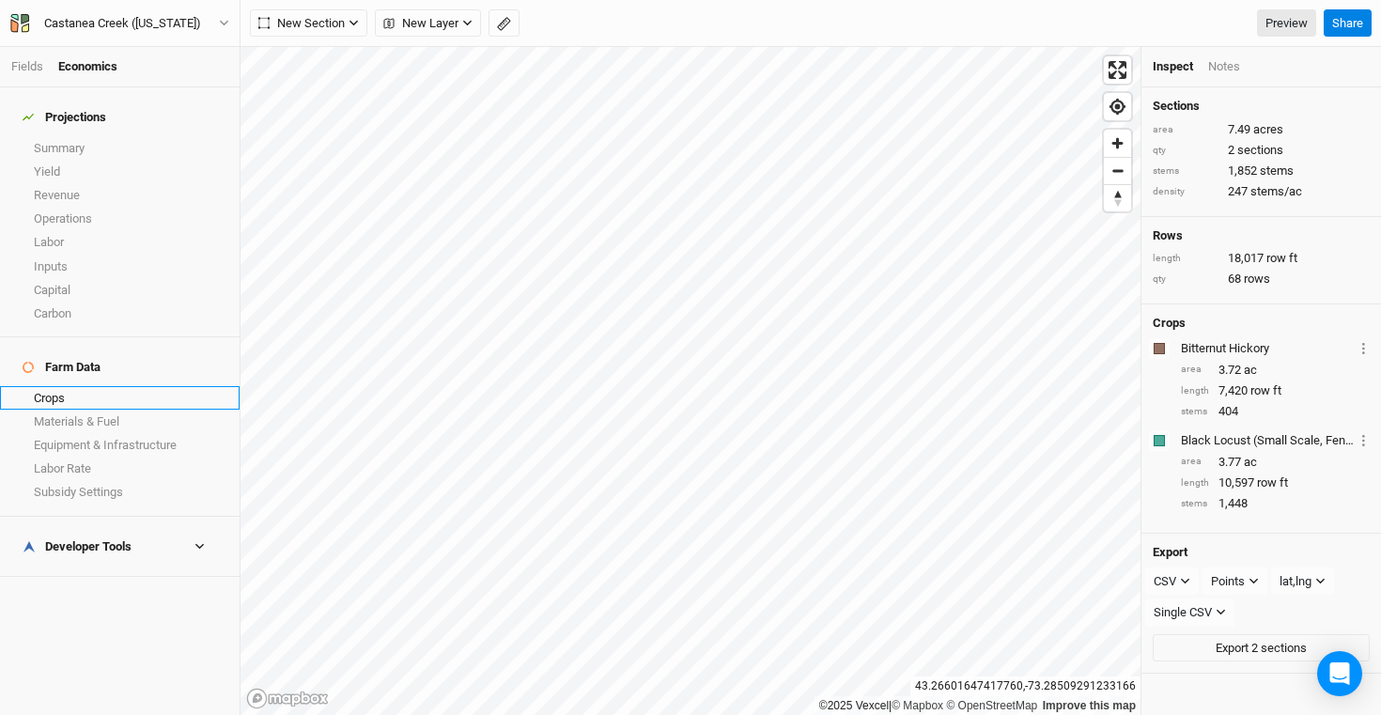
click at [89, 386] on link "Crops" at bounding box center [120, 397] width 240 height 23
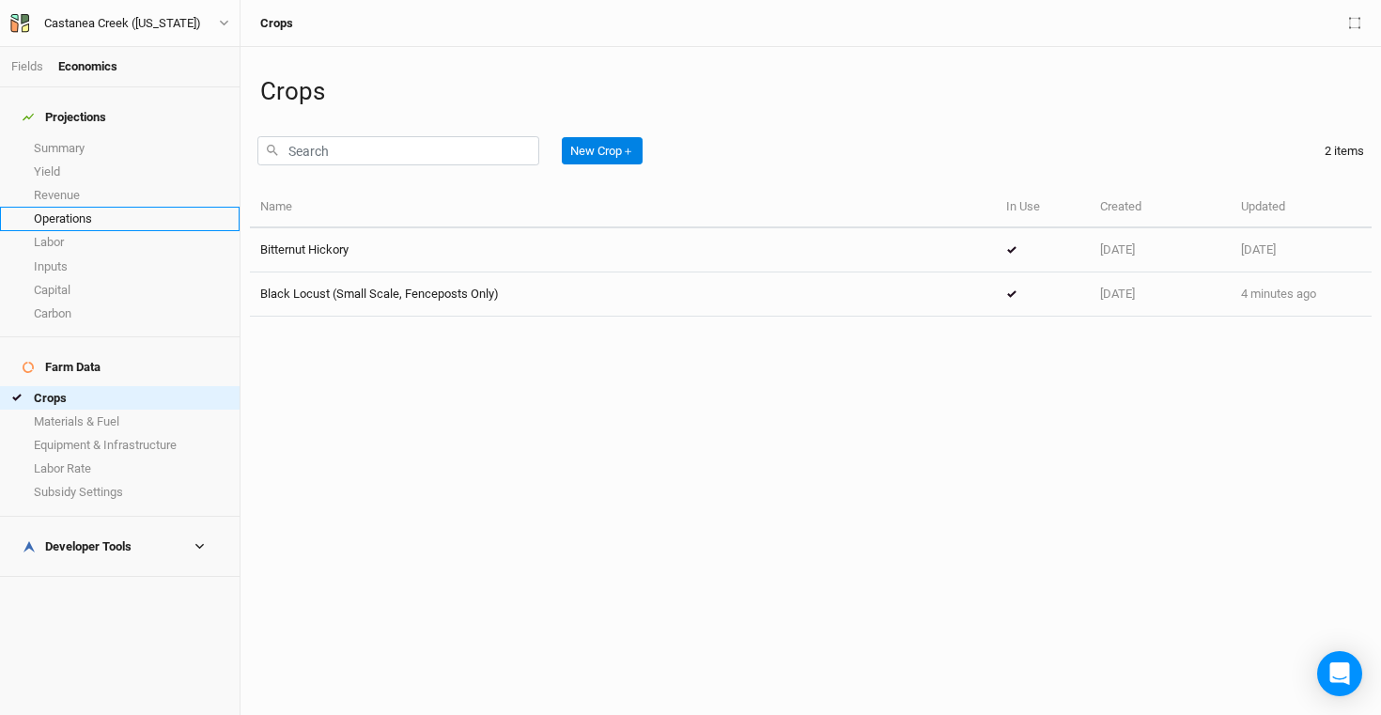
click at [110, 213] on link "Operations" at bounding box center [120, 218] width 240 height 23
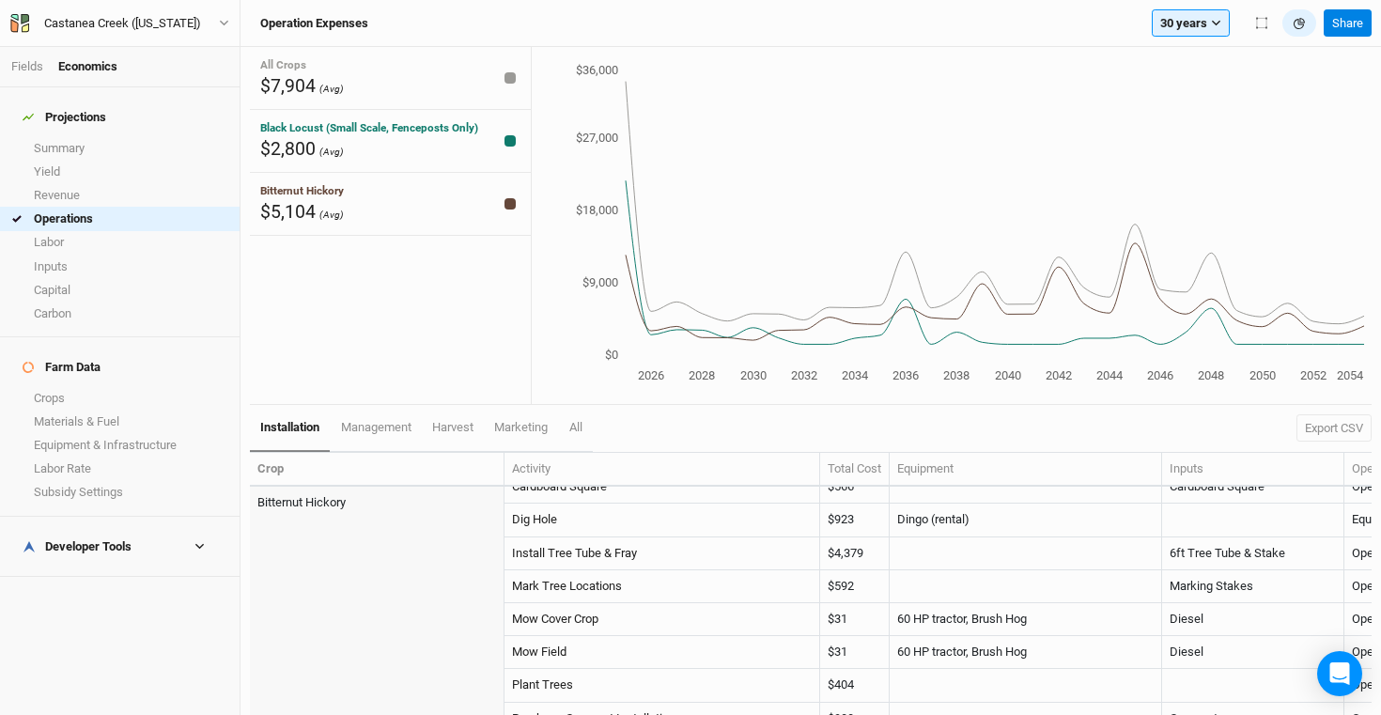
scroll to position [335, 0]
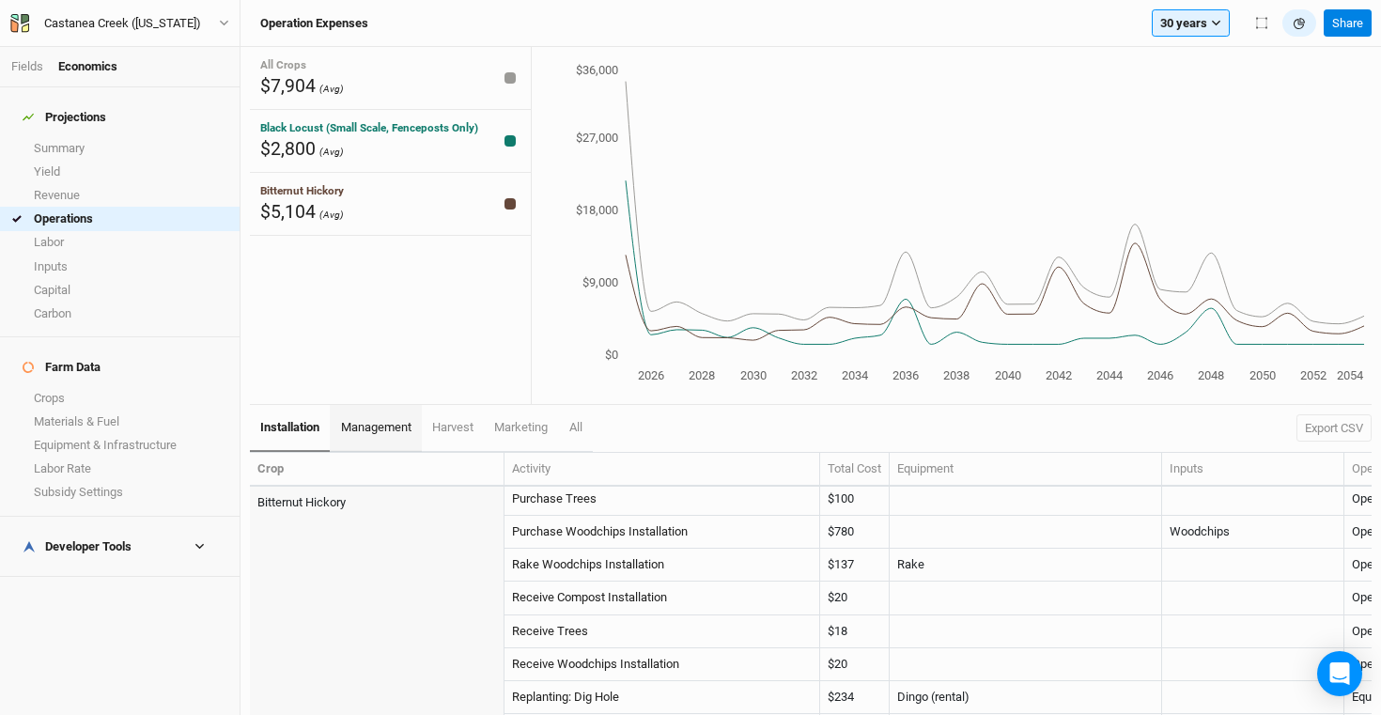
click at [388, 429] on span "management" at bounding box center [376, 427] width 70 height 14
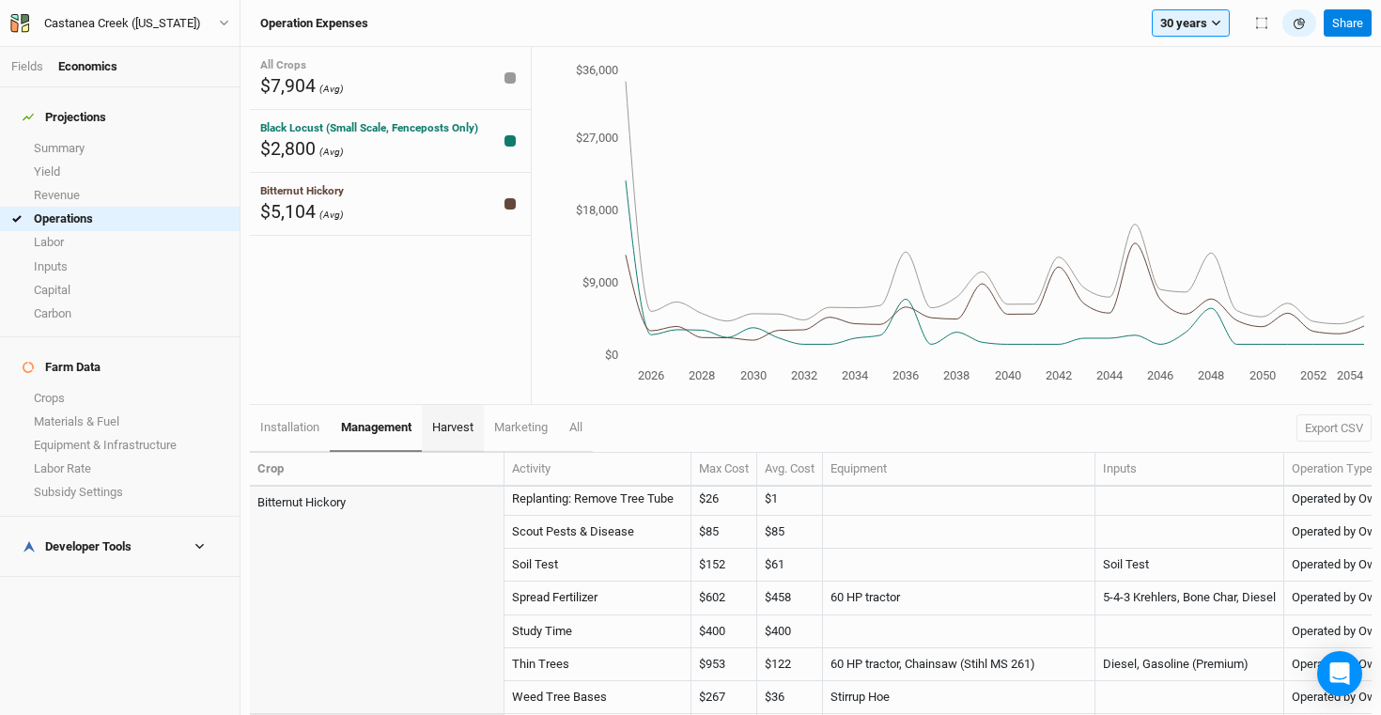
click at [449, 429] on span "harvest" at bounding box center [452, 427] width 41 height 14
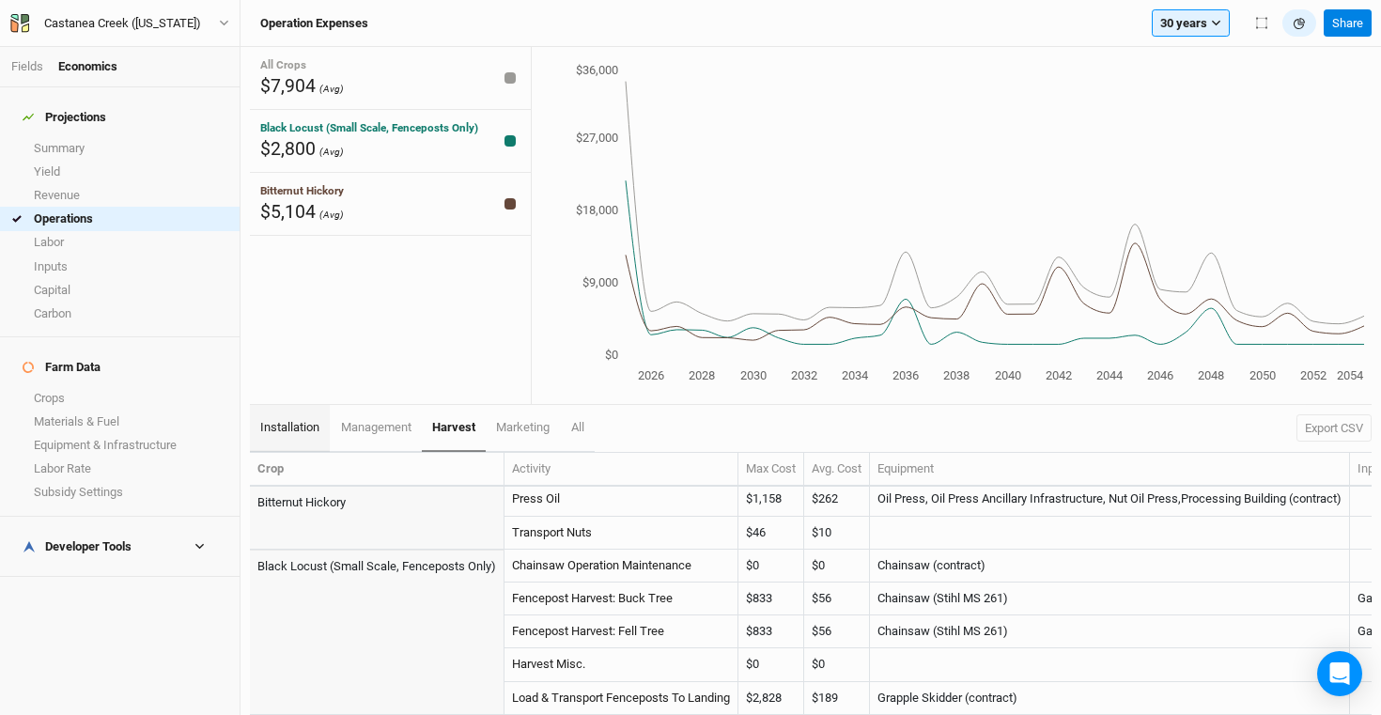
click at [303, 429] on span "installation" at bounding box center [289, 427] width 59 height 14
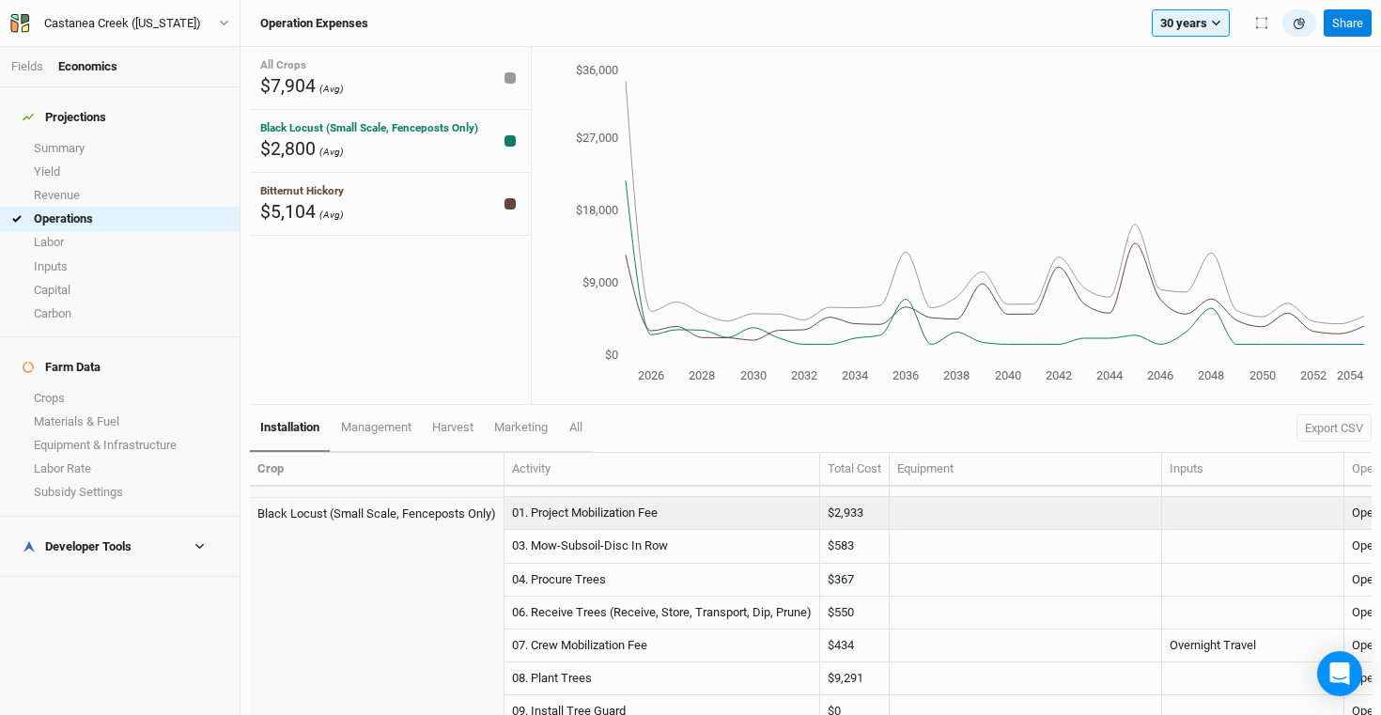
scroll to position [919, 0]
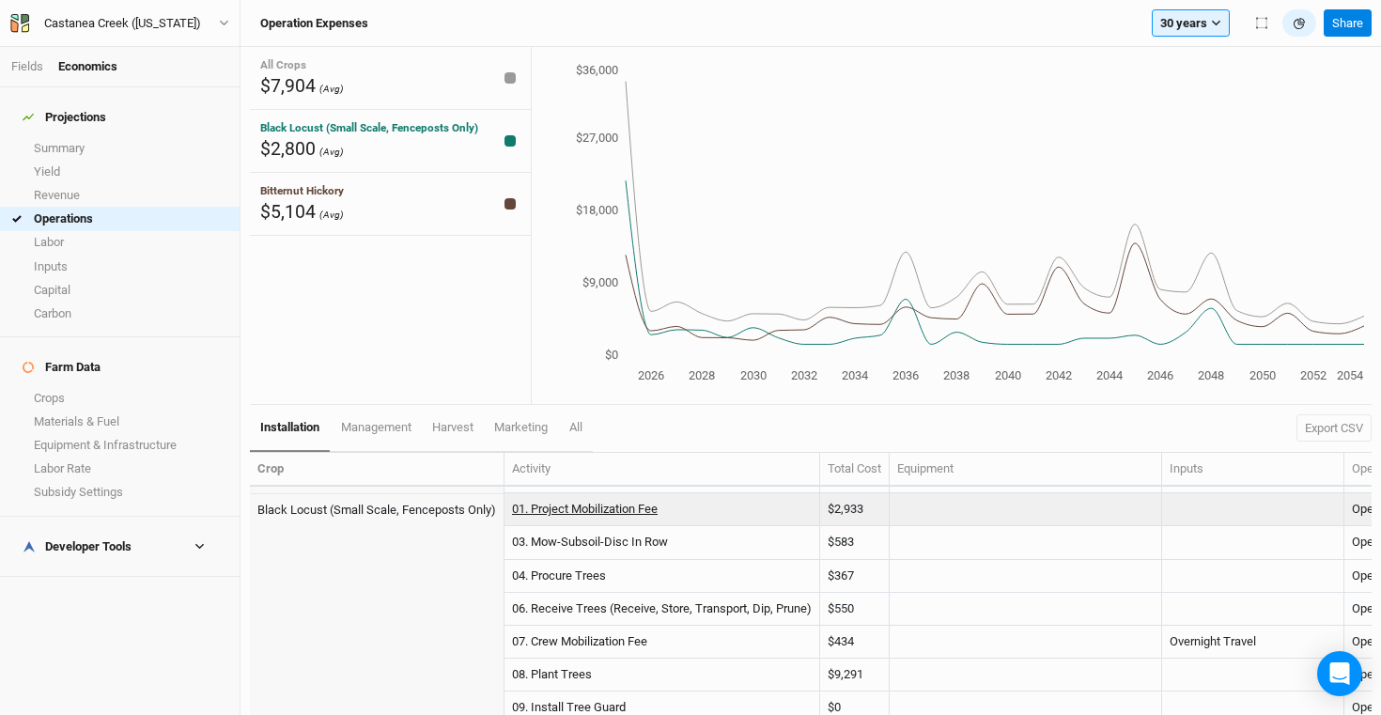
click at [615, 508] on link "01. Project Mobilization Fee" at bounding box center [585, 509] width 146 height 14
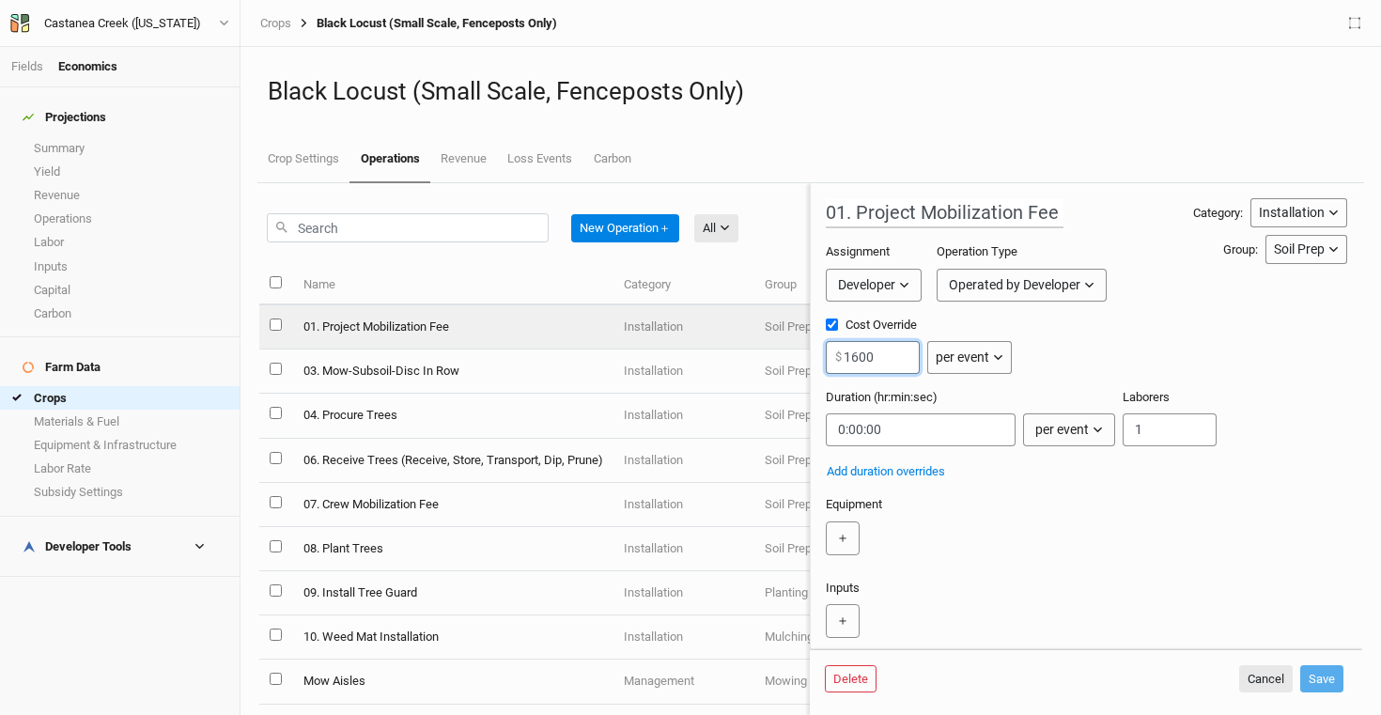
click at [875, 359] on input "1600" at bounding box center [873, 357] width 94 height 33
type input "1000"
click at [1329, 671] on button "Save" at bounding box center [1322, 679] width 43 height 28
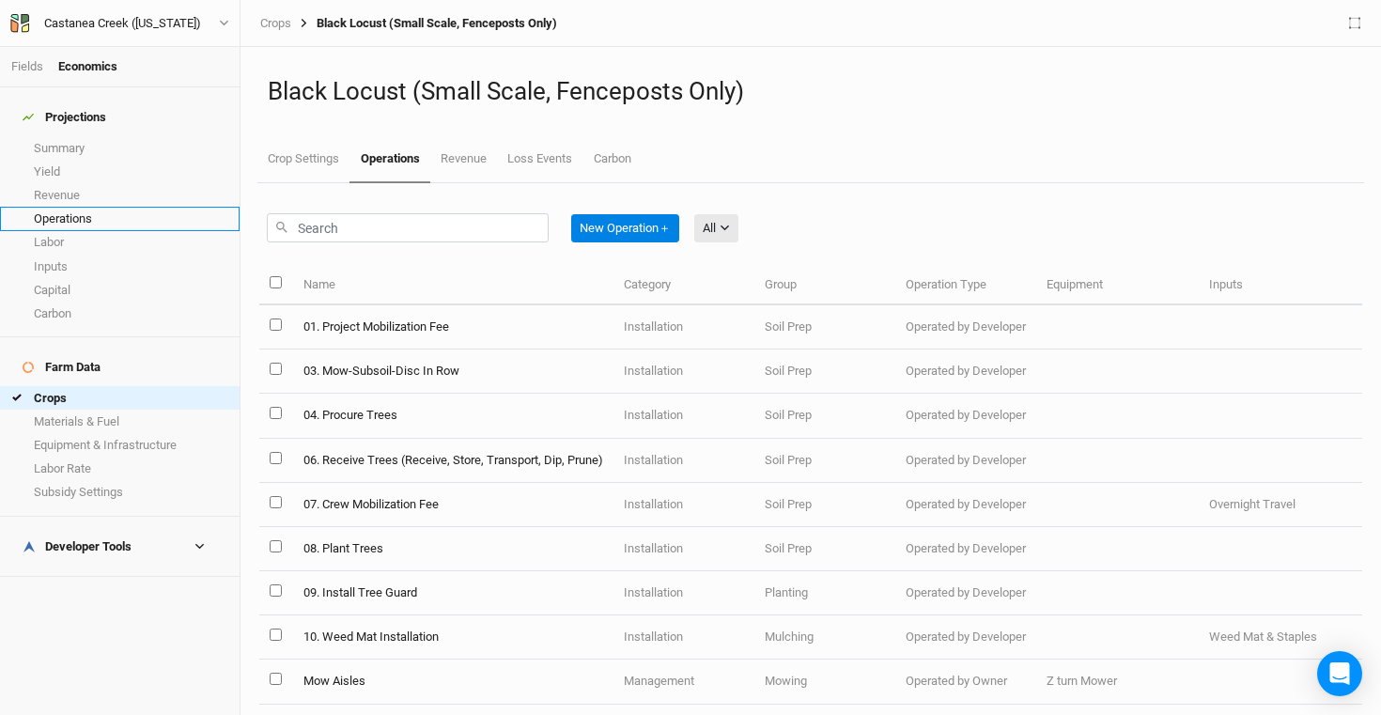
click at [103, 209] on link "Operations" at bounding box center [120, 218] width 240 height 23
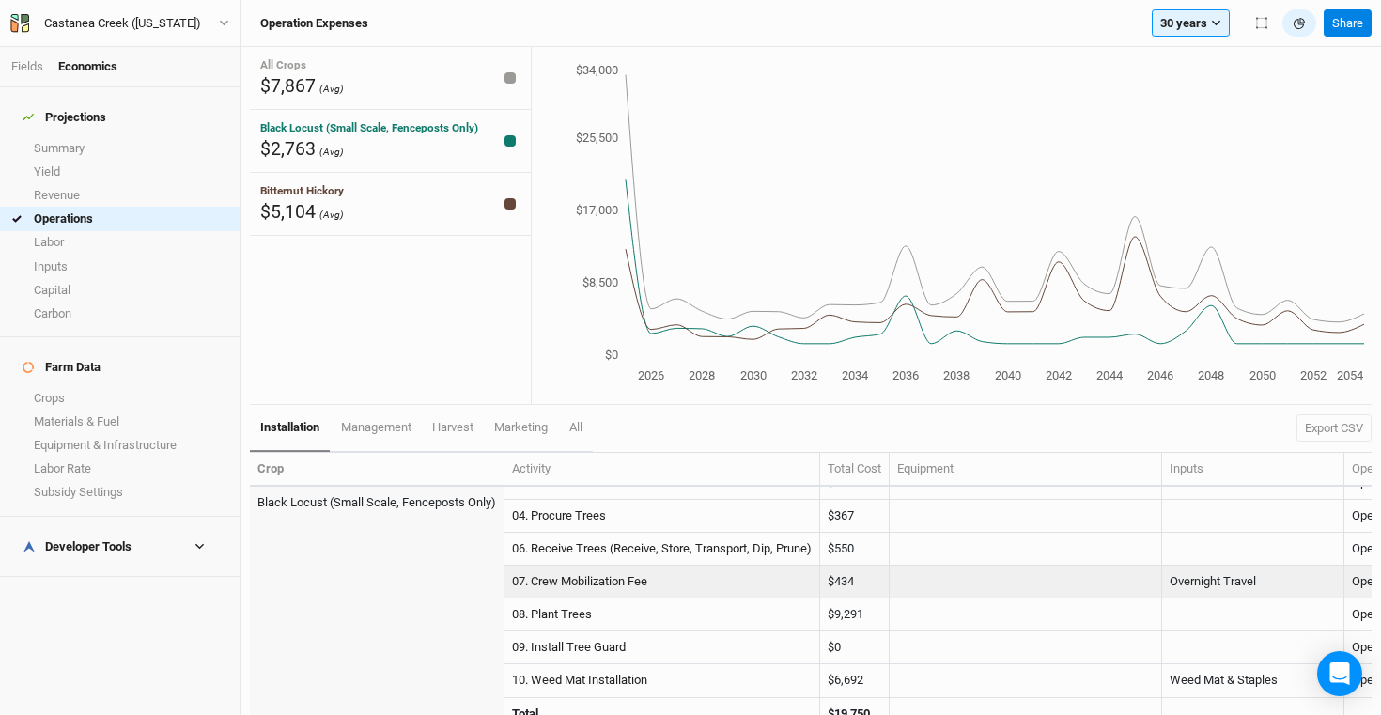
scroll to position [1009, 0]
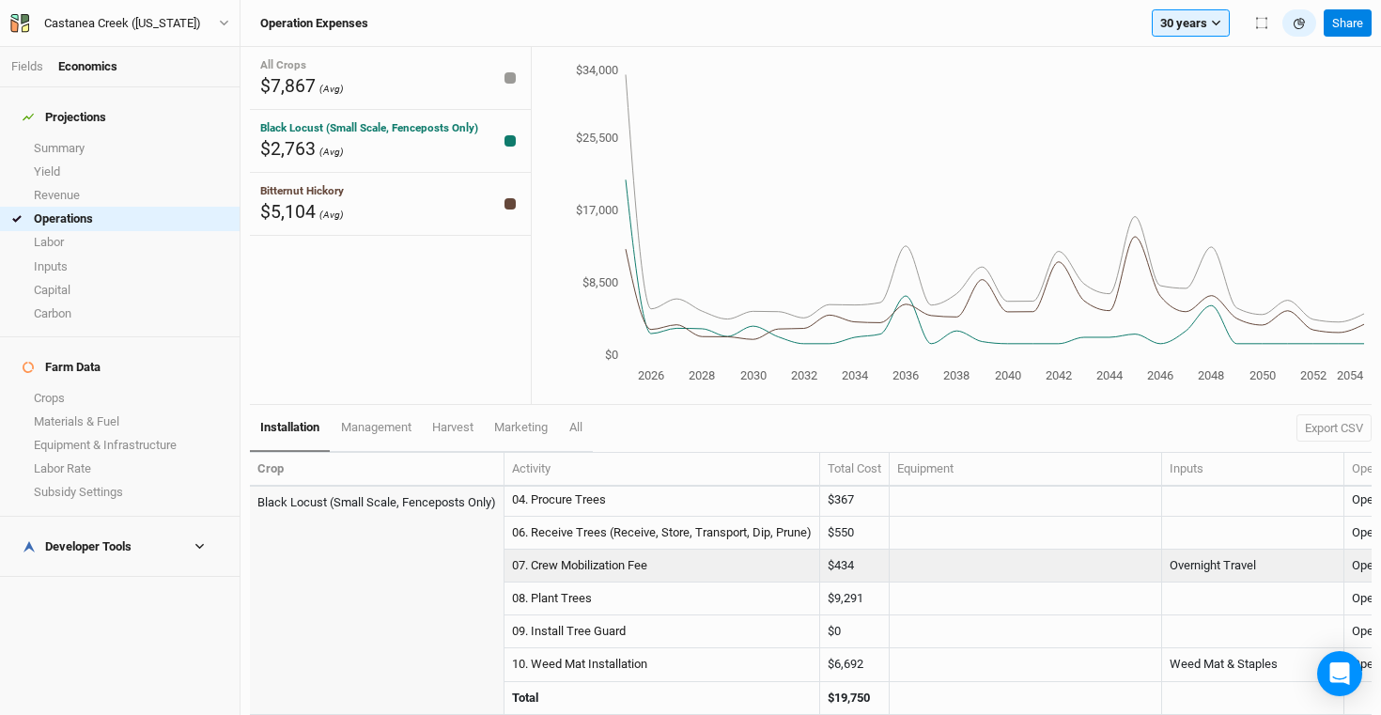
click at [707, 551] on td "07. Crew Mobilization Fee" at bounding box center [663, 566] width 316 height 33
click at [588, 558] on link "07. Crew Mobilization Fee" at bounding box center [579, 565] width 135 height 14
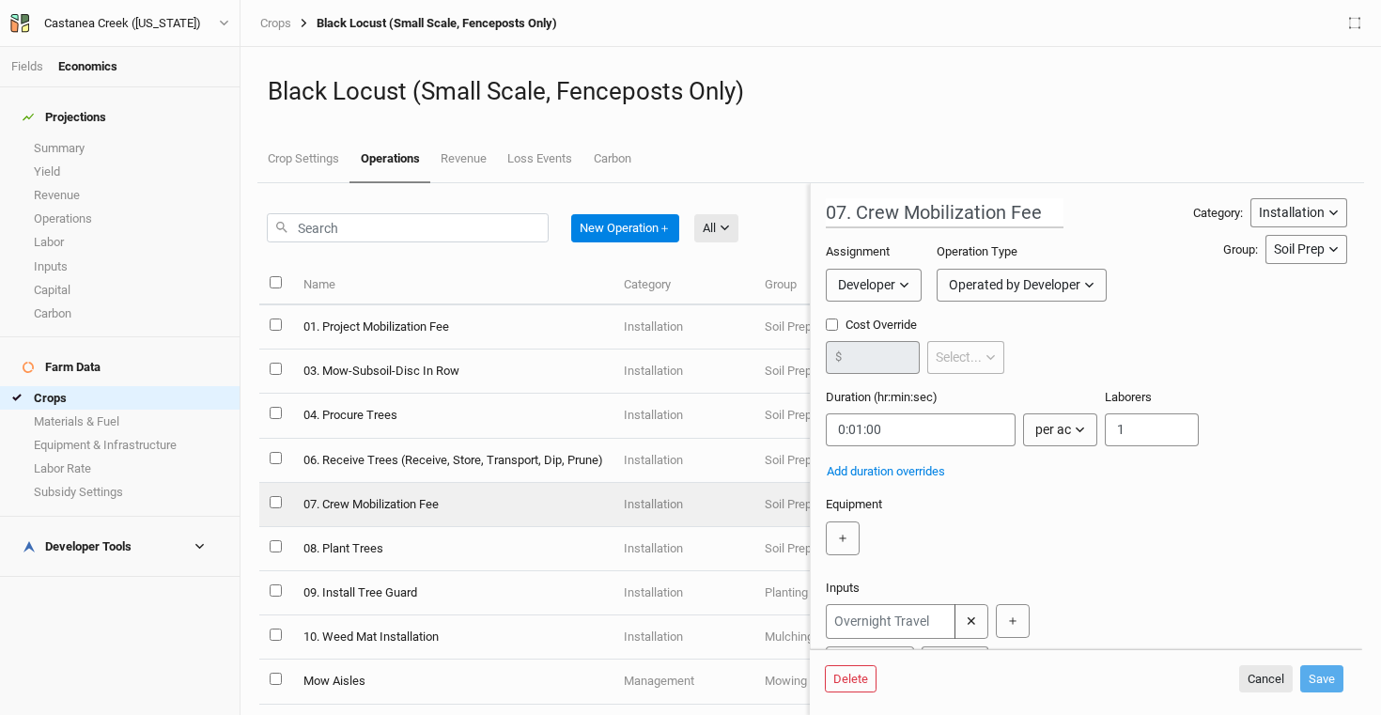
click at [831, 327] on input "Cost Override" at bounding box center [832, 325] width 12 height 12
checkbox input "true"
click at [873, 361] on input "number" at bounding box center [873, 357] width 94 height 33
type input "0"
click at [1332, 679] on button "Save" at bounding box center [1322, 679] width 43 height 28
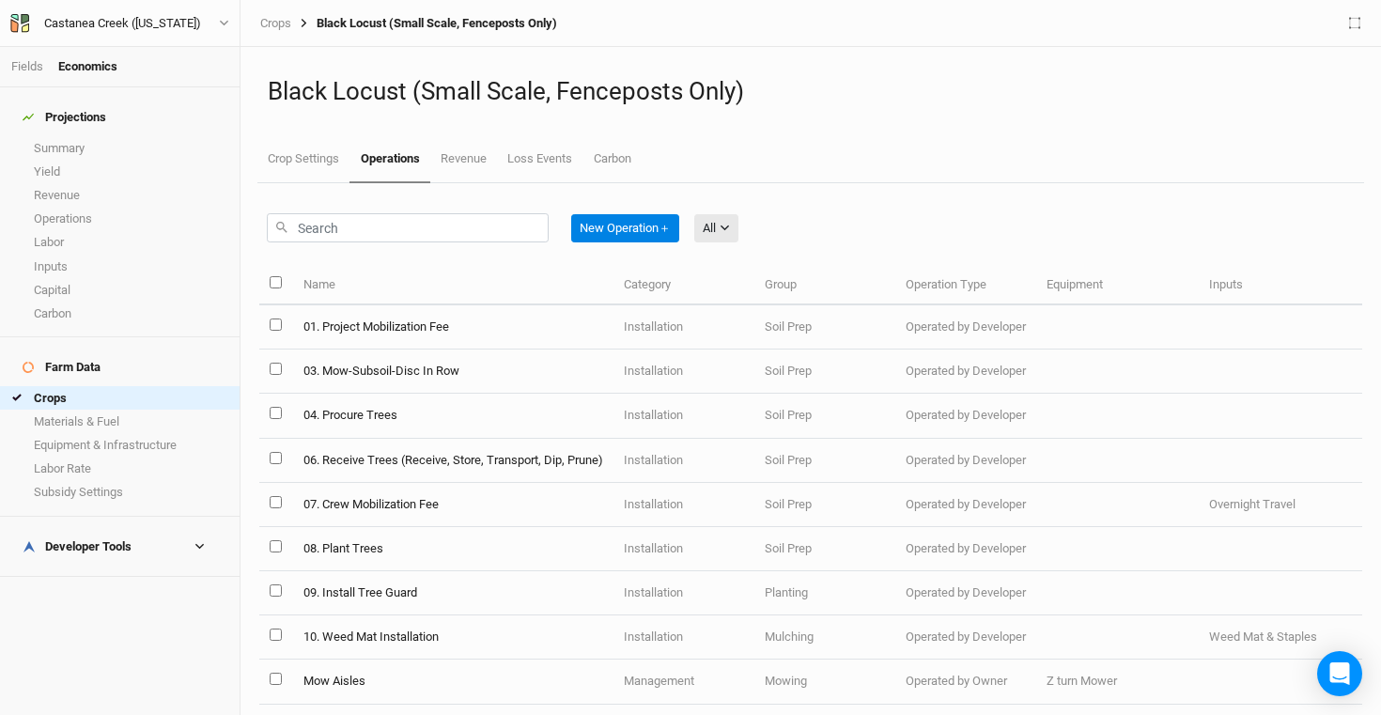
click at [129, 528] on h4 "Developer Tools" at bounding box center [119, 547] width 217 height 38
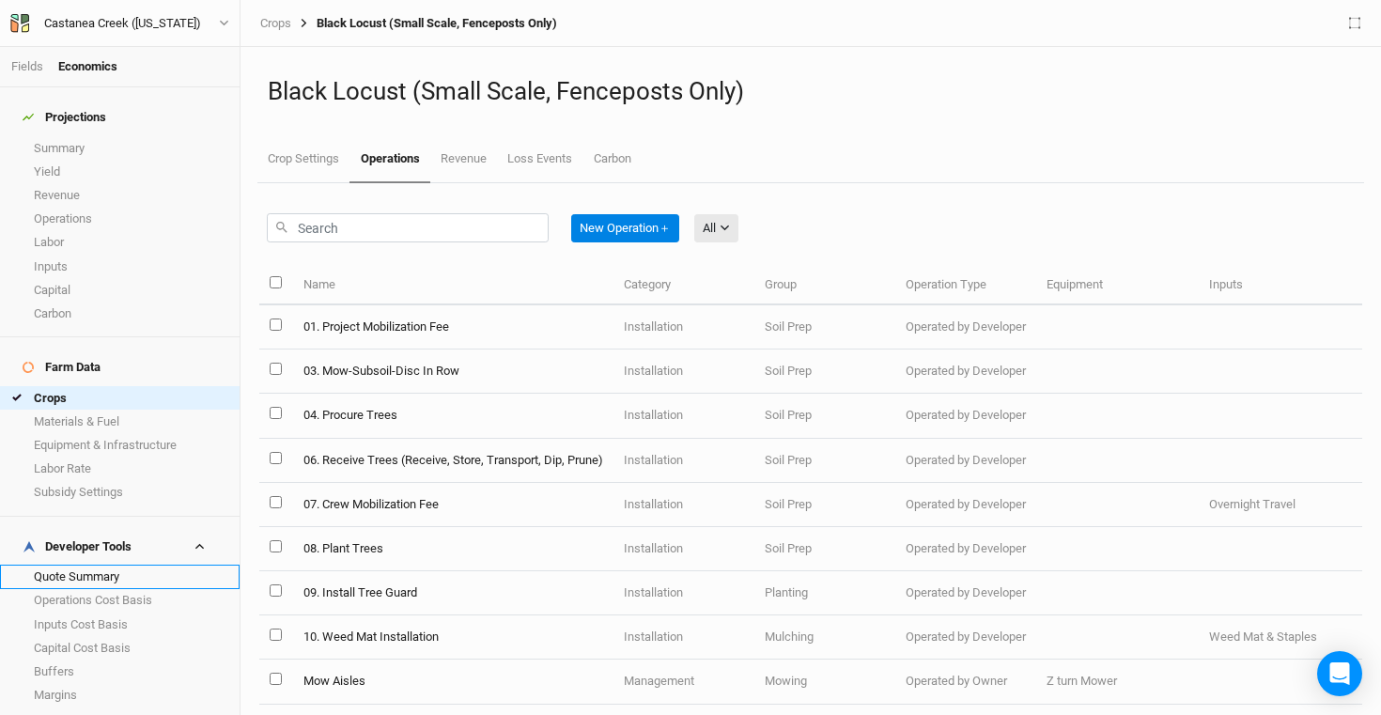
click at [128, 565] on link "Quote Summary" at bounding box center [120, 576] width 240 height 23
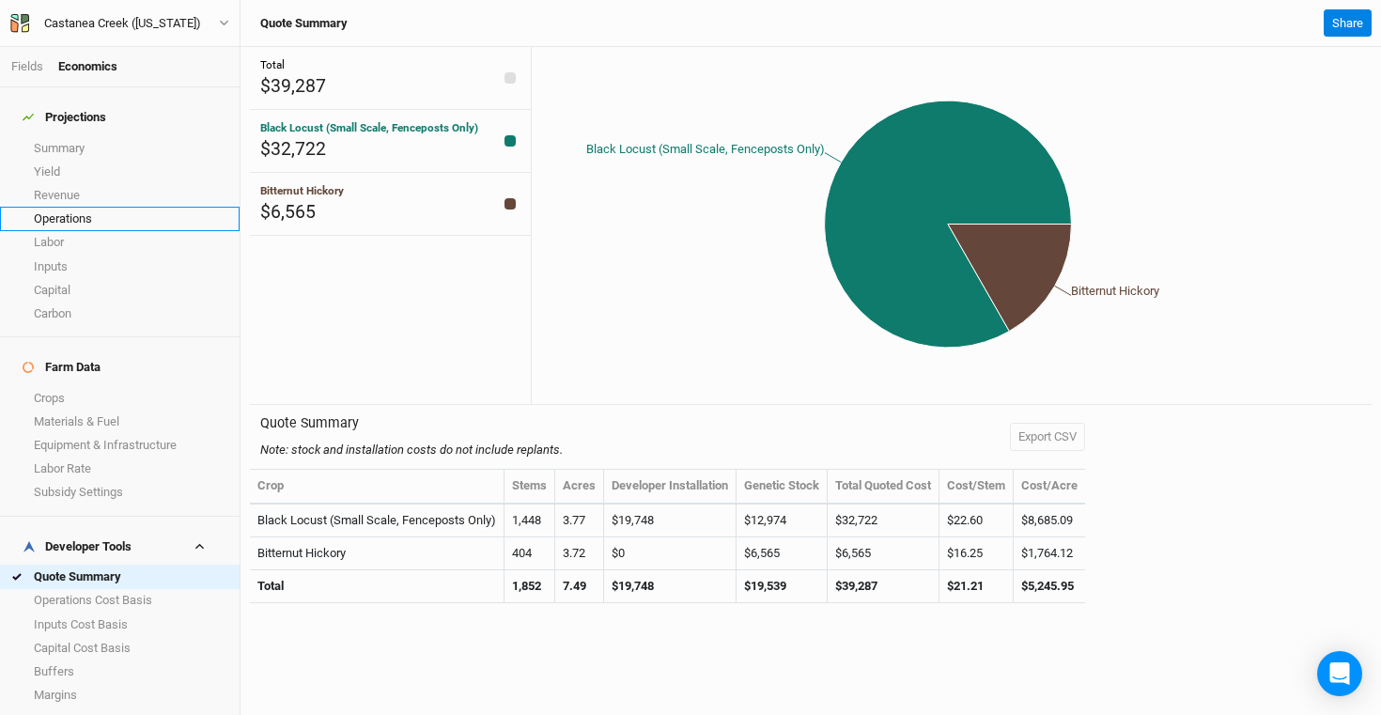
click at [104, 216] on link "Operations" at bounding box center [120, 218] width 240 height 23
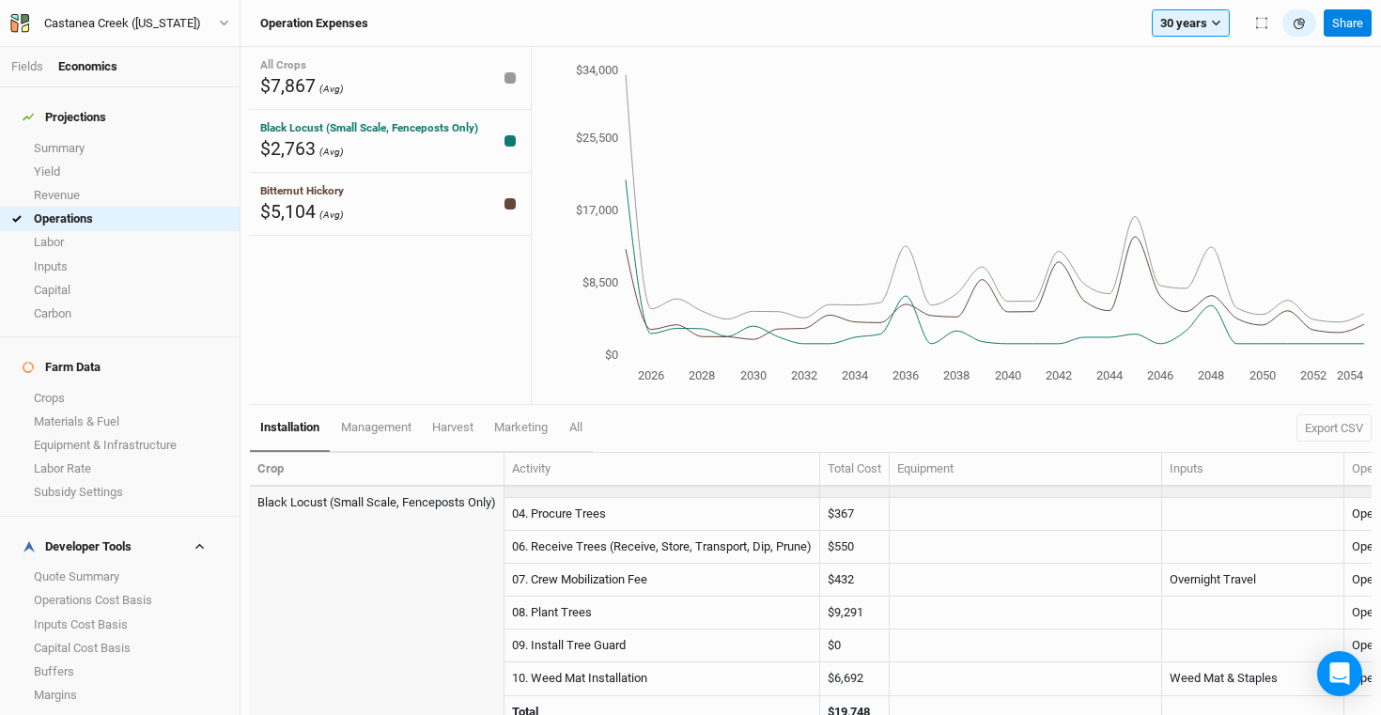
scroll to position [984, 0]
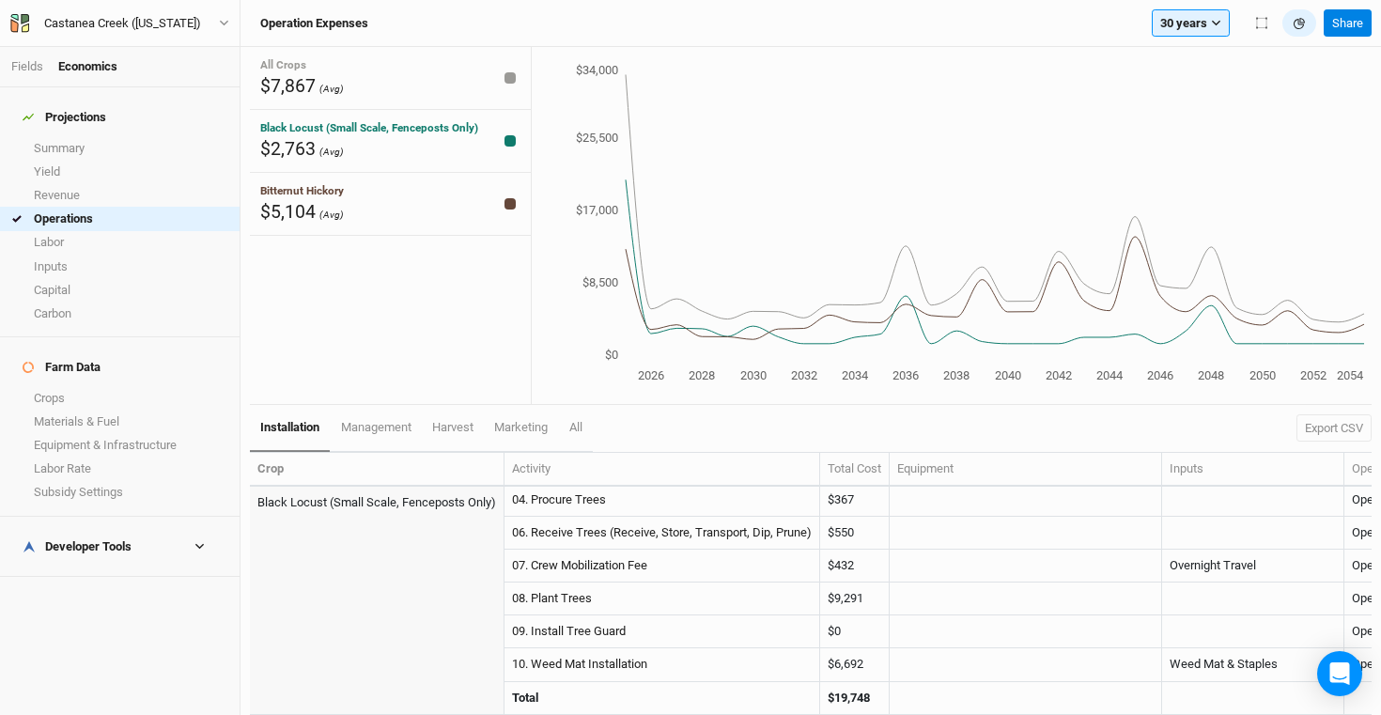
scroll to position [1009, 0]
click at [613, 558] on link "07. Crew Mobilization Fee" at bounding box center [579, 565] width 135 height 14
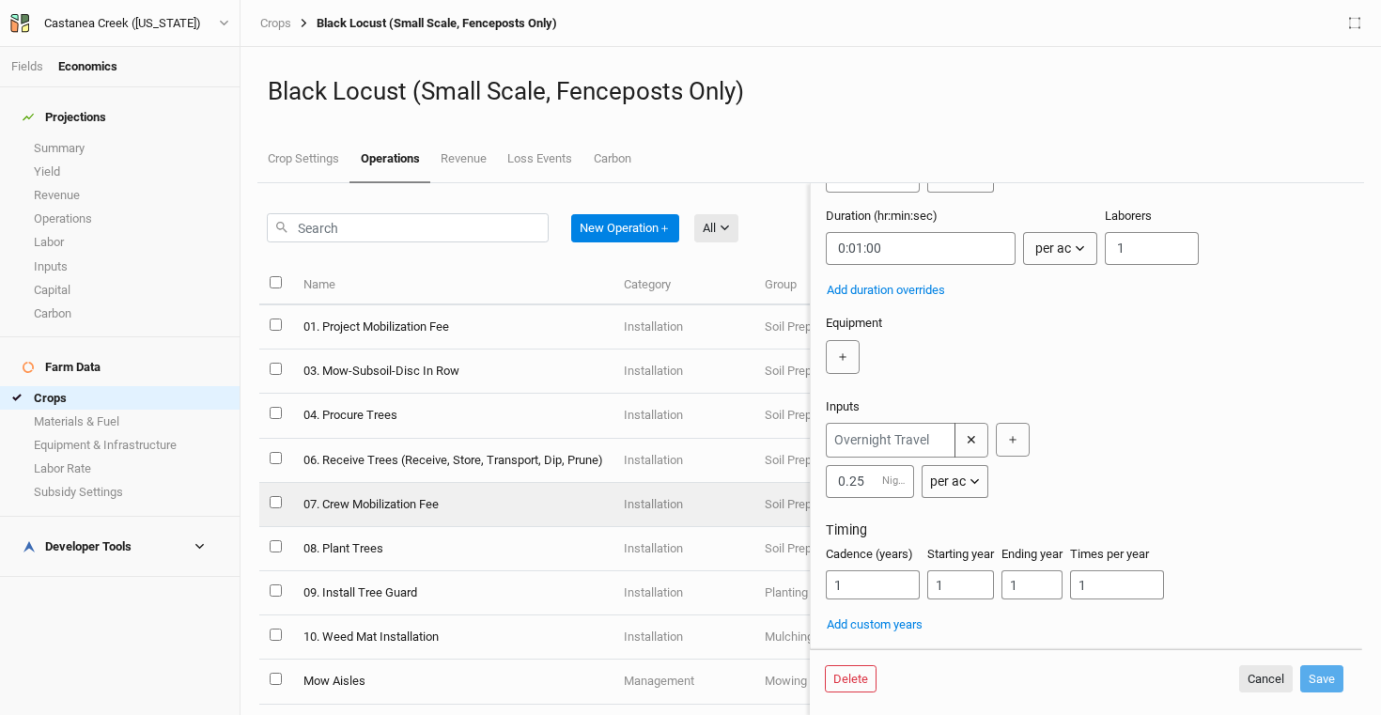
scroll to position [191, 0]
drag, startPoint x: 878, startPoint y: 483, endPoint x: 775, endPoint y: 490, distance: 102.6
click at [775, 490] on div "New Operation ＋ All All Harvest Installation Management Marketing Name Category…" at bounding box center [810, 449] width 1103 height 532
type input "0"
click at [1174, 482] on div "✕ 0 Night per ac per ac per tree per row ft per bft per event ＋" at bounding box center [1083, 460] width 514 height 75
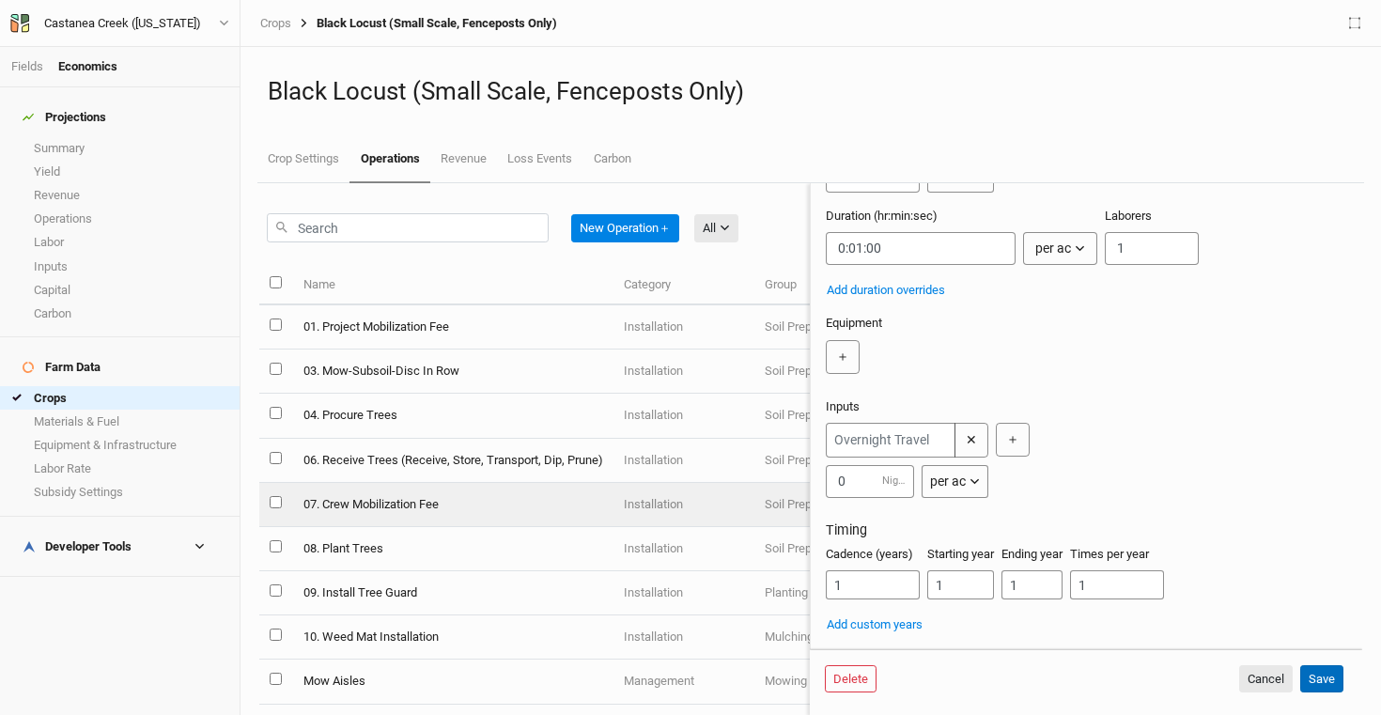
click at [1311, 672] on button "Save" at bounding box center [1322, 679] width 43 height 28
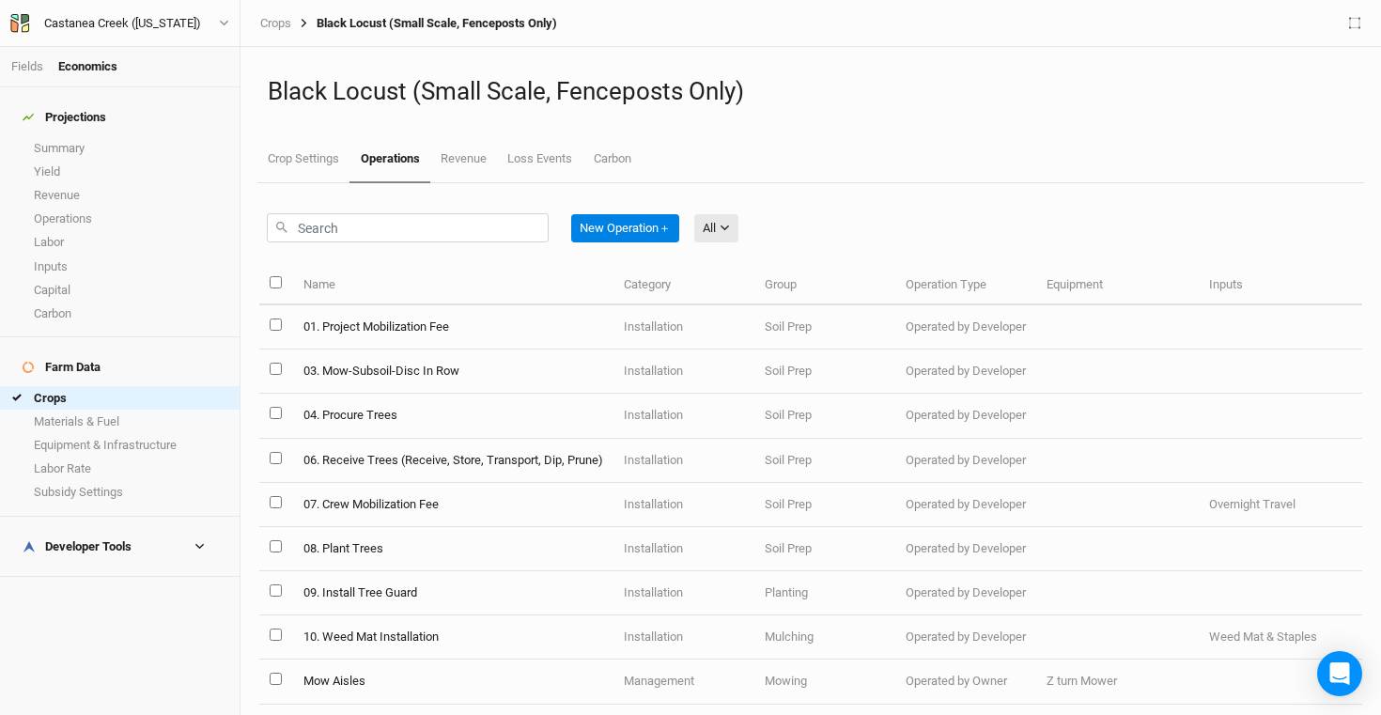
click at [55, 528] on h4 "Developer Tools" at bounding box center [119, 547] width 217 height 38
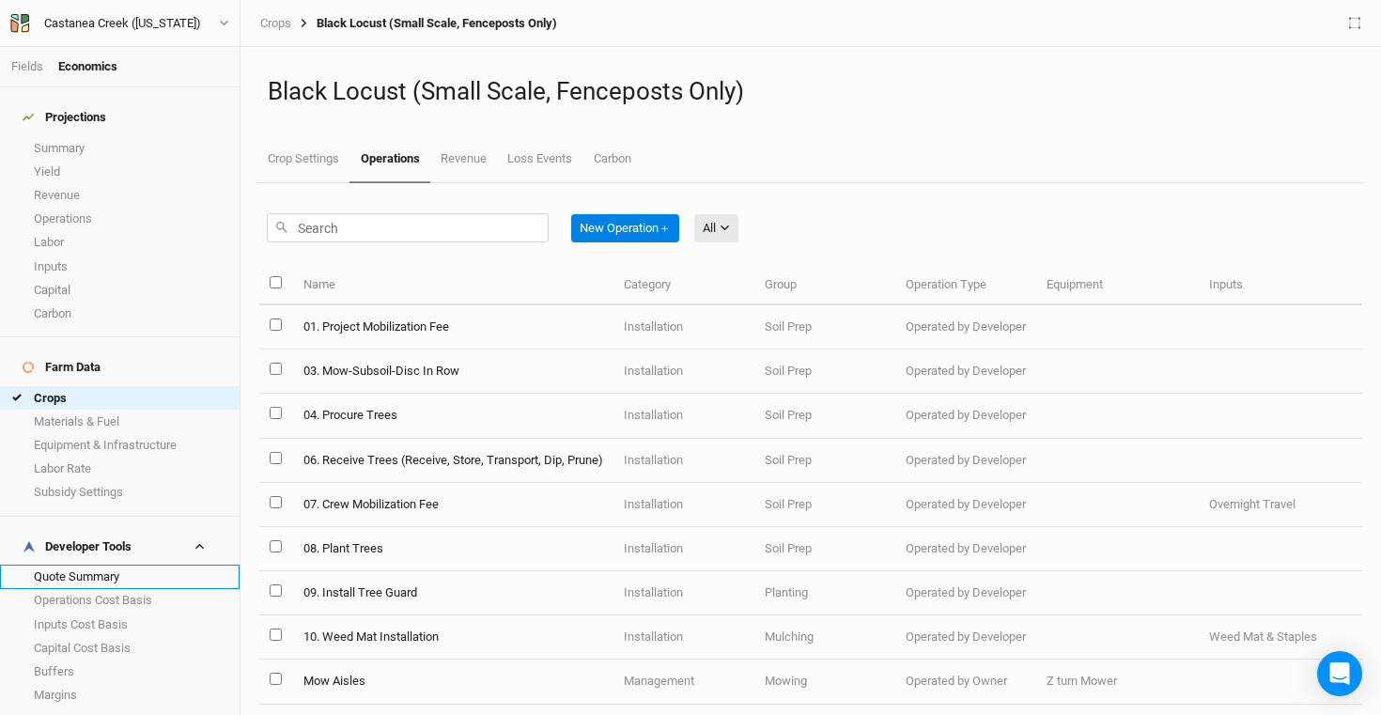
click at [140, 565] on link "Quote Summary" at bounding box center [120, 576] width 240 height 23
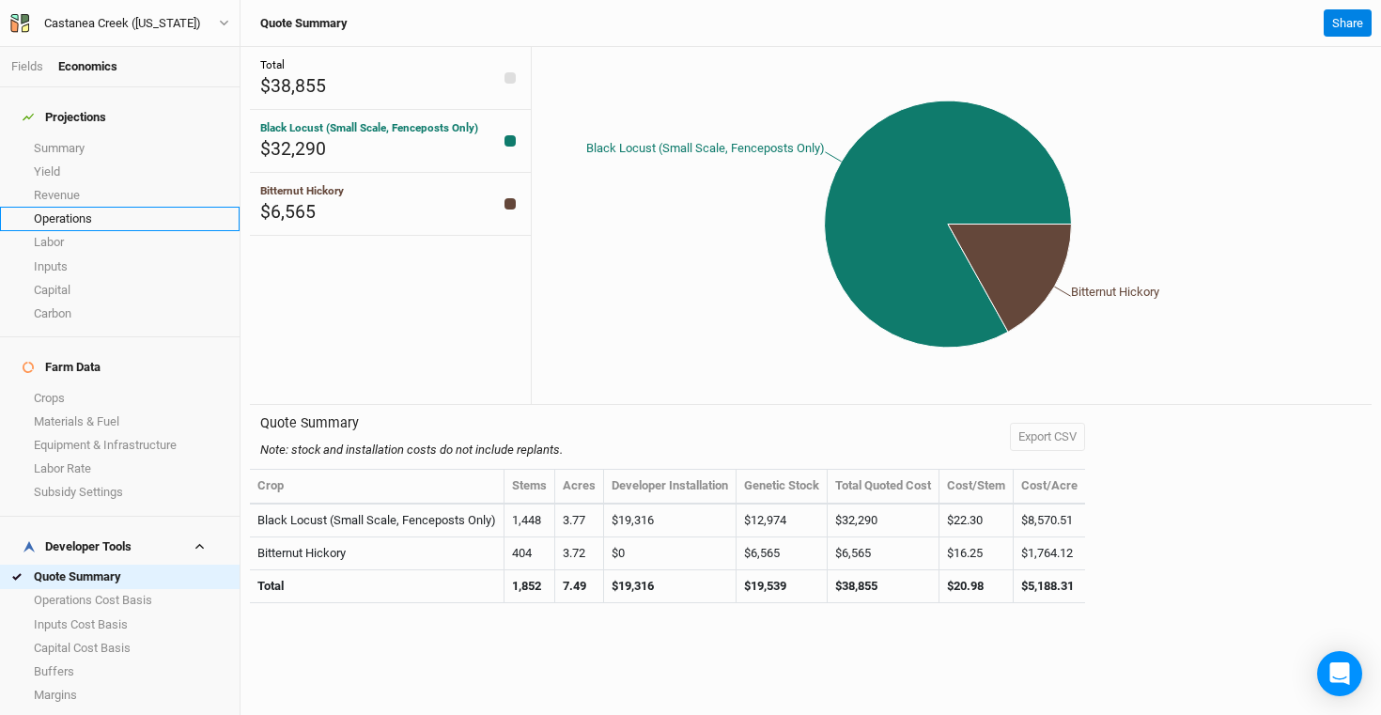
click at [117, 207] on link "Operations" at bounding box center [120, 218] width 240 height 23
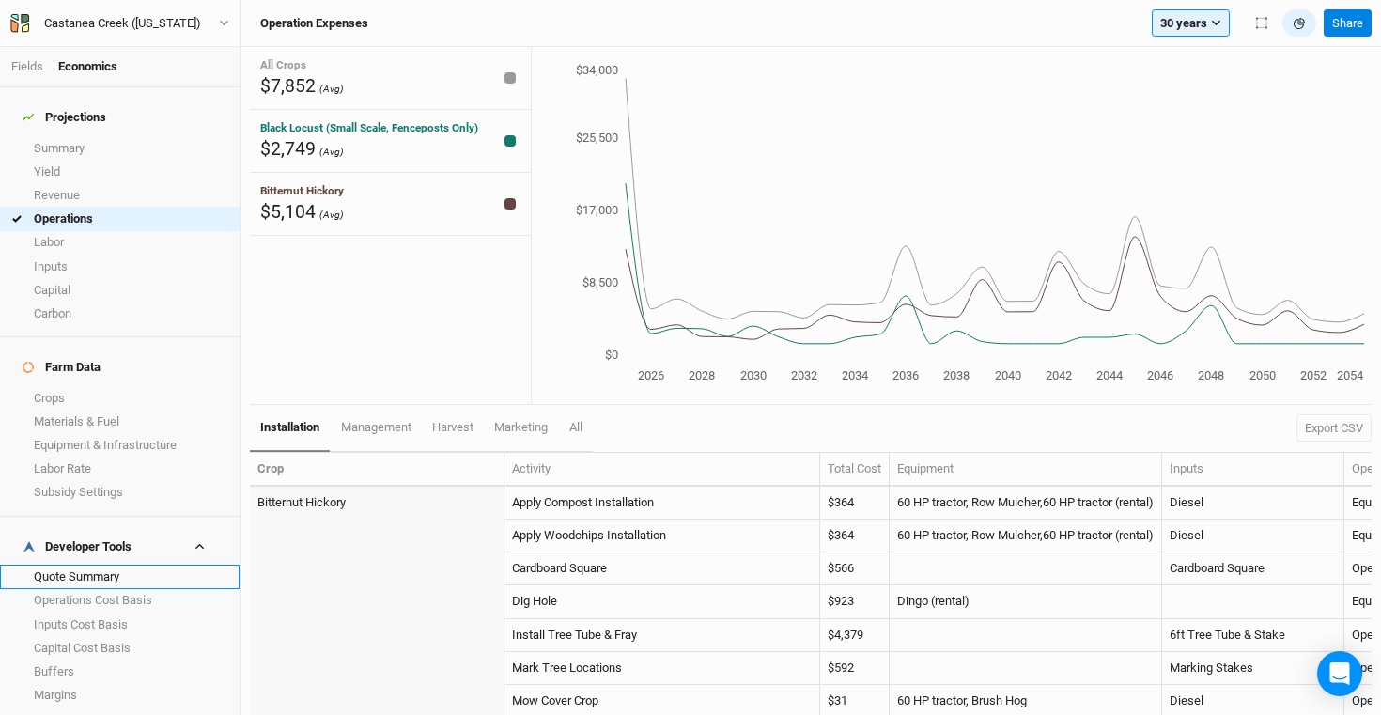
click at [56, 565] on link "Quote Summary" at bounding box center [120, 576] width 240 height 23
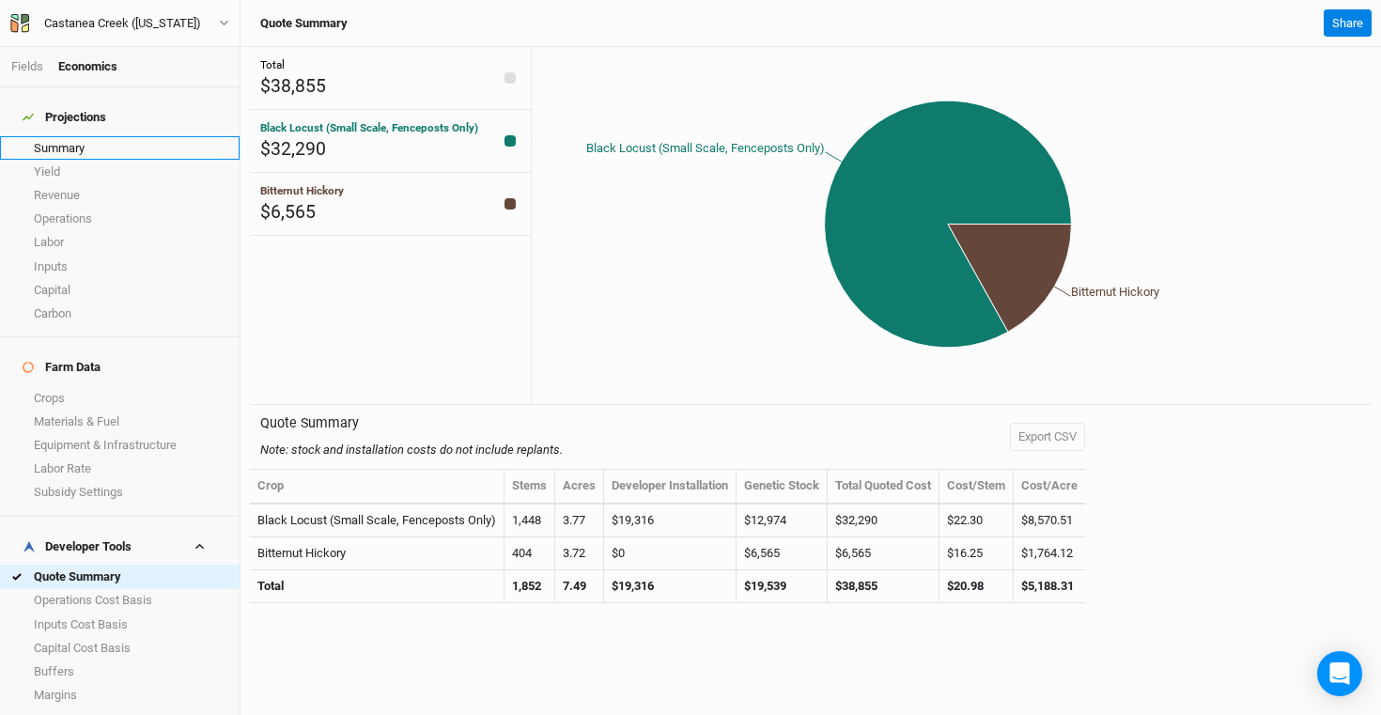
click at [58, 136] on link "Summary" at bounding box center [120, 147] width 240 height 23
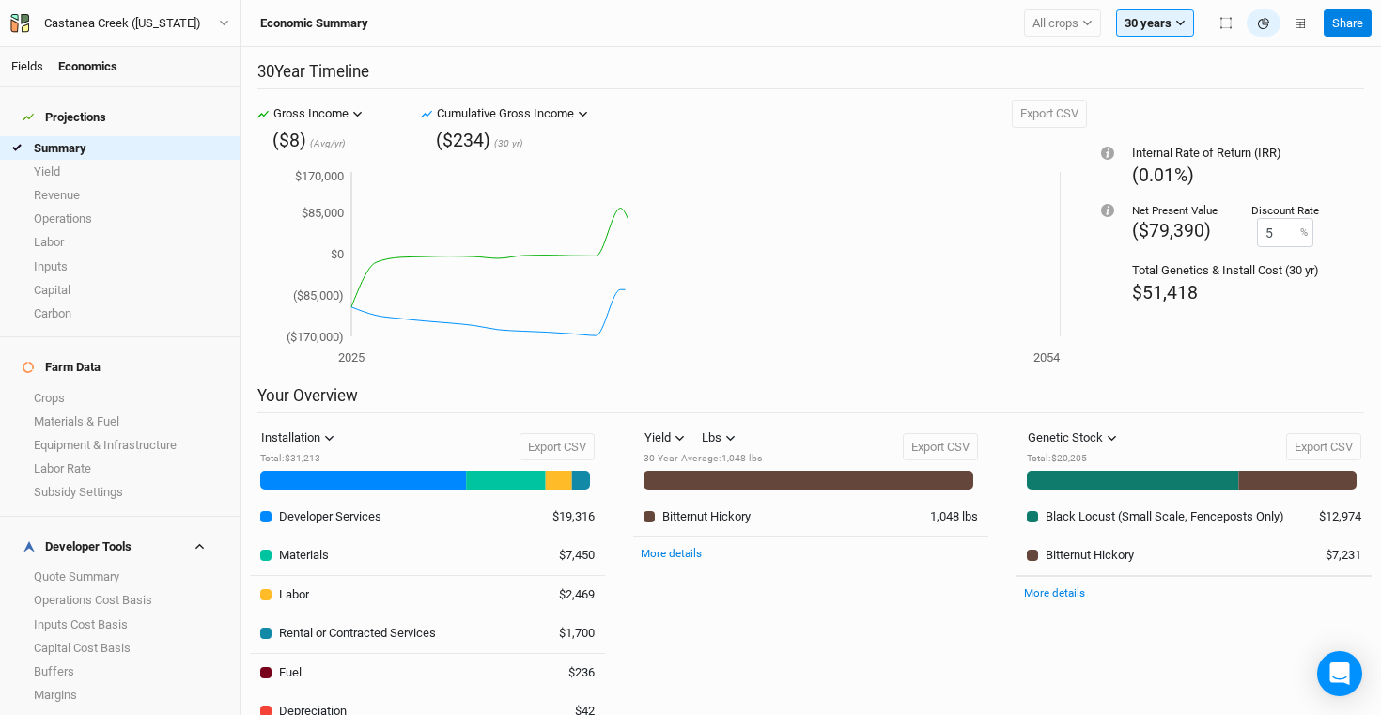
click at [26, 68] on link "Fields" at bounding box center [27, 66] width 32 height 14
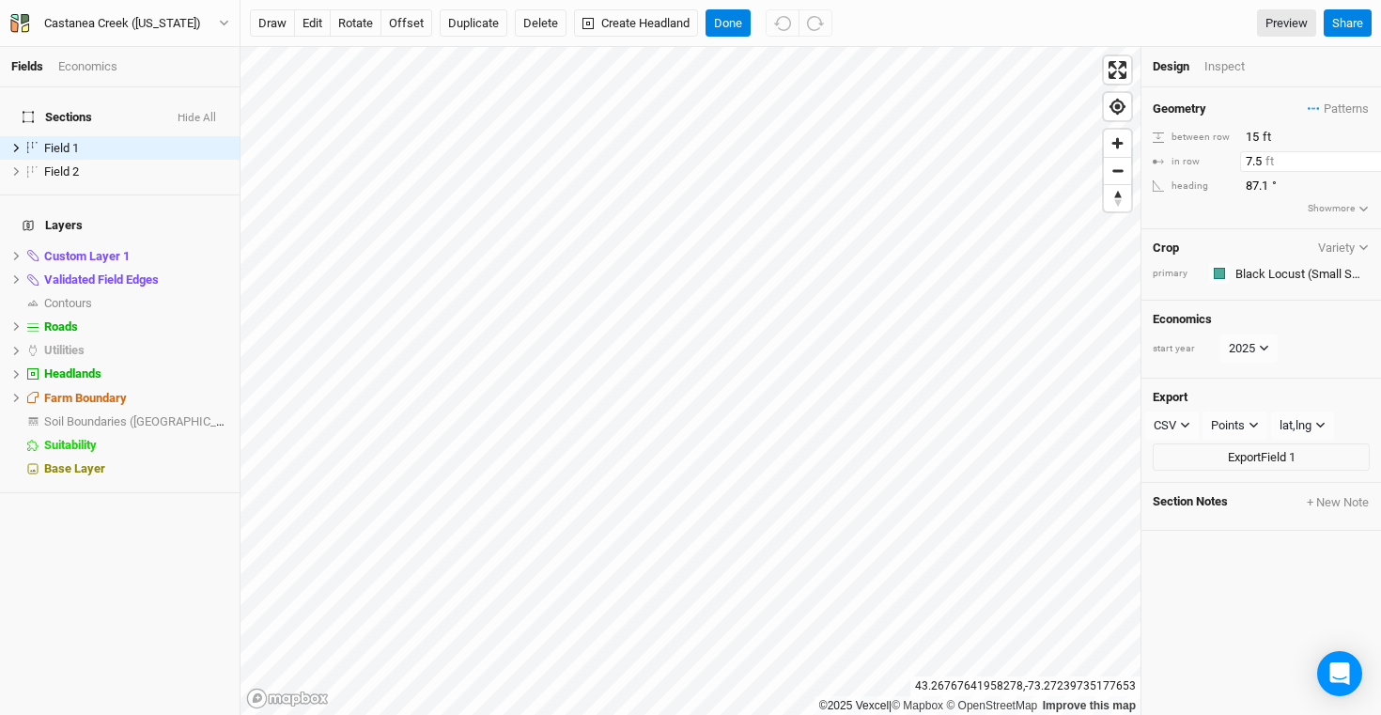
click at [1297, 162] on input "7.5" at bounding box center [1322, 161] width 164 height 21
type input "7"
type input "8"
click at [1322, 75] on div "Design Inspect" at bounding box center [1262, 67] width 240 height 40
click at [733, 26] on button "Done" at bounding box center [728, 23] width 45 height 28
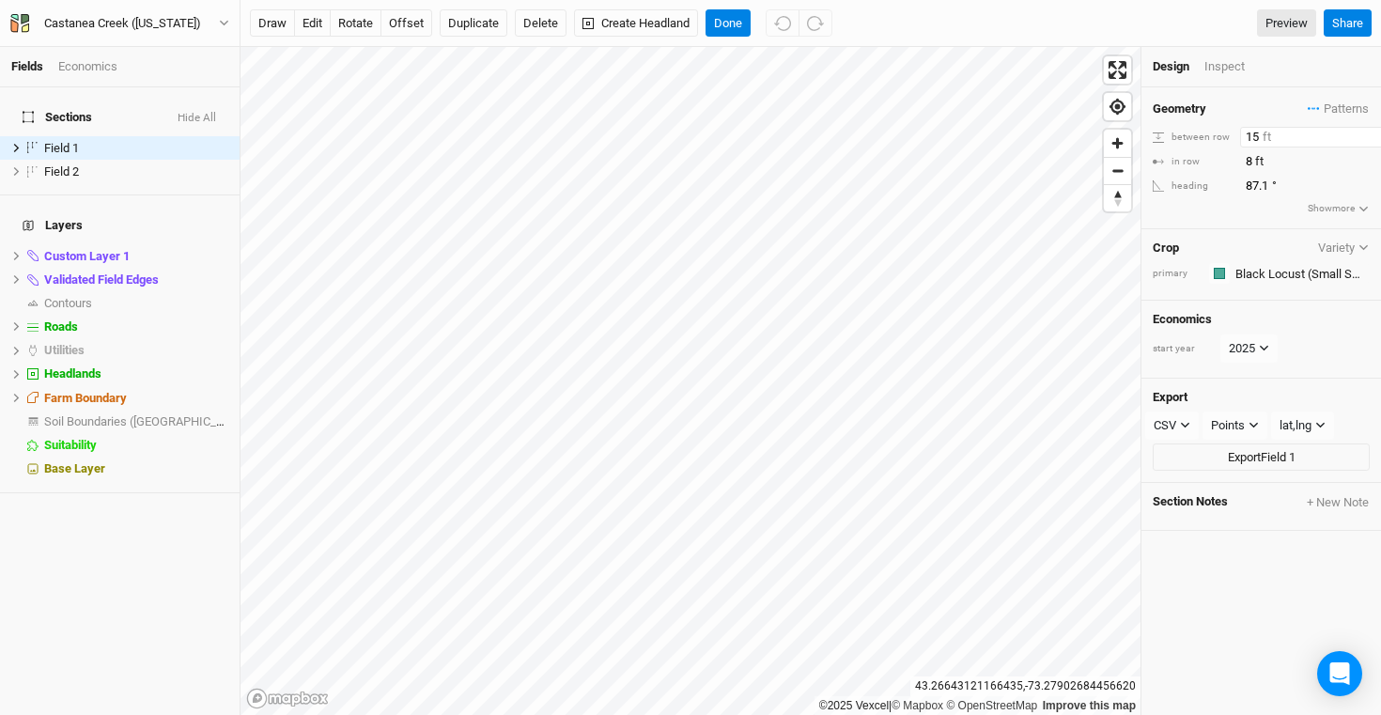
click at [1261, 134] on input "15" at bounding box center [1322, 137] width 164 height 21
type input "16"
click at [738, 23] on button "Done" at bounding box center [728, 23] width 45 height 28
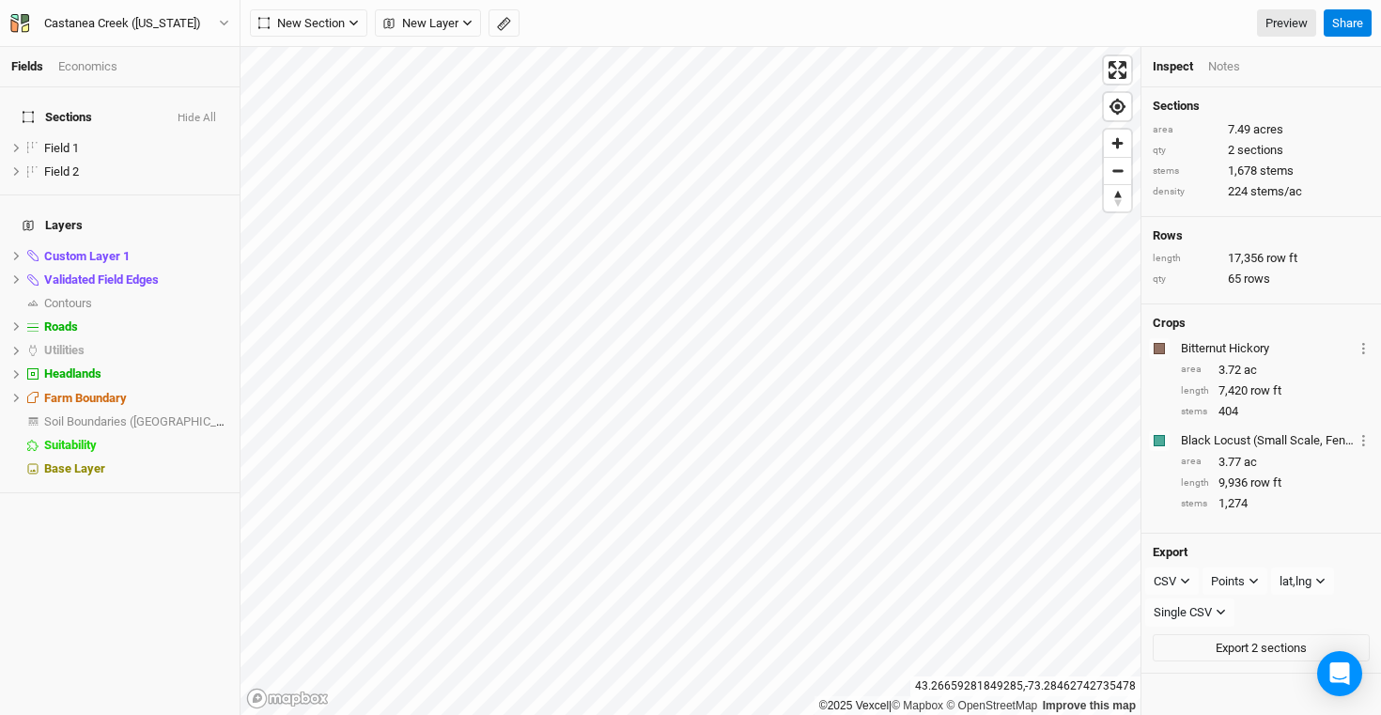
click at [86, 58] on div "Economics" at bounding box center [87, 66] width 59 height 17
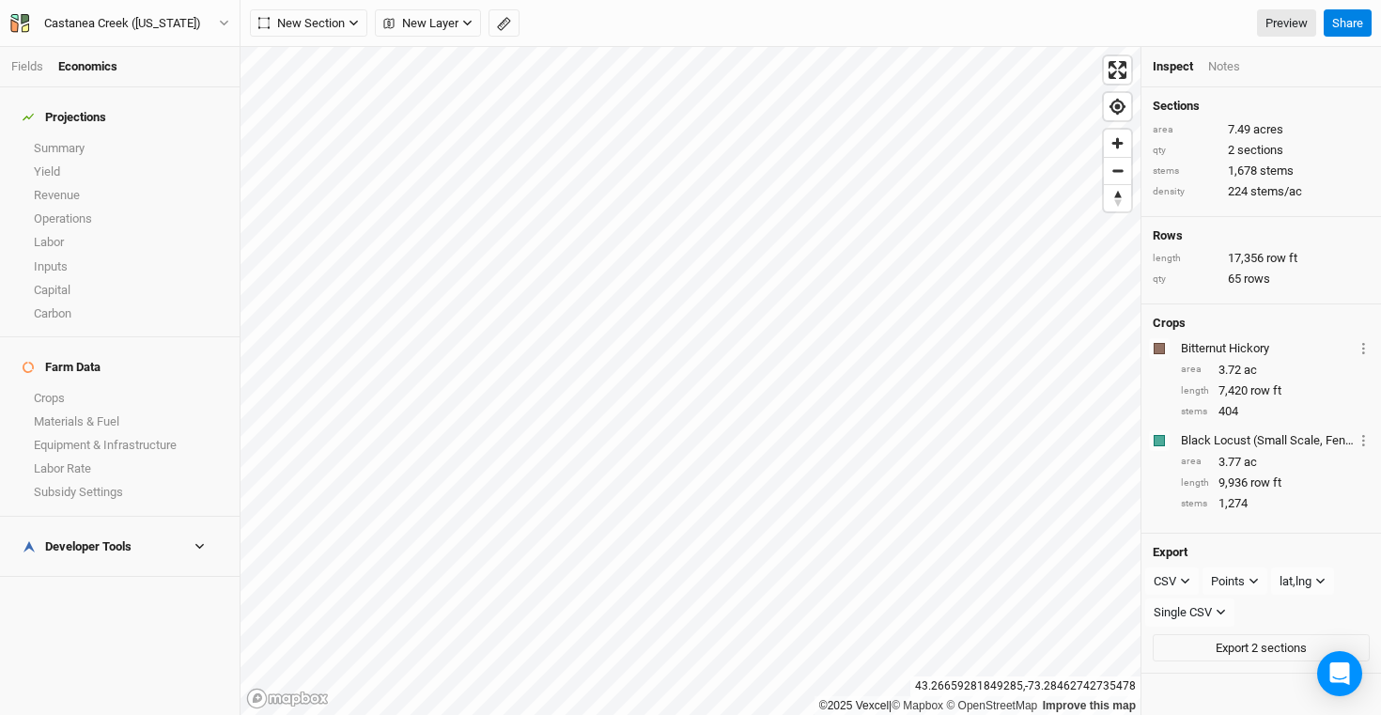
click at [84, 528] on h4 "Developer Tools" at bounding box center [119, 547] width 217 height 38
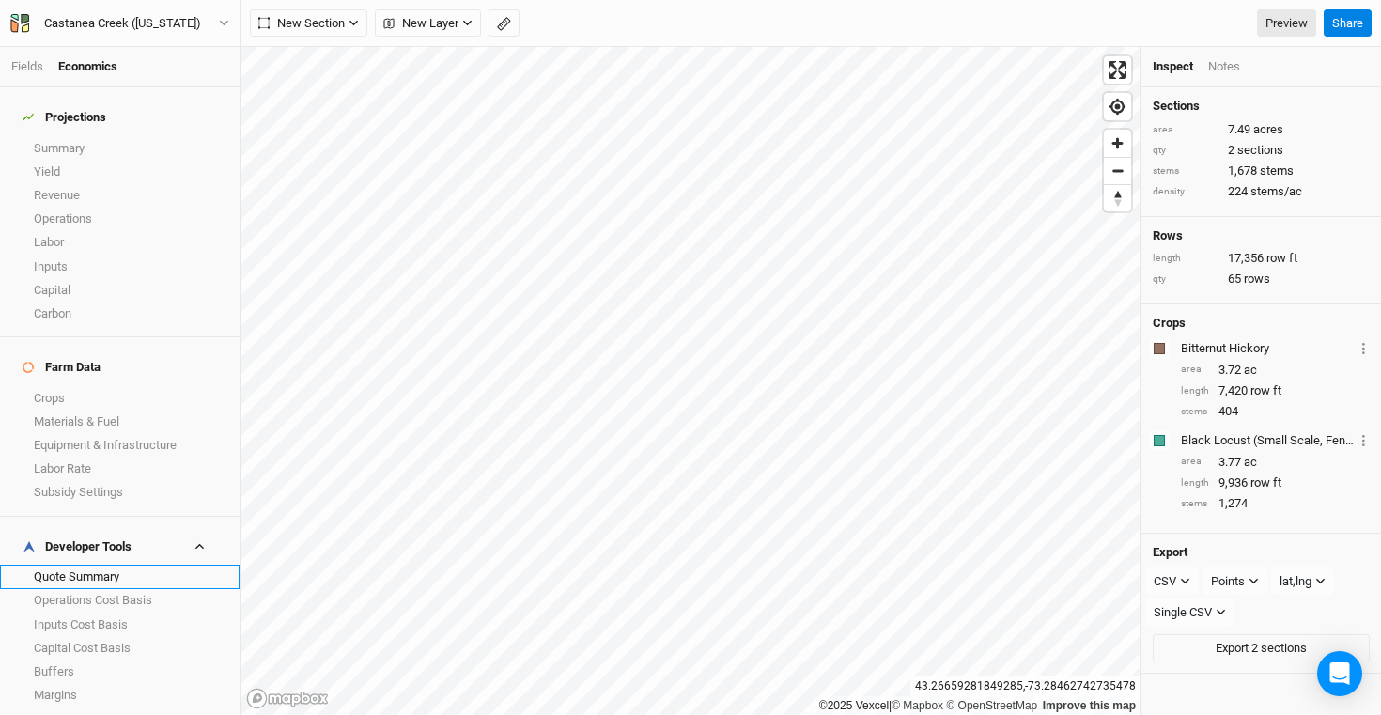
click at [88, 565] on link "Quote Summary" at bounding box center [120, 576] width 240 height 23
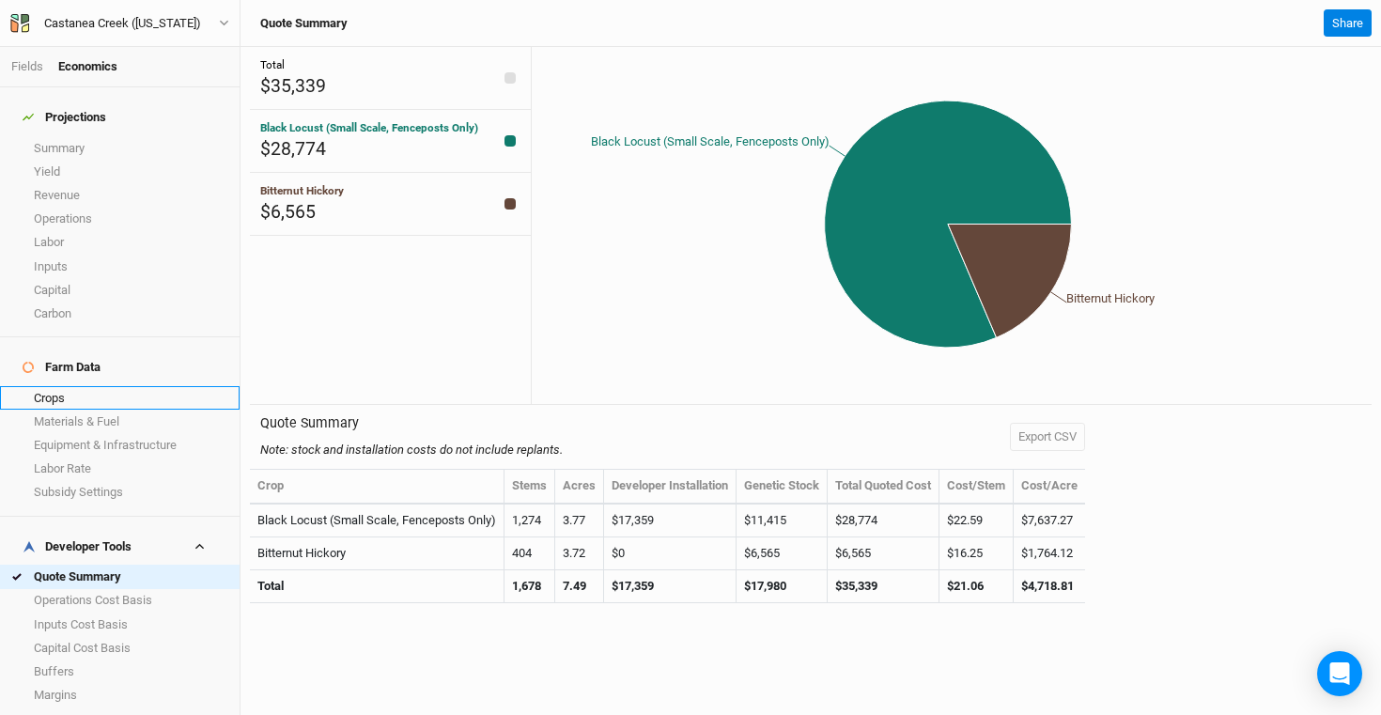
click at [66, 386] on link "Crops" at bounding box center [120, 397] width 240 height 23
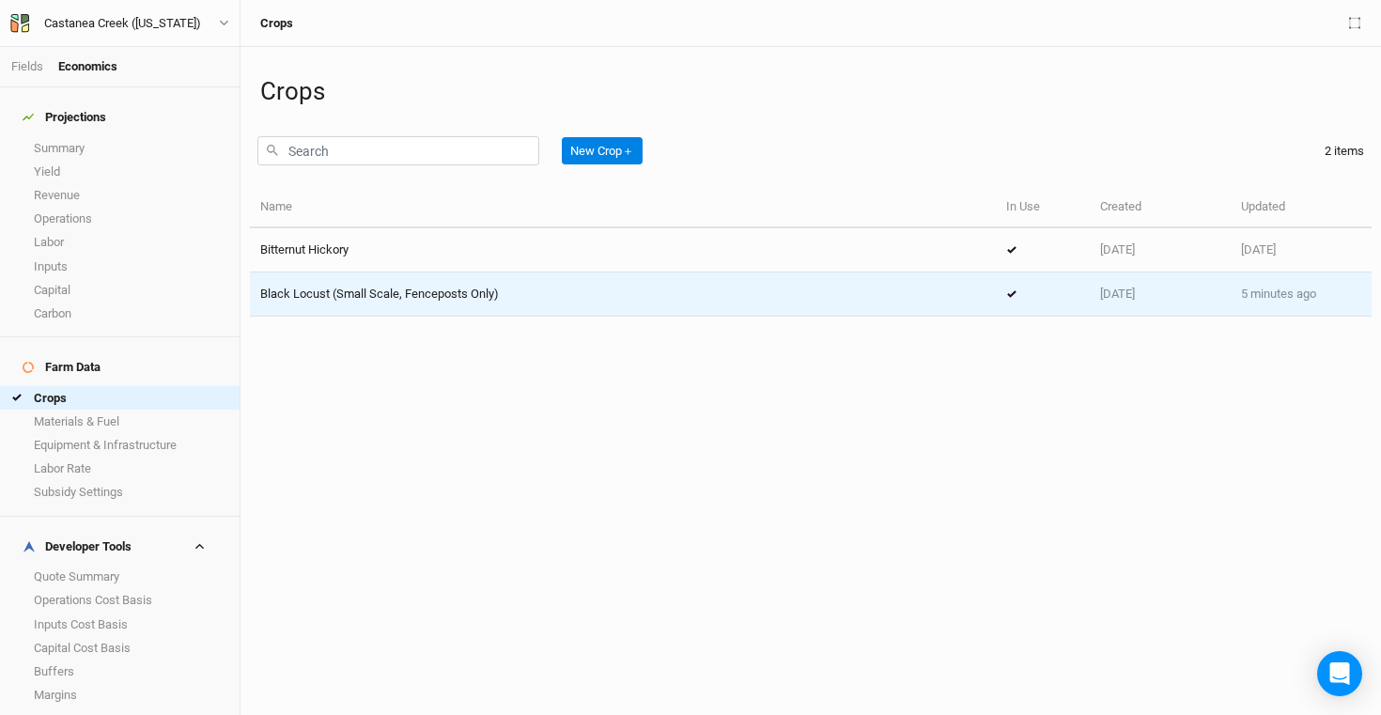
click at [474, 287] on span "Black Locust (Small Scale, Fenceposts Only)" at bounding box center [379, 294] width 239 height 14
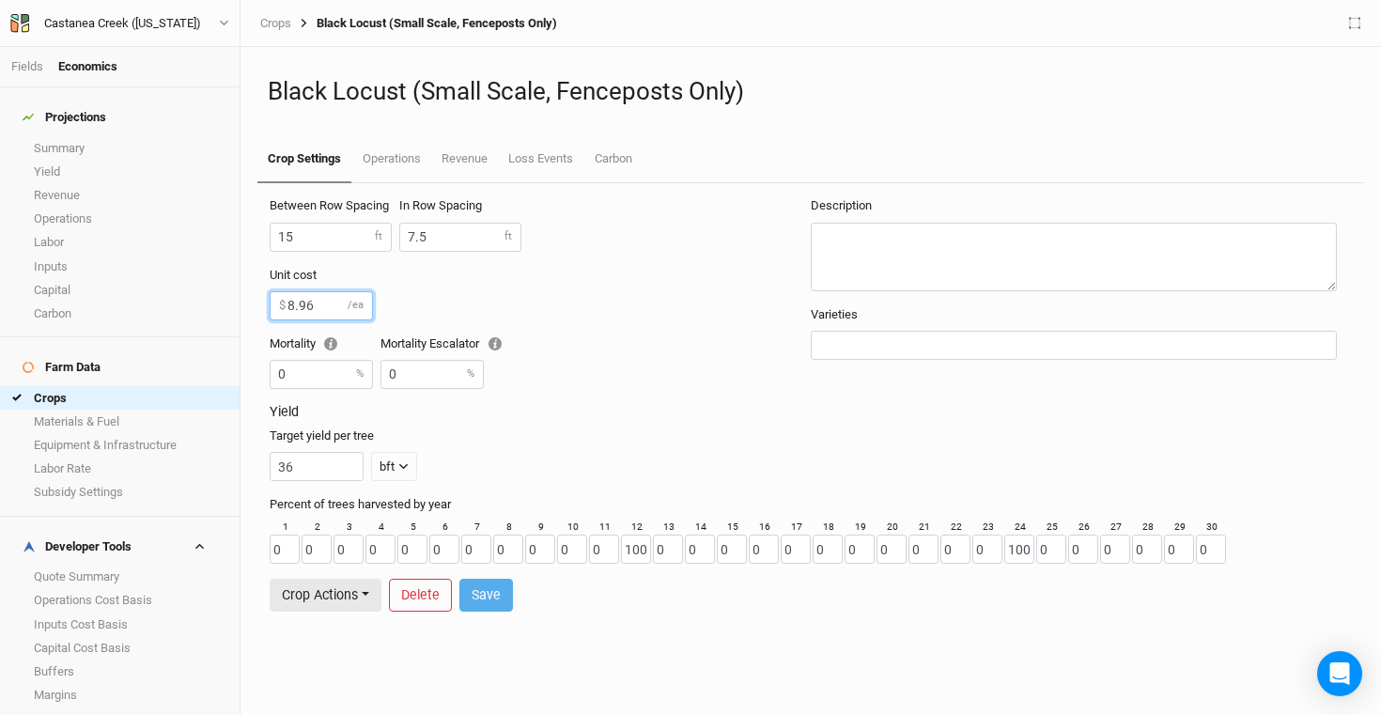
click at [325, 310] on input "8.96" at bounding box center [321, 305] width 103 height 29
type input "8"
type input "6.94"
click at [496, 602] on button "Save" at bounding box center [487, 595] width 54 height 33
click at [28, 66] on link "Fields" at bounding box center [27, 66] width 32 height 14
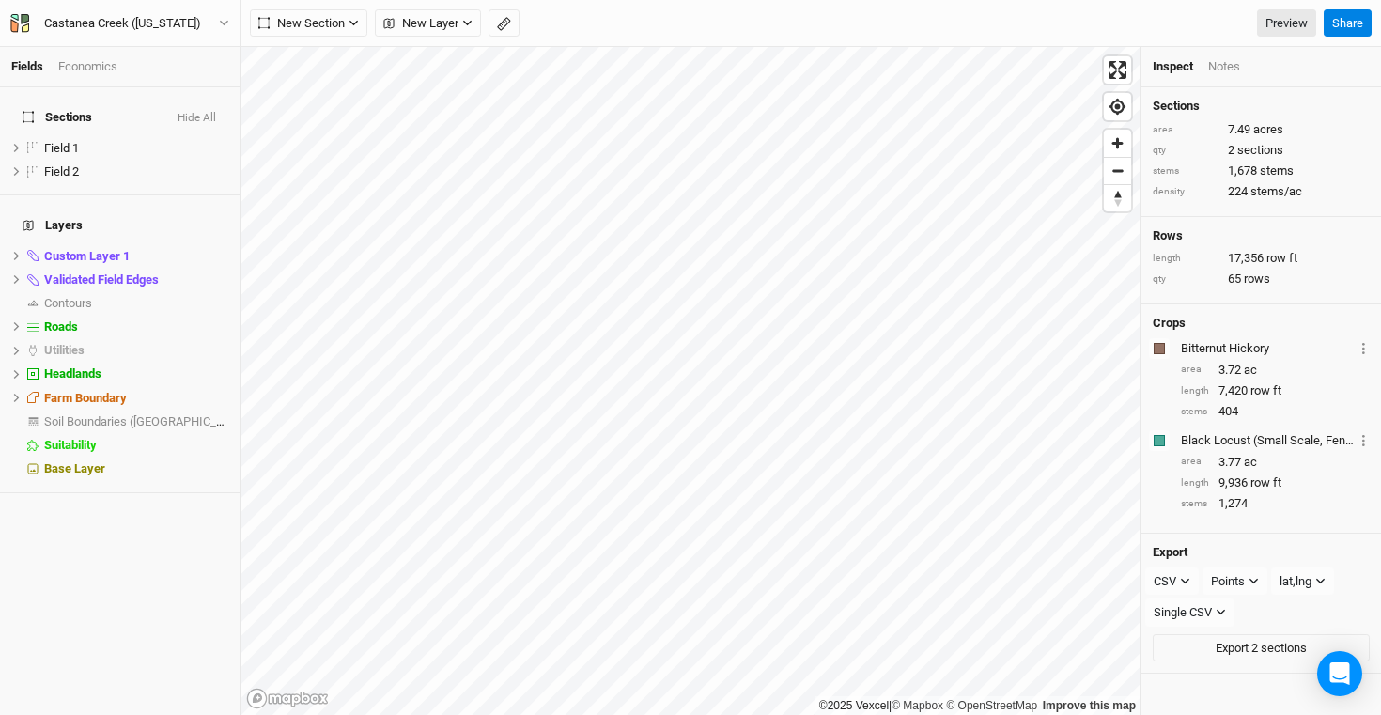
click at [102, 75] on div "Fields Economics" at bounding box center [120, 67] width 240 height 40
click at [102, 70] on div "Economics" at bounding box center [87, 66] width 59 height 17
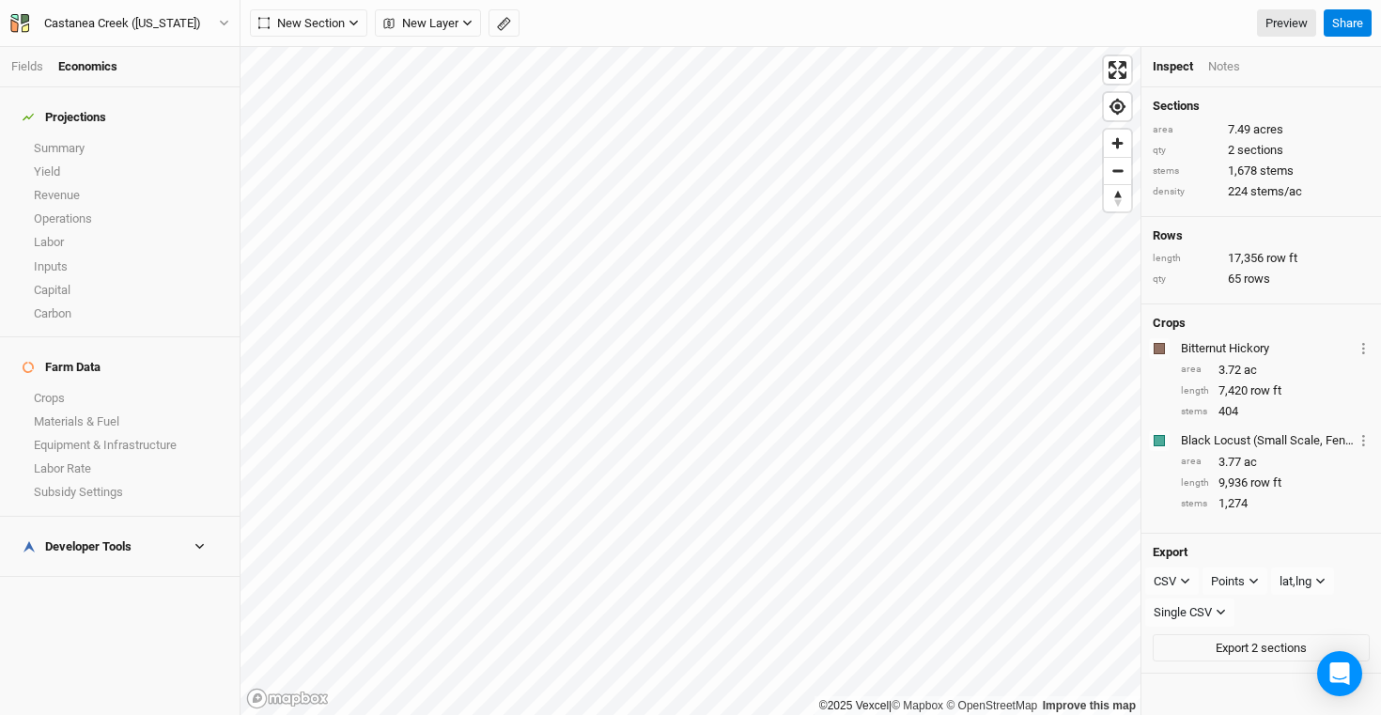
click at [66, 539] on div "Developer Tools" at bounding box center [77, 546] width 109 height 15
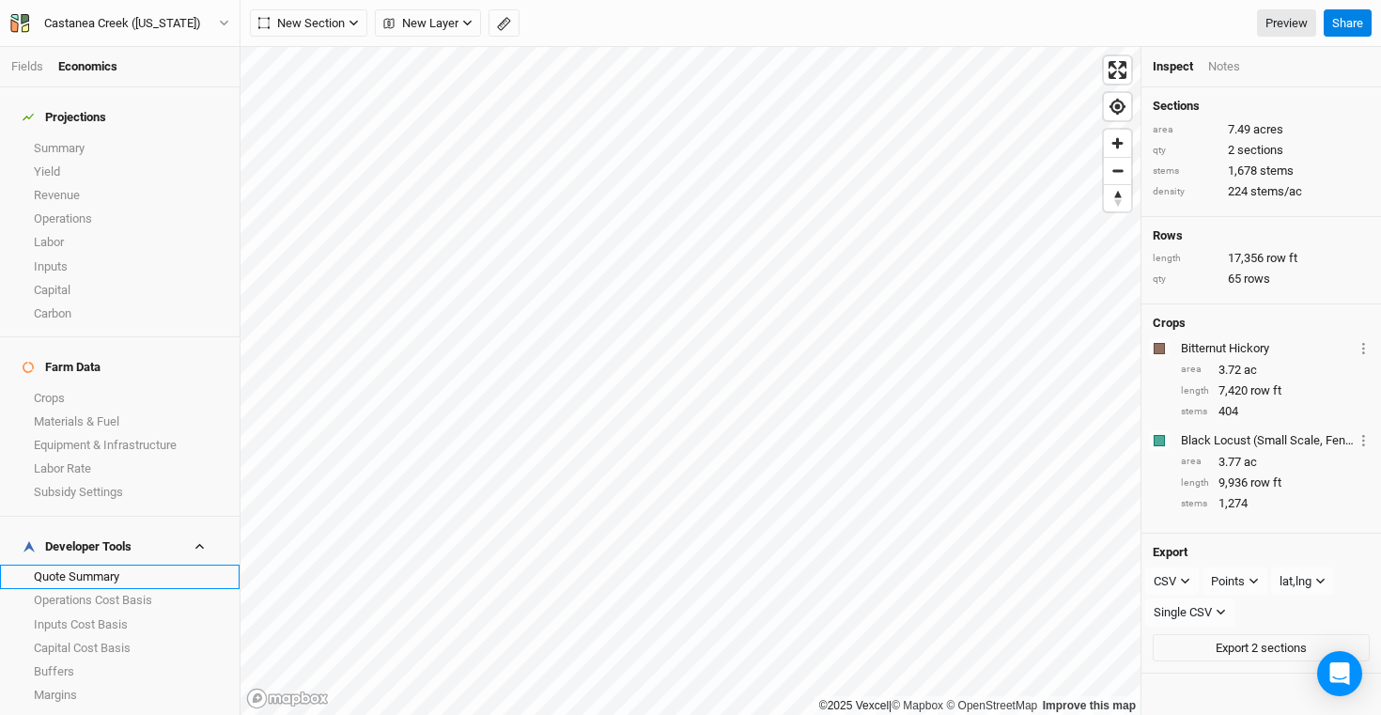
click at [92, 565] on link "Quote Summary" at bounding box center [120, 576] width 240 height 23
